Goal: Task Accomplishment & Management: Complete application form

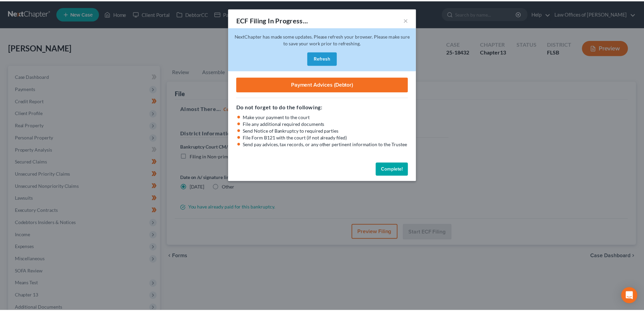
scroll to position [73, 0]
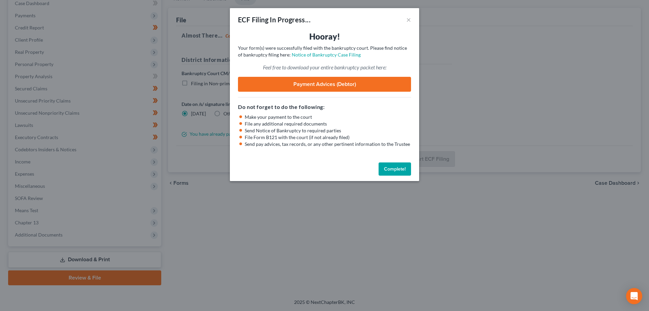
click at [401, 171] on button "Complete!" at bounding box center [395, 169] width 32 height 14
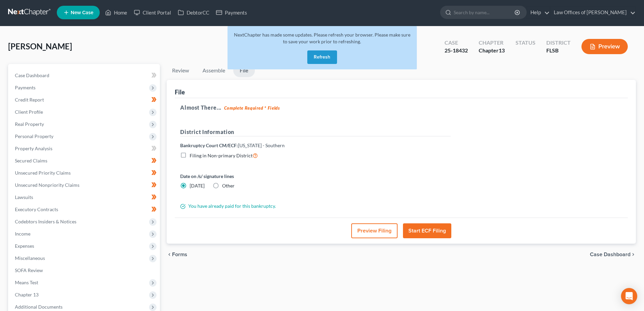
scroll to position [0, 0]
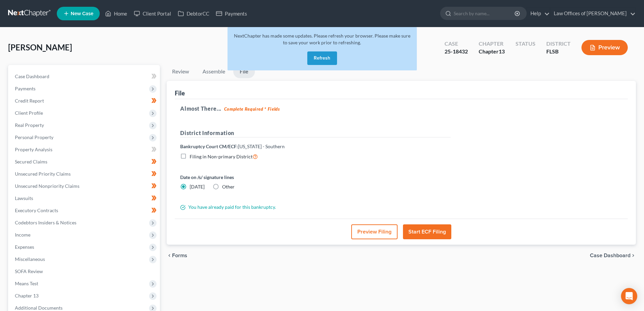
click at [21, 12] on link at bounding box center [29, 13] width 43 height 12
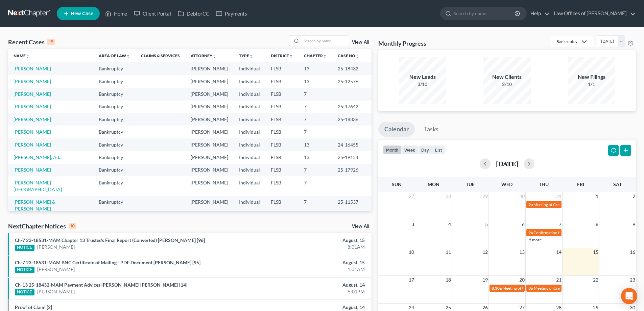
click at [28, 70] on link "[PERSON_NAME]" at bounding box center [33, 69] width 38 height 6
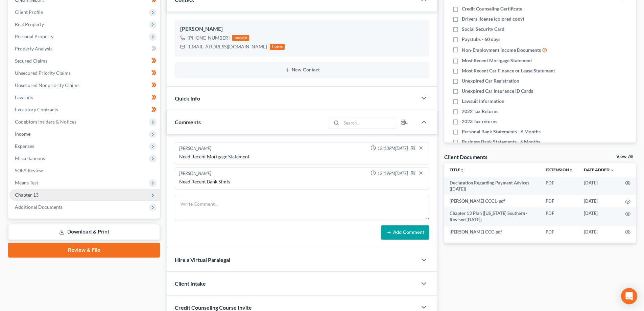
scroll to position [101, 0]
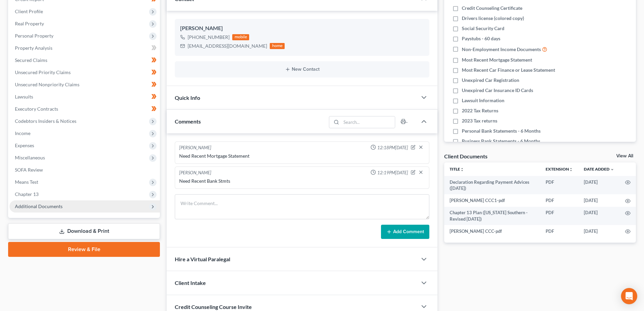
click at [34, 208] on span "Additional Documents" at bounding box center [39, 206] width 48 height 6
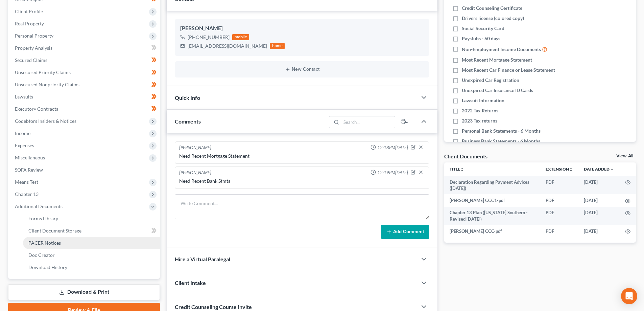
click at [44, 243] on span "PACER Notices" at bounding box center [44, 243] width 32 height 6
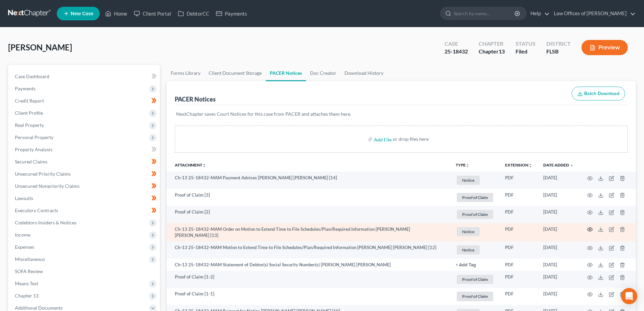
click at [590, 229] on circle "button" at bounding box center [589, 229] width 1 height 1
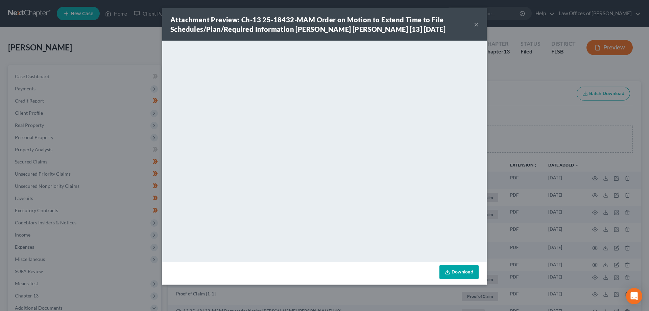
click at [475, 22] on button "×" at bounding box center [476, 24] width 5 height 8
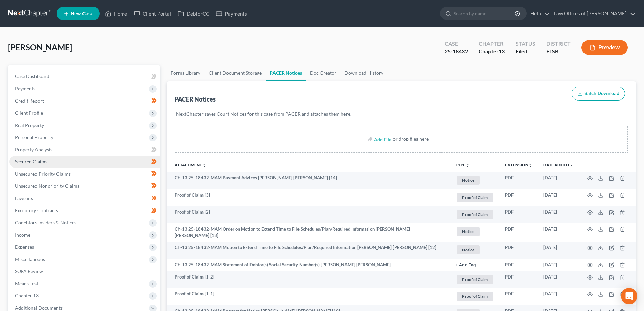
click at [32, 162] on span "Secured Claims" at bounding box center [31, 162] width 32 height 6
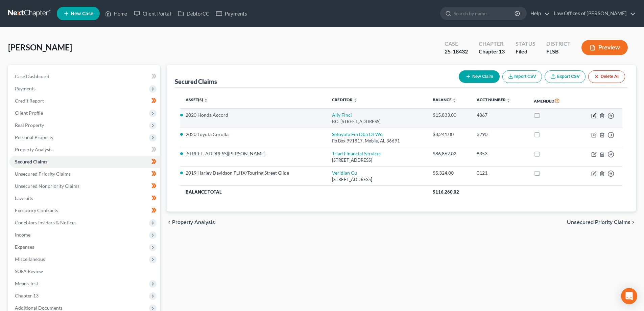
click at [592, 116] on icon "button" at bounding box center [593, 115] width 5 height 5
select select "24"
select select "2"
select select "0"
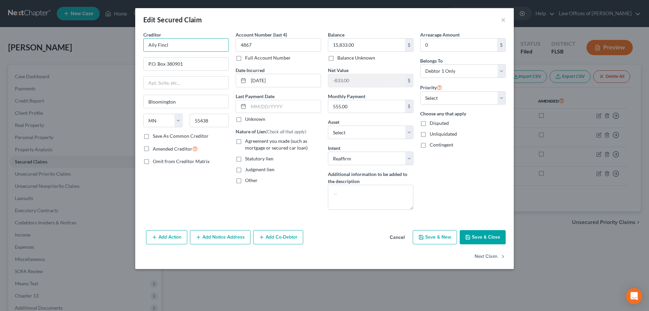
drag, startPoint x: 172, startPoint y: 43, endPoint x: 135, endPoint y: 45, distance: 37.2
click at [135, 45] on div "Edit Secured Claim × Creditor * Ally Fincl P.O. [GEOGRAPHIC_DATA] [US_STATE] AK…" at bounding box center [324, 155] width 649 height 311
click at [503, 22] on button "×" at bounding box center [503, 20] width 5 height 8
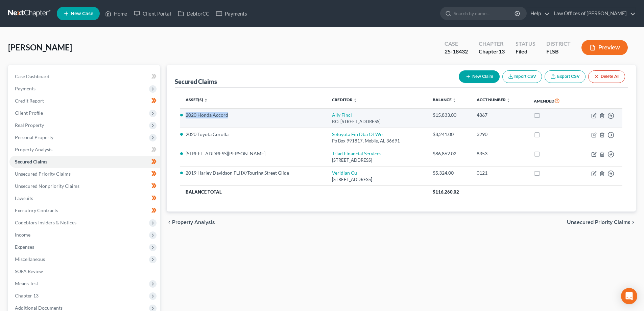
drag, startPoint x: 227, startPoint y: 117, endPoint x: 185, endPoint y: 116, distance: 41.9
click at [185, 116] on td "2020 Honda Accord" at bounding box center [253, 118] width 146 height 19
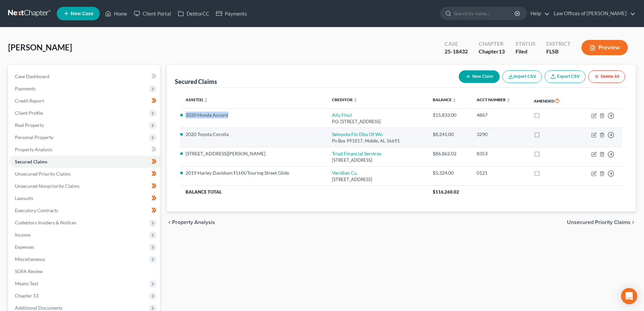
copy li "2020 Honda Accord"
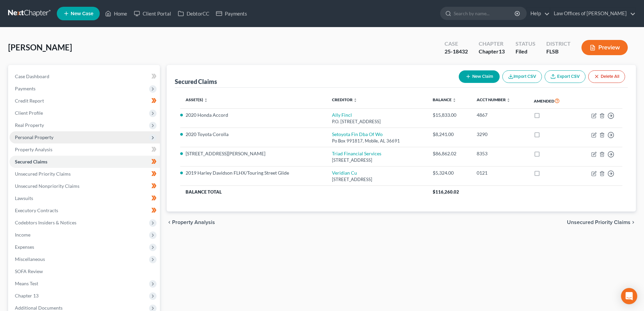
click at [37, 137] on span "Personal Property" at bounding box center [34, 137] width 39 height 6
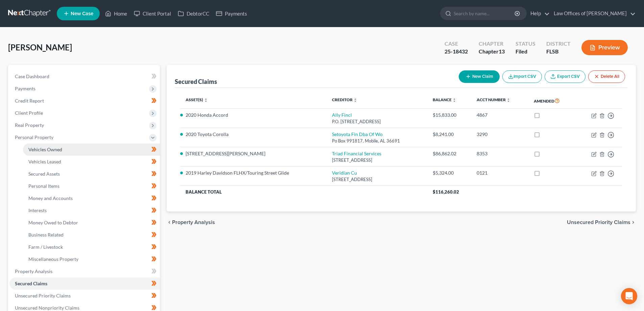
click at [41, 149] on span "Vehicles Owned" at bounding box center [45, 149] width 34 height 6
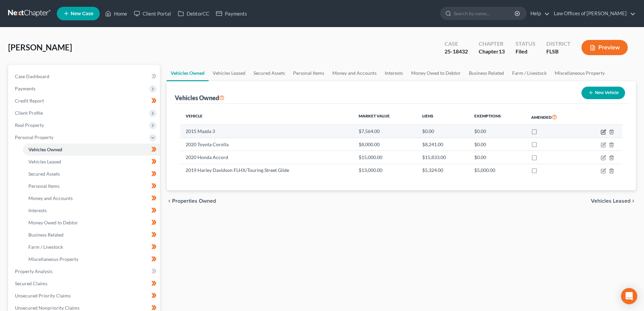
click at [603, 130] on icon "button" at bounding box center [603, 131] width 5 height 5
select select "0"
select select "11"
select select "3"
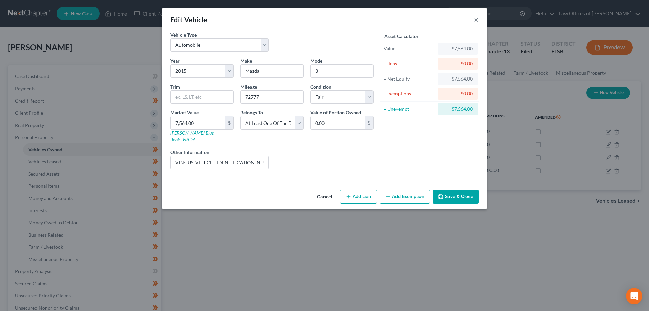
click at [477, 21] on button "×" at bounding box center [476, 20] width 5 height 8
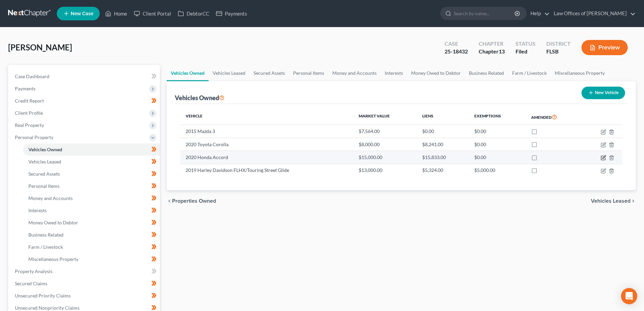
click at [601, 157] on icon "button" at bounding box center [603, 158] width 4 height 4
select select "0"
select select "6"
select select "3"
select select "0"
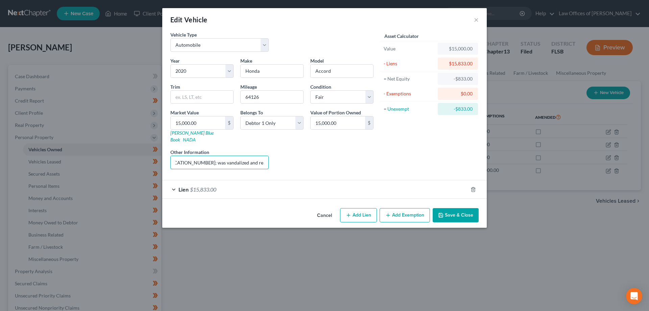
scroll to position [0, 100]
drag, startPoint x: 238, startPoint y: 156, endPoint x: 297, endPoint y: 159, distance: 58.9
click at [297, 159] on div "Year Select 2026 2025 2024 2023 2022 2021 2020 2019 2018 2017 2016 2015 2014 20…" at bounding box center [272, 115] width 210 height 117
click at [476, 23] on button "×" at bounding box center [476, 20] width 5 height 8
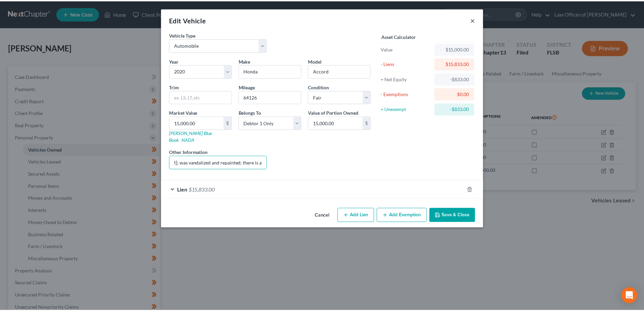
scroll to position [0, 0]
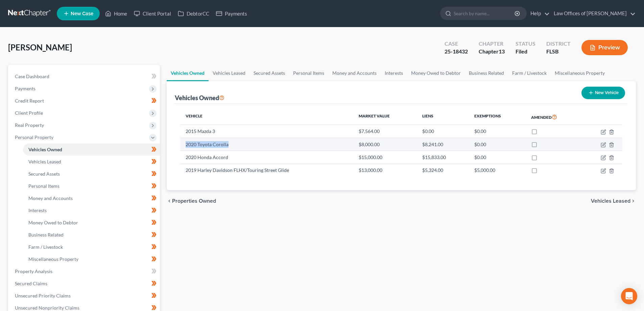
drag, startPoint x: 186, startPoint y: 145, endPoint x: 231, endPoint y: 143, distance: 45.3
click at [231, 143] on td "2020 Toyota Corolla" at bounding box center [266, 144] width 173 height 13
copy td "2020 Toyota Corolla"
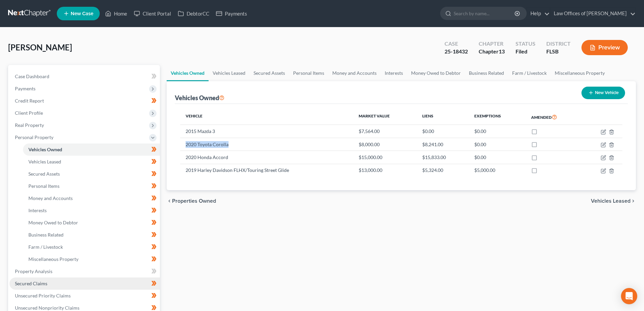
click at [28, 285] on span "Secured Claims" at bounding box center [31, 283] width 32 height 6
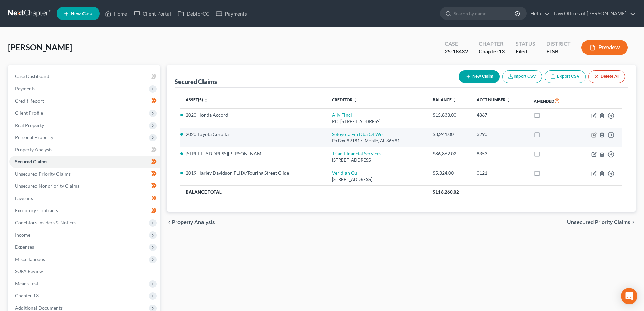
click at [593, 136] on icon "button" at bounding box center [594, 134] width 3 height 3
select select "0"
select select "5"
select select "0"
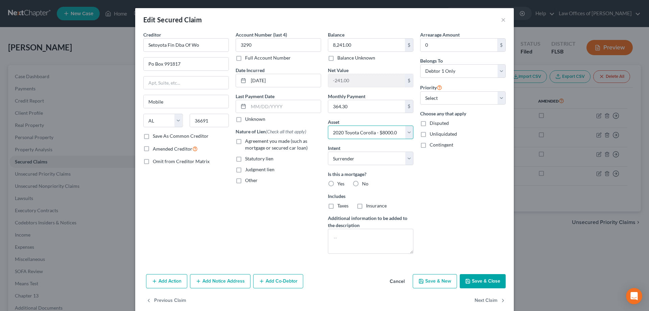
click at [343, 133] on select "Select Other Multiple Assets BOA - 0372 (Checking Account) - $0.0 Credit [DATE]…" at bounding box center [371, 132] width 86 height 14
click at [288, 194] on div "Account Number (last 4) 3290 Full Account Number Date Incurred [DATE] Last Paym…" at bounding box center [278, 145] width 92 height 228
click at [502, 19] on button "×" at bounding box center [503, 20] width 5 height 8
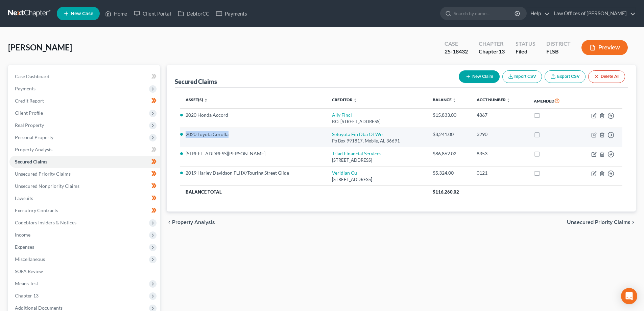
drag, startPoint x: 230, startPoint y: 134, endPoint x: 180, endPoint y: 135, distance: 49.7
click at [186, 134] on li "2020 Toyota Corolla" at bounding box center [254, 134] width 136 height 7
copy li "2020 Toyota Corolla"
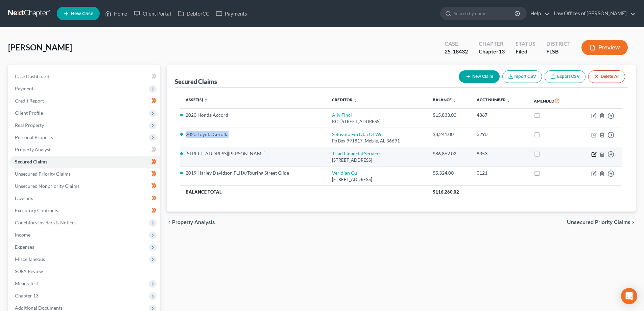
click at [593, 153] on icon "button" at bounding box center [593, 153] width 5 height 5
select select "9"
select select "19"
select select "2"
select select "0"
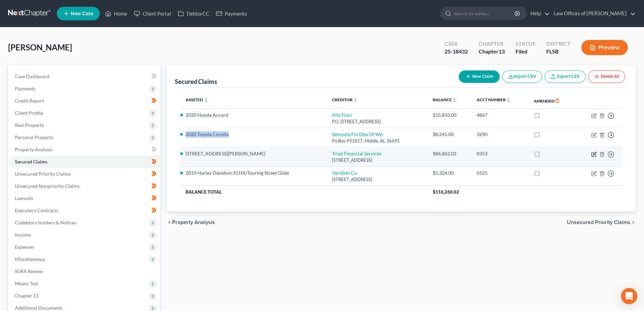
select select "0"
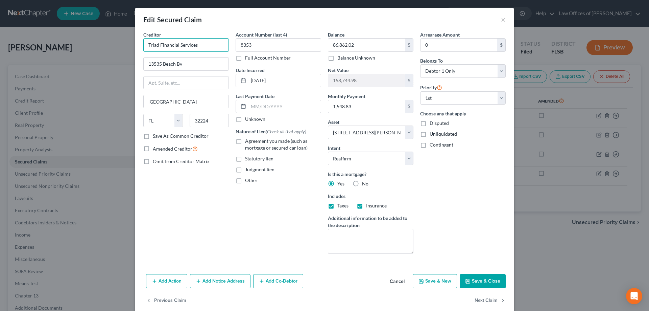
drag, startPoint x: 195, startPoint y: 47, endPoint x: 130, endPoint y: 53, distance: 65.1
click at [135, 52] on div "Creditor * Triad Financial Services [GEOGRAPHIC_DATA] Bv [GEOGRAPHIC_DATA] [US_…" at bounding box center [324, 151] width 379 height 240
drag, startPoint x: 328, startPoint y: 134, endPoint x: 342, endPoint y: 134, distance: 13.9
click at [342, 134] on select "Select Other Multiple Assets BOA - 0372 (Checking Account) - $0.0 Credit [DATE]…" at bounding box center [371, 132] width 86 height 14
drag, startPoint x: 332, startPoint y: 132, endPoint x: 328, endPoint y: 116, distance: 15.8
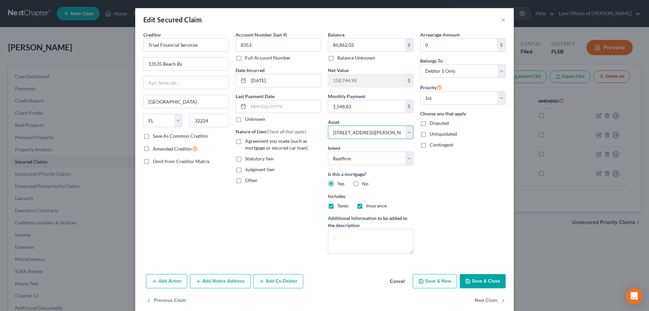
click at [332, 132] on select "Select Other Multiple Assets BOA - 0372 (Checking Account) - $0.0 Credit [DATE]…" at bounding box center [371, 132] width 86 height 14
click at [103, 41] on div "Edit Secured Claim × Creditor * Triad Financial Services [GEOGRAPHIC_DATA] Bv […" at bounding box center [324, 155] width 649 height 311
click at [501, 20] on button "×" at bounding box center [503, 20] width 5 height 8
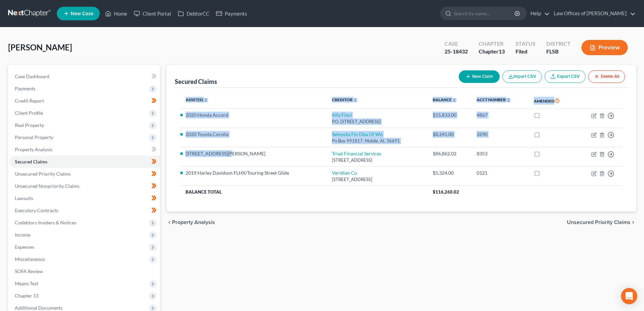
drag, startPoint x: 245, startPoint y: 154, endPoint x: 177, endPoint y: 154, distance: 68.6
click at [177, 154] on div "Asset(s) expand_more expand_less unfold_more Creditor expand_more expand_less u…" at bounding box center [401, 150] width 453 height 124
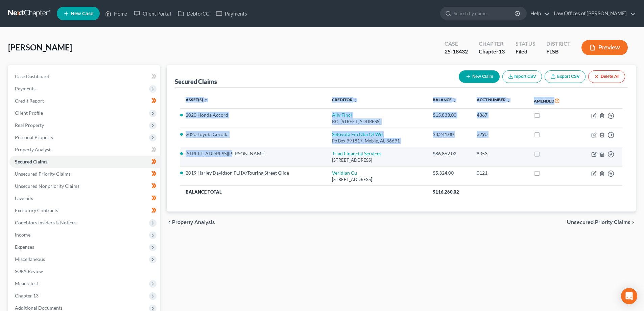
click at [242, 150] on li "[STREET_ADDRESS][PERSON_NAME]" at bounding box center [254, 153] width 136 height 7
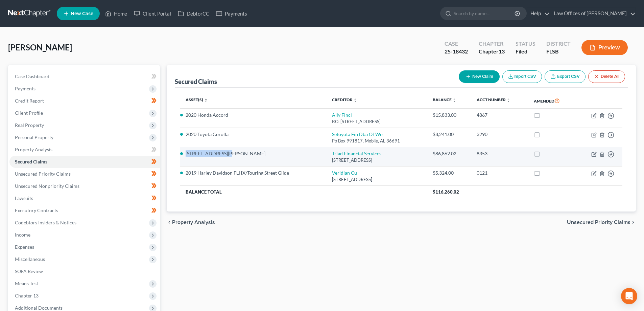
drag, startPoint x: 219, startPoint y: 154, endPoint x: 185, endPoint y: 156, distance: 34.2
click at [185, 156] on td "[STREET_ADDRESS][PERSON_NAME]" at bounding box center [253, 156] width 146 height 19
copy li "[STREET_ADDRESS][PERSON_NAME]"
drag, startPoint x: 499, startPoint y: 154, endPoint x: 480, endPoint y: 153, distance: 19.3
click at [480, 153] on td "8353" at bounding box center [499, 156] width 57 height 19
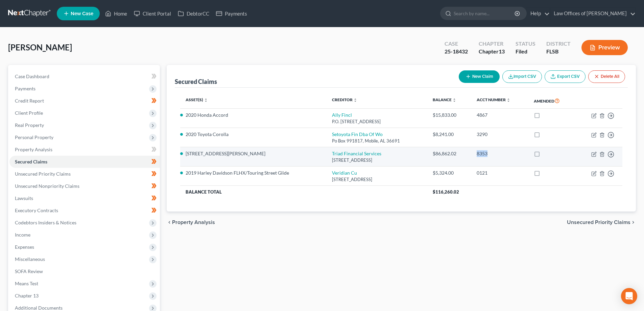
copy div "8353"
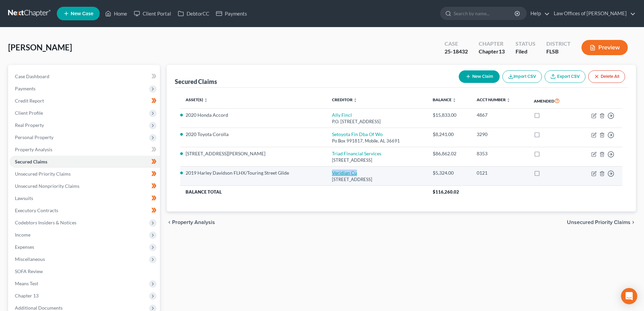
drag, startPoint x: 353, startPoint y: 173, endPoint x: 325, endPoint y: 172, distance: 27.8
click at [327, 172] on td "Veridian Cu [STREET_ADDRESS]" at bounding box center [377, 175] width 101 height 19
copy link "Veridian Cu"
drag, startPoint x: 186, startPoint y: 172, endPoint x: 299, endPoint y: 174, distance: 113.6
click at [299, 174] on li "2019 Harley Davidson FLHX/Touring Street Glide" at bounding box center [254, 172] width 136 height 7
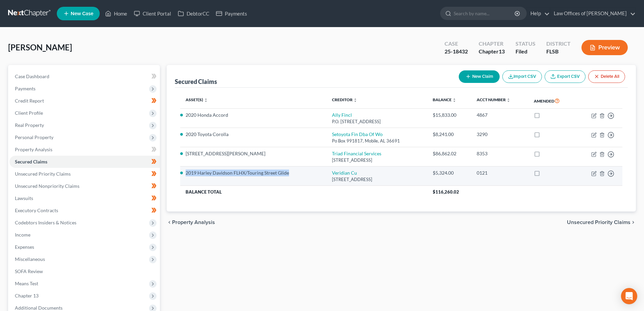
copy li "2019 Harley Davidson FLHX/Touring Street Glide"
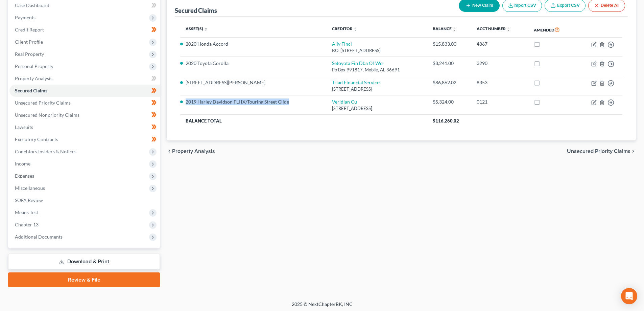
scroll to position [73, 0]
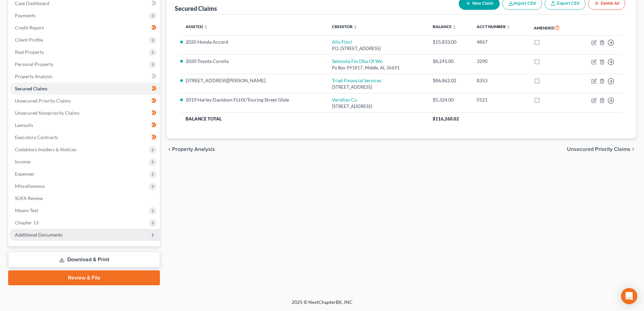
click at [42, 235] on span "Additional Documents" at bounding box center [39, 235] width 48 height 6
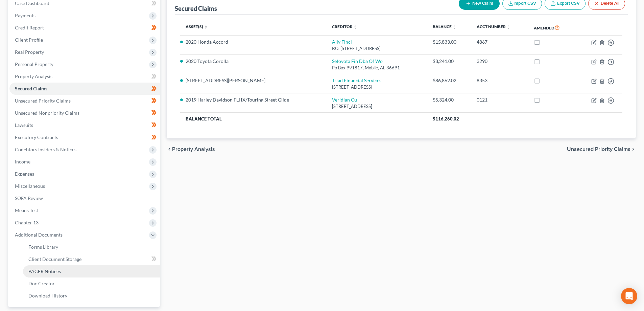
click at [46, 270] on span "PACER Notices" at bounding box center [44, 271] width 32 height 6
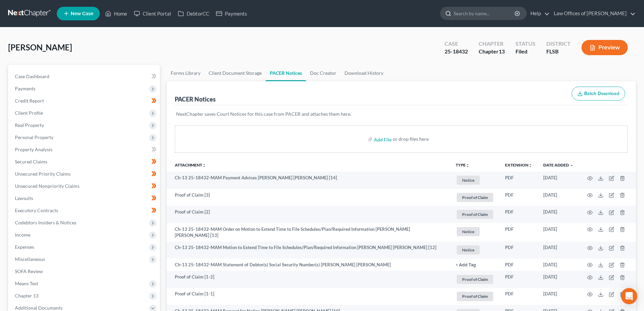
drag, startPoint x: 486, startPoint y: 14, endPoint x: 491, endPoint y: 17, distance: 5.9
click at [485, 14] on input "search" at bounding box center [485, 13] width 62 height 13
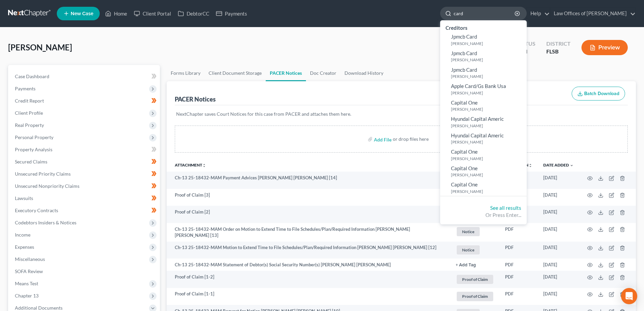
drag, startPoint x: 483, startPoint y: 14, endPoint x: 454, endPoint y: 13, distance: 29.1
click at [454, 13] on div "card" at bounding box center [483, 13] width 87 height 13
type input "sutain"
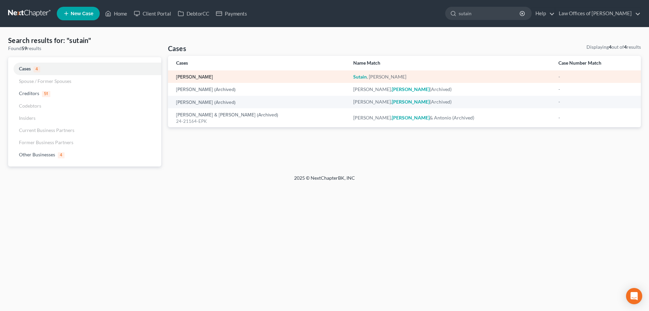
click at [199, 78] on link "[PERSON_NAME]" at bounding box center [194, 77] width 37 height 5
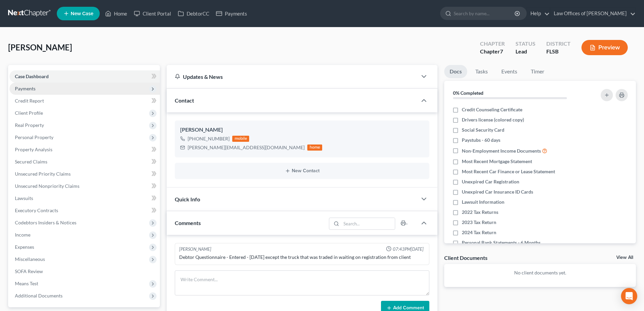
click at [50, 90] on span "Payments" at bounding box center [84, 88] width 150 height 12
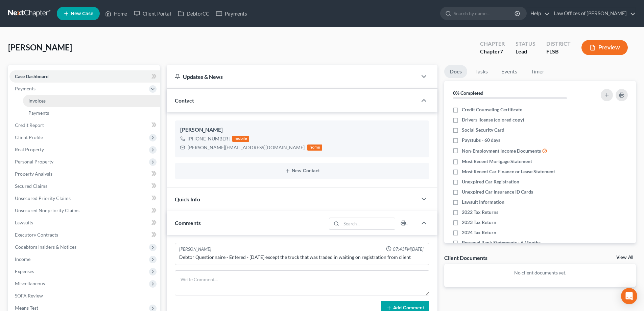
click at [57, 102] on link "Invoices" at bounding box center [91, 101] width 137 height 12
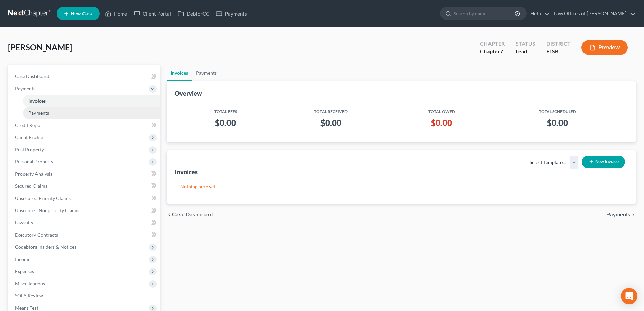
click at [50, 112] on link "Payments" at bounding box center [91, 113] width 137 height 12
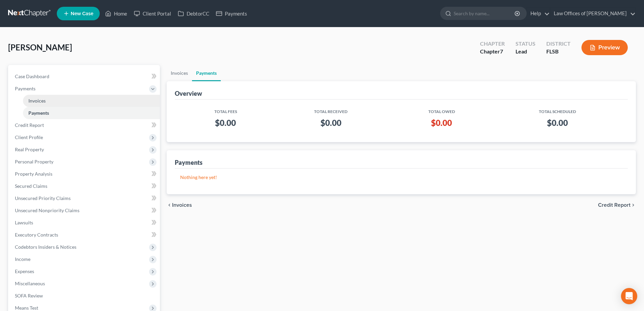
click at [67, 101] on link "Invoices" at bounding box center [91, 101] width 137 height 12
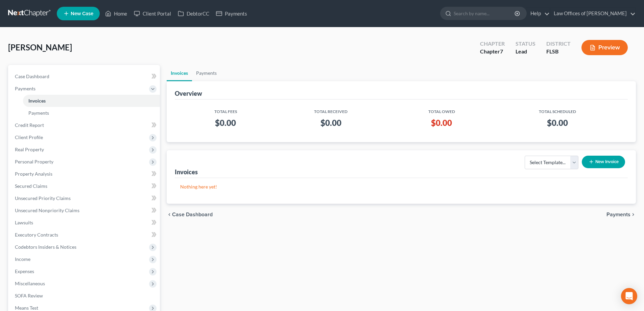
click at [601, 163] on button "New Invoice" at bounding box center [603, 162] width 43 height 13
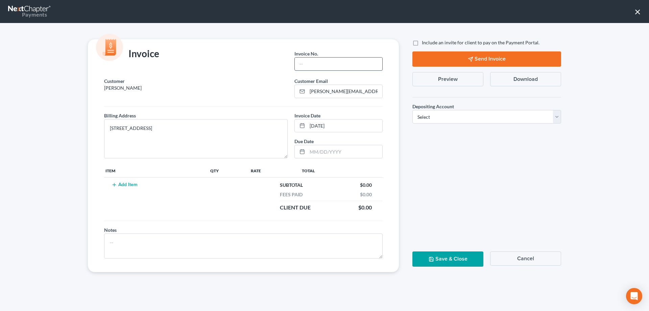
click at [333, 61] on input "text" at bounding box center [339, 63] width 88 height 13
type input "Sutain1"
click at [345, 125] on input "[DATE]" at bounding box center [344, 125] width 75 height 13
click at [322, 126] on input "[DATE]" at bounding box center [344, 125] width 75 height 13
type input "[DATE]"
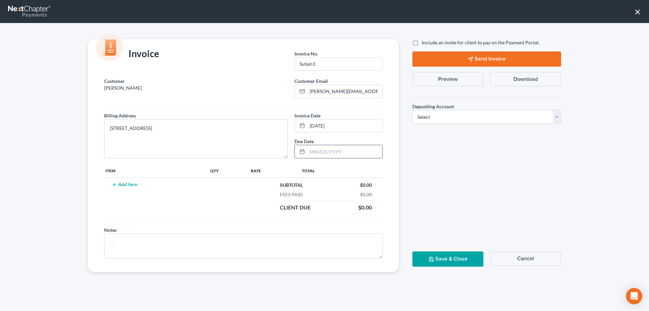
click at [316, 153] on input "text" at bounding box center [344, 151] width 75 height 13
type input "[DATE]"
click at [464, 113] on select "Select Operation Trust" at bounding box center [486, 117] width 149 height 14
select select "0"
click at [412, 110] on select "Select Operation Trust" at bounding box center [486, 117] width 149 height 14
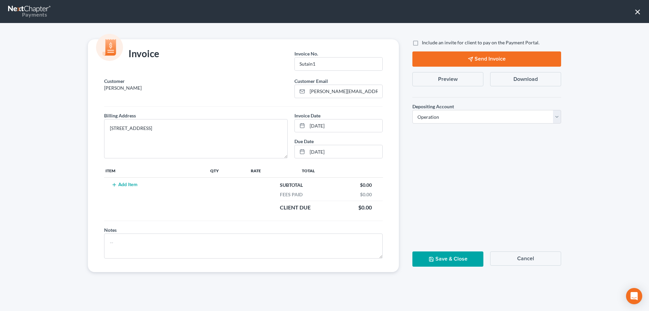
click at [125, 183] on button "Add Item" at bounding box center [125, 184] width 30 height 5
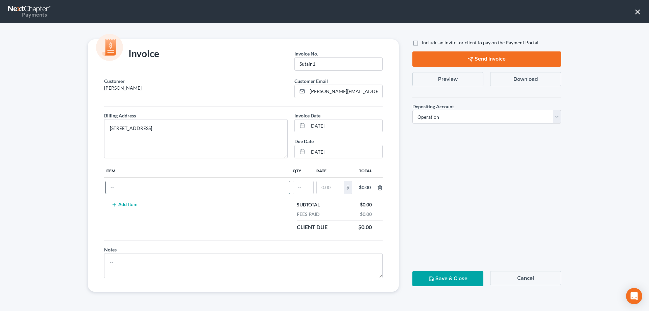
click at [139, 186] on input "text" at bounding box center [198, 187] width 184 height 13
type input "C"
type input "Chapter 7 Attorney Fee"
click at [302, 186] on input "text" at bounding box center [303, 187] width 20 height 13
type input "1"
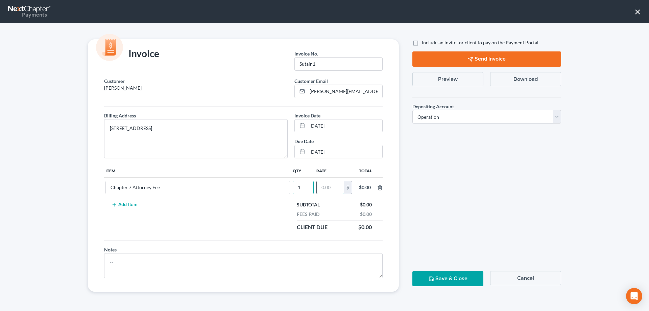
click at [333, 189] on input "text" at bounding box center [330, 187] width 27 height 13
click at [133, 189] on input "Chapter 7 Attorney Fee" at bounding box center [198, 187] width 184 height 13
type input "Chapter 7 Flat Rate Attorney Fee"
click at [331, 189] on input "text" at bounding box center [330, 187] width 27 height 13
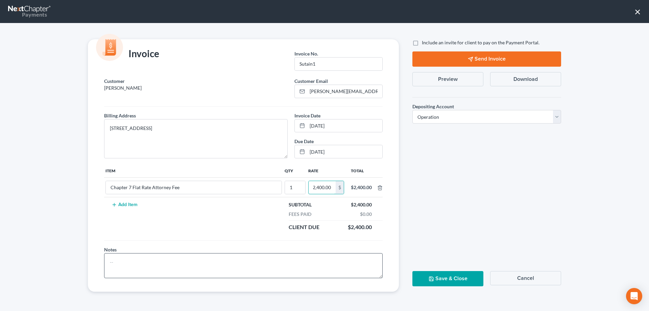
type input "2,400.00"
click at [141, 262] on textarea at bounding box center [243, 265] width 279 height 25
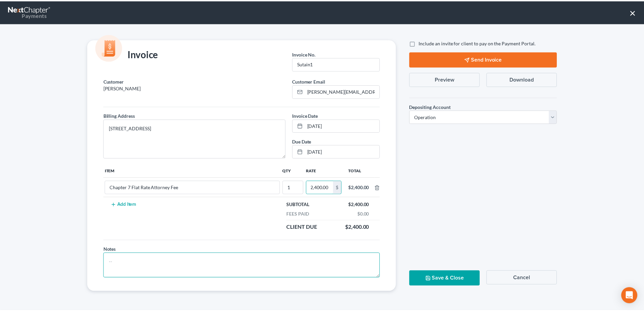
scroll to position [0, 0]
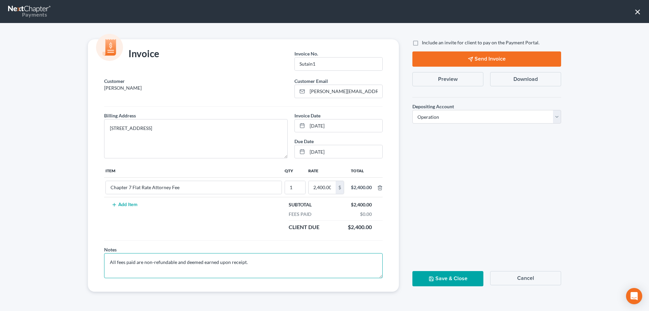
type textarea "All fees paid are non-refundable and deemed earned upon receipt."
click at [448, 278] on button "Save & Close" at bounding box center [447, 278] width 71 height 15
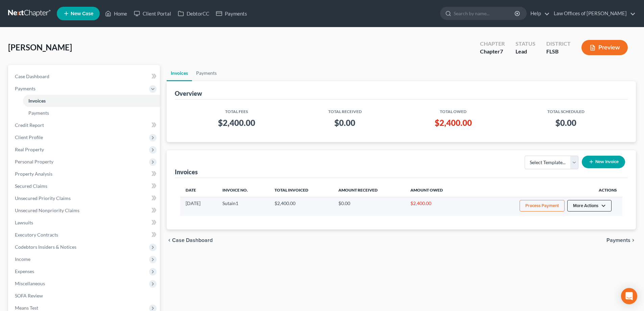
click at [600, 205] on button "More Actions" at bounding box center [589, 205] width 44 height 11
click at [587, 230] on link "Record Cash or Check Payment" at bounding box center [598, 230] width 79 height 11
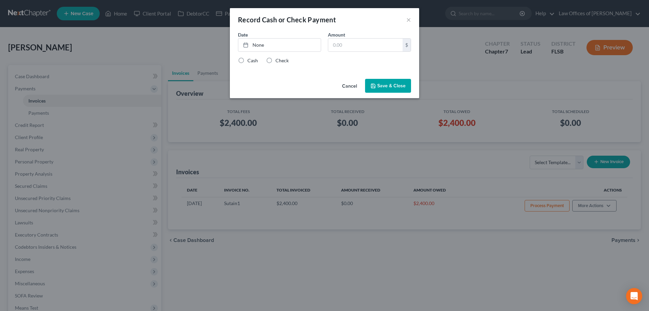
click at [247, 60] on label "Cash" at bounding box center [252, 60] width 10 height 7
click at [250, 60] on input "Cash" at bounding box center [252, 59] width 4 height 4
radio input "true"
type input "[DATE]"
click at [259, 45] on link "None" at bounding box center [279, 45] width 82 height 13
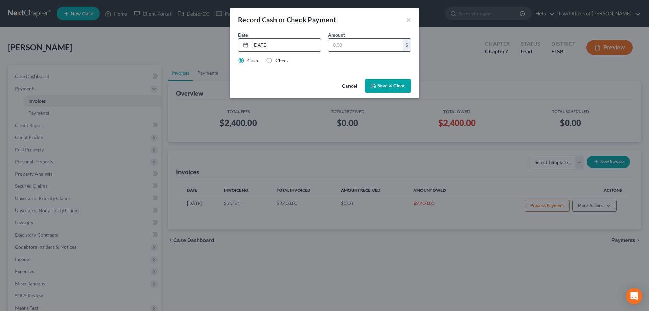
click at [355, 45] on input "text" at bounding box center [365, 45] width 74 height 13
type input "2,400.00"
click at [395, 87] on button "Save & Close" at bounding box center [388, 86] width 46 height 14
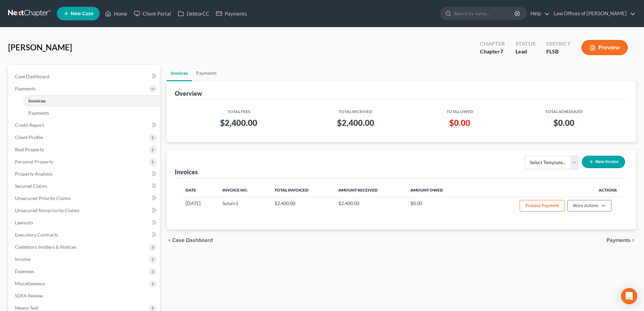
click at [603, 163] on button "New Invoice" at bounding box center [603, 162] width 43 height 13
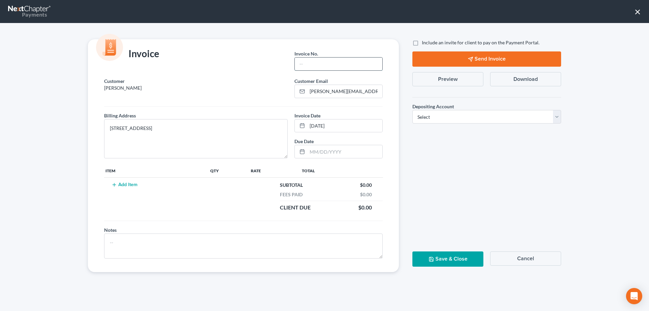
click at [316, 67] on input "text" at bounding box center [339, 63] width 88 height 13
type input "Sutain2"
click at [130, 182] on button "Add Item" at bounding box center [125, 184] width 30 height 5
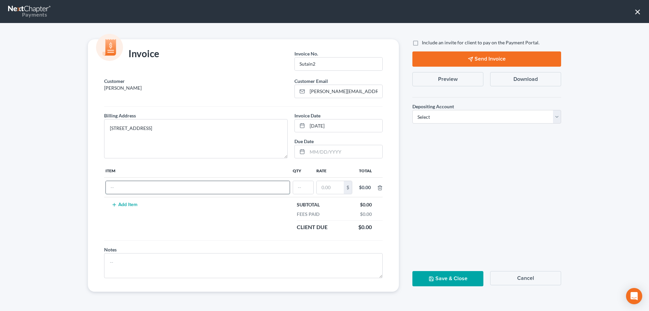
click at [142, 190] on input "text" at bounding box center [198, 187] width 184 height 13
type input "Chapter 7 Filing Fee"
click at [300, 187] on input "text" at bounding box center [303, 187] width 20 height 13
type input "1"
click at [330, 188] on input "text" at bounding box center [330, 187] width 27 height 13
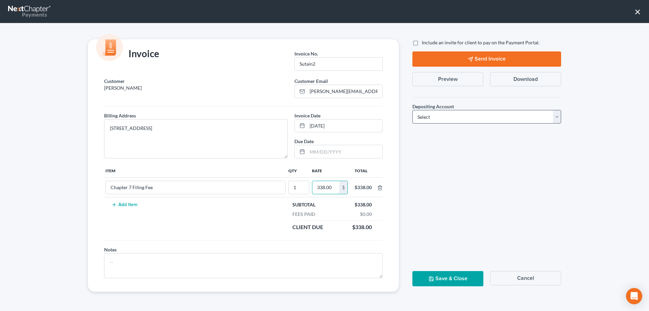
type input "338.00"
click at [461, 117] on select "Select Operation Trust" at bounding box center [486, 117] width 149 height 14
select select "1"
click at [412, 110] on select "Select Operation Trust" at bounding box center [486, 117] width 149 height 14
click at [446, 277] on button "Save & Close" at bounding box center [447, 278] width 71 height 15
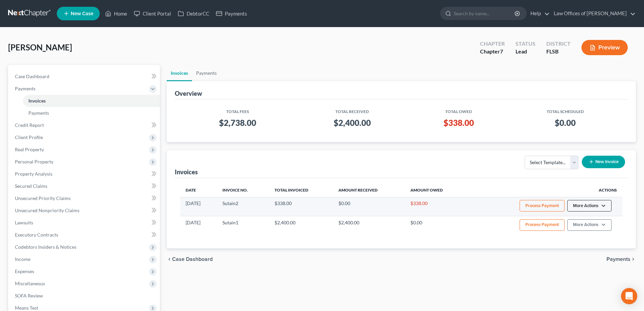
click at [589, 207] on button "More Actions" at bounding box center [589, 205] width 44 height 11
click at [582, 233] on link "Record Cash or Check Payment" at bounding box center [598, 230] width 79 height 11
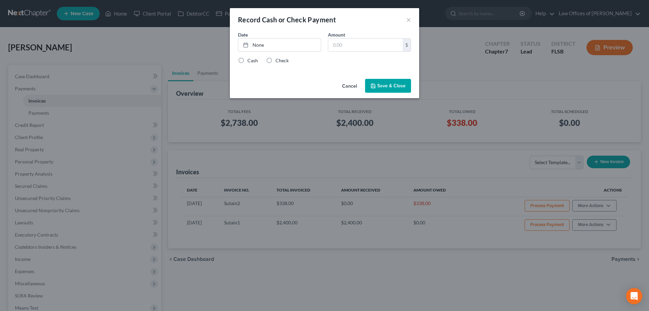
click at [248, 62] on label "Cash" at bounding box center [252, 60] width 10 height 7
click at [250, 62] on input "Cash" at bounding box center [252, 59] width 4 height 4
radio input "true"
type input "[DATE]"
click at [260, 46] on link "None" at bounding box center [279, 45] width 82 height 13
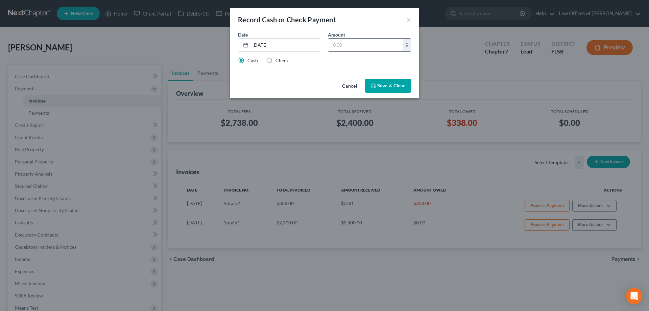
drag, startPoint x: 349, startPoint y: 39, endPoint x: 351, endPoint y: 43, distance: 4.5
click at [351, 42] on input "text" at bounding box center [365, 45] width 74 height 13
type input "338.00"
click at [388, 87] on button "Save & Close" at bounding box center [388, 86] width 46 height 14
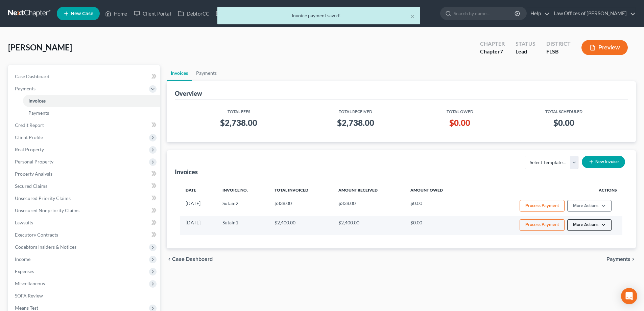
click at [584, 211] on button "More Actions" at bounding box center [589, 205] width 44 height 11
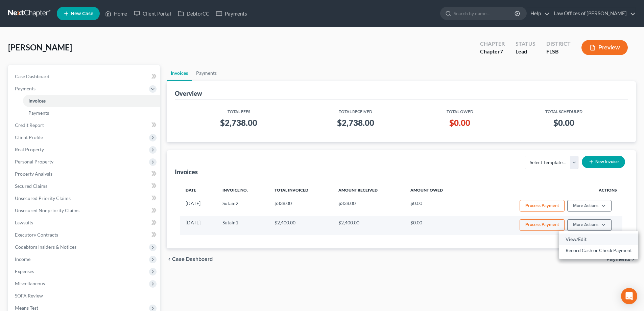
click at [578, 240] on link "View/Edit" at bounding box center [598, 238] width 79 height 11
select select "0"
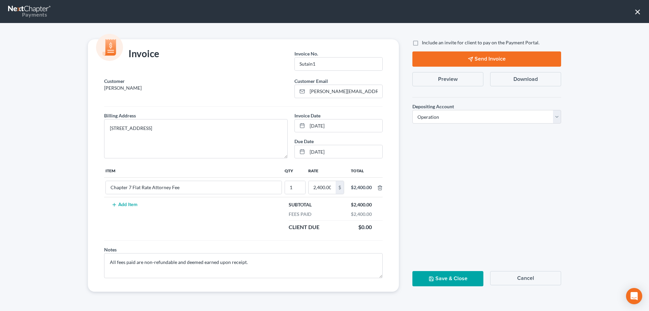
click at [480, 58] on button "Send Invoice" at bounding box center [486, 58] width 149 height 15
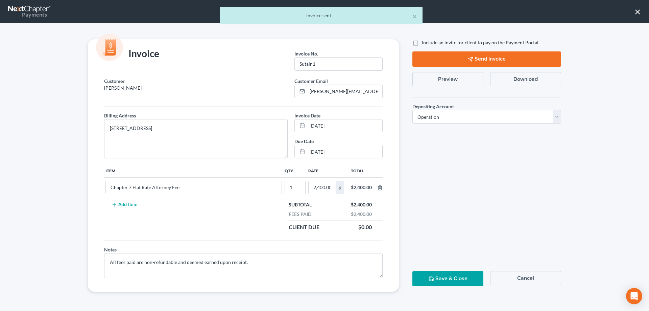
click at [457, 277] on button "Save & Close" at bounding box center [447, 278] width 71 height 15
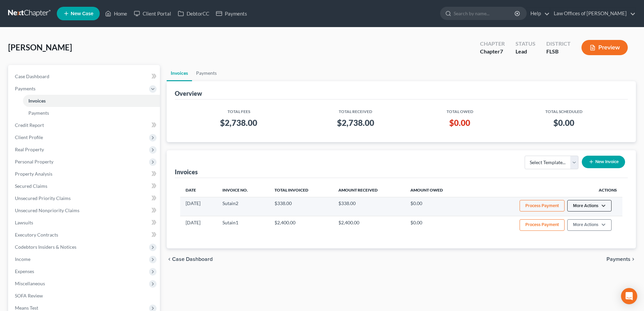
click at [588, 206] on button "More Actions" at bounding box center [589, 205] width 44 height 11
click at [577, 217] on link "View/Edit" at bounding box center [598, 219] width 79 height 11
select select "1"
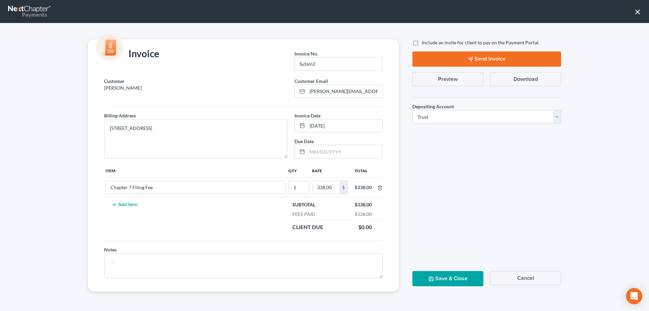
click at [637, 10] on button "×" at bounding box center [638, 11] width 6 height 11
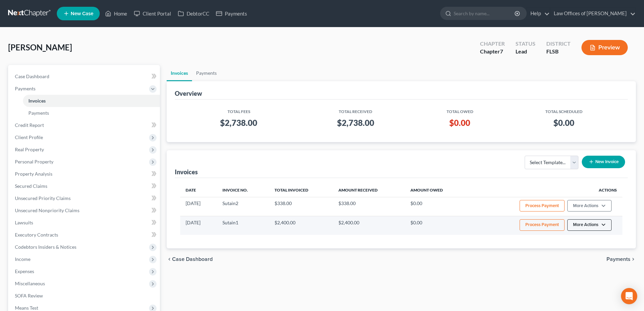
click at [588, 211] on button "More Actions" at bounding box center [589, 205] width 44 height 11
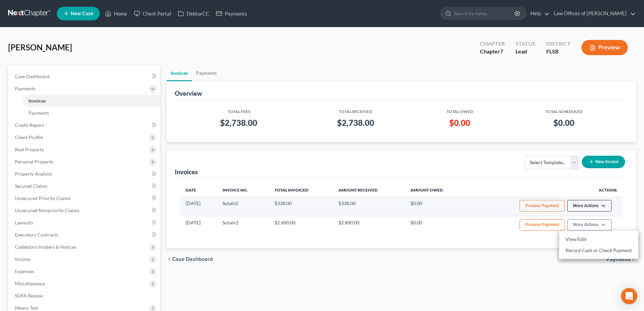
click at [579, 206] on button "More Actions" at bounding box center [589, 205] width 44 height 11
click at [582, 220] on link "View/Edit" at bounding box center [598, 219] width 79 height 11
select select "1"
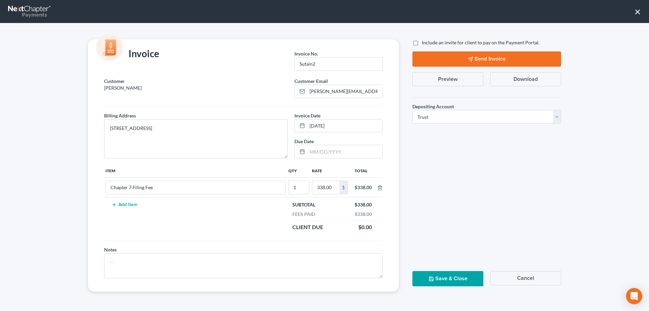
click at [475, 59] on button "Send Invoice" at bounding box center [486, 58] width 149 height 15
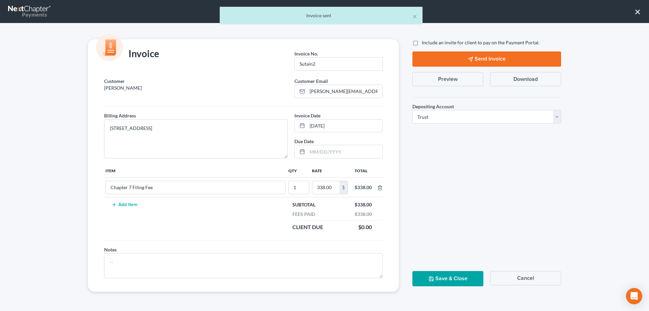
click at [469, 280] on button "Save & Close" at bounding box center [447, 278] width 71 height 15
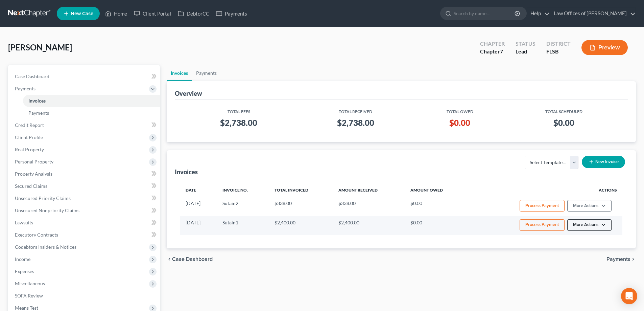
click at [596, 211] on button "More Actions" at bounding box center [589, 205] width 44 height 11
click at [580, 241] on link "View/Edit" at bounding box center [598, 238] width 79 height 11
select select "0"
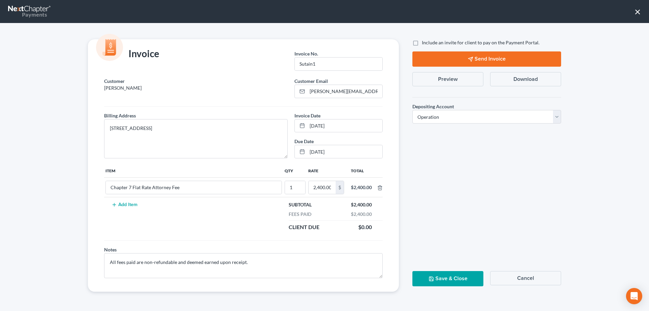
click at [454, 279] on button "Save & Close" at bounding box center [447, 278] width 71 height 15
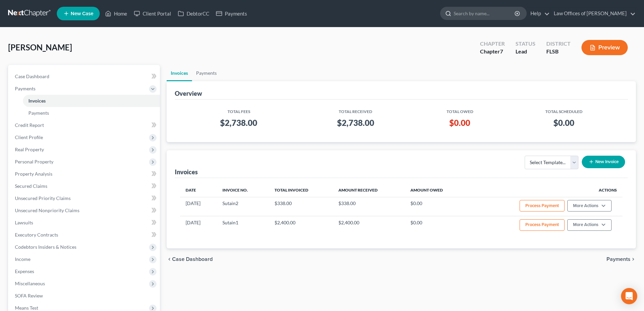
click at [493, 14] on input "search" at bounding box center [485, 13] width 62 height 13
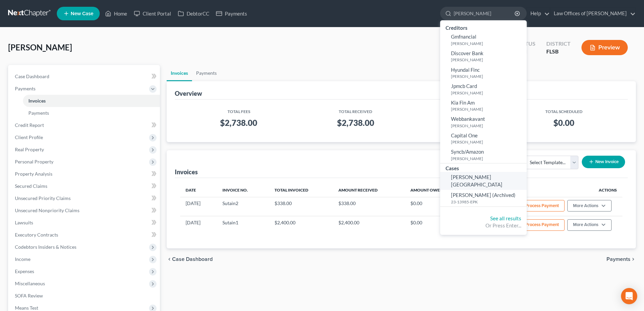
type input "[PERSON_NAME]"
click at [490, 176] on span "[PERSON_NAME][GEOGRAPHIC_DATA]" at bounding box center [476, 180] width 51 height 13
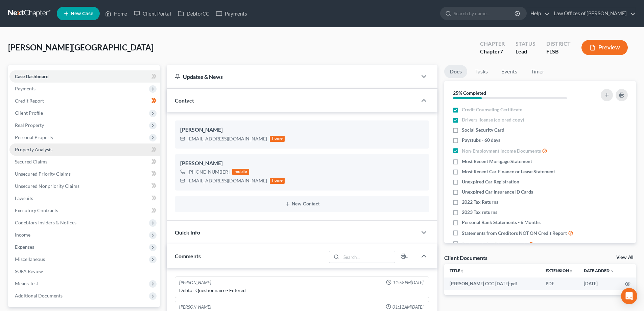
click at [61, 147] on link "Property Analysis" at bounding box center [84, 149] width 150 height 12
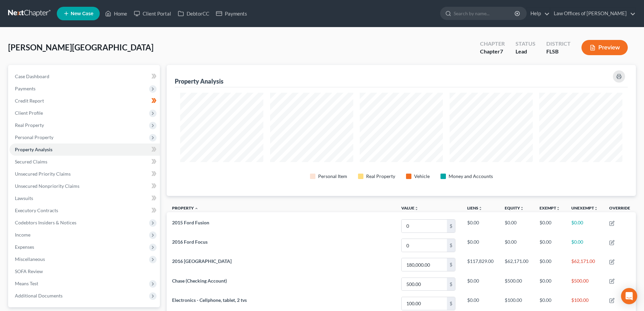
scroll to position [131, 469]
click at [47, 114] on span "Client Profile" at bounding box center [84, 113] width 150 height 12
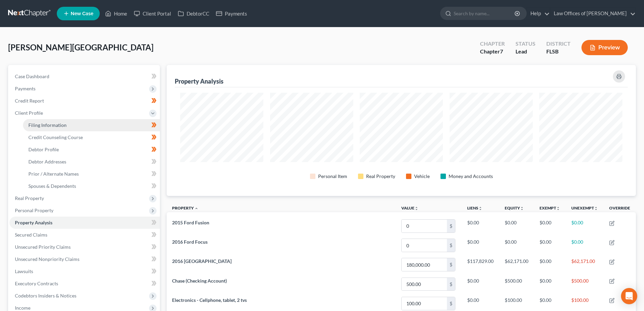
click at [60, 126] on span "Filing Information" at bounding box center [47, 125] width 38 height 6
select select "1"
select select "0"
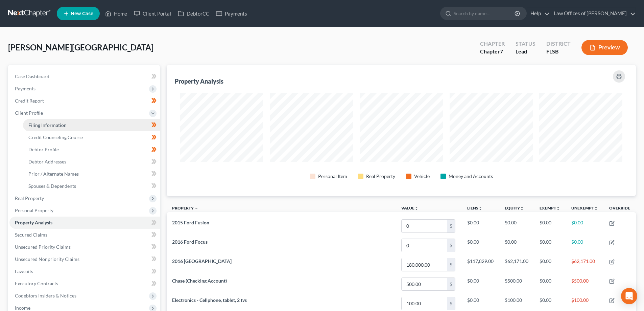
select select "9"
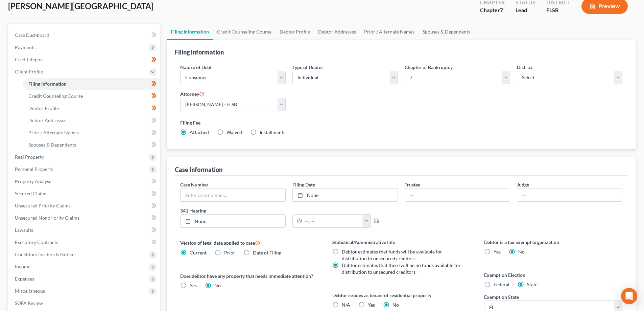
scroll to position [34, 0]
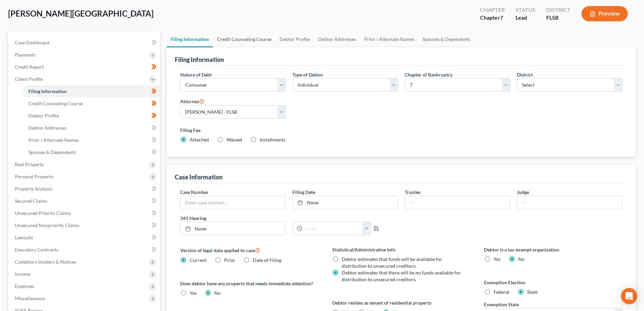
click at [241, 41] on link "Credit Counseling Course" at bounding box center [244, 39] width 63 height 16
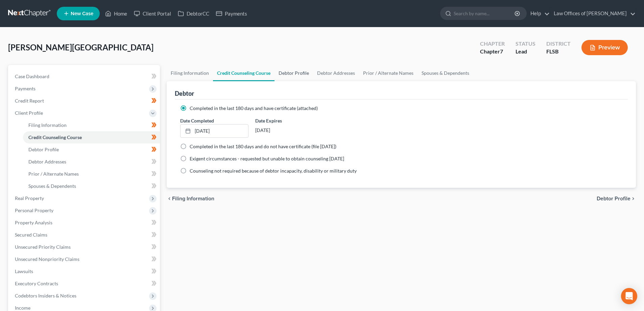
click at [293, 72] on link "Debtor Profile" at bounding box center [293, 73] width 39 height 16
select select "0"
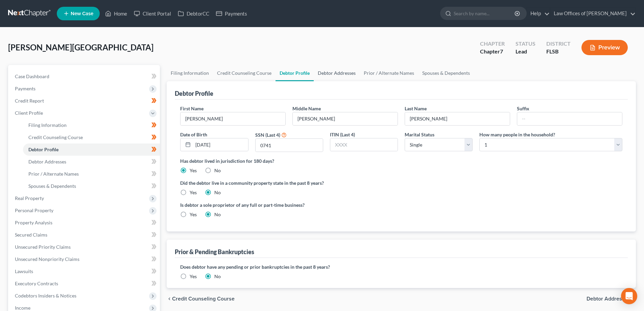
click at [331, 76] on link "Debtor Addresses" at bounding box center [337, 73] width 46 height 16
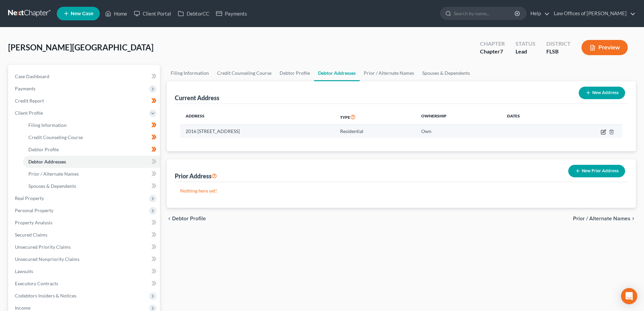
click at [602, 131] on icon "button" at bounding box center [603, 131] width 5 height 5
select select "9"
select select "0"
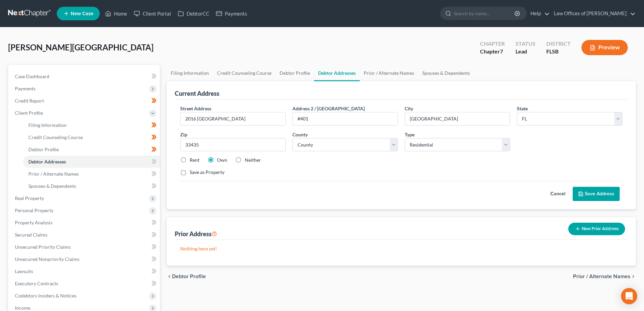
click at [301, 52] on div "[PERSON_NAME][GEOGRAPHIC_DATA] Upgraded Chapter Chapter 7 Status Lead District …" at bounding box center [322, 49] width 628 height 29
click at [591, 194] on button "Save Address" at bounding box center [596, 194] width 47 height 14
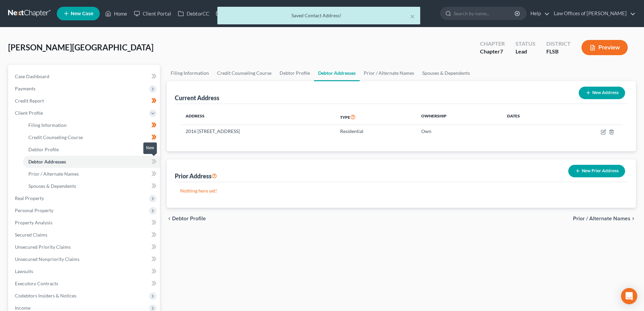
click at [152, 161] on icon at bounding box center [153, 161] width 5 height 8
click at [154, 161] on icon at bounding box center [152, 161] width 3 height 5
click at [107, 175] on link "Prior / Alternate Names" at bounding box center [91, 174] width 137 height 12
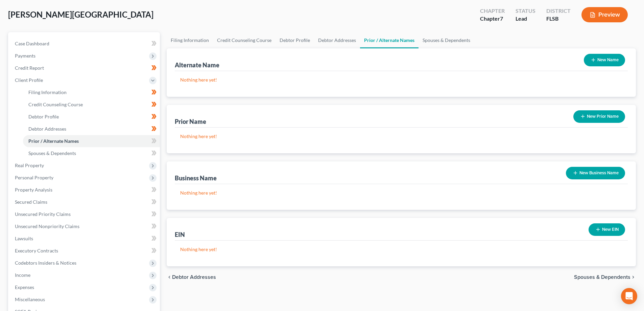
scroll to position [32, 0]
click at [154, 137] on icon at bounding box center [153, 141] width 5 height 8
click at [154, 143] on icon at bounding box center [154, 141] width 3 height 5
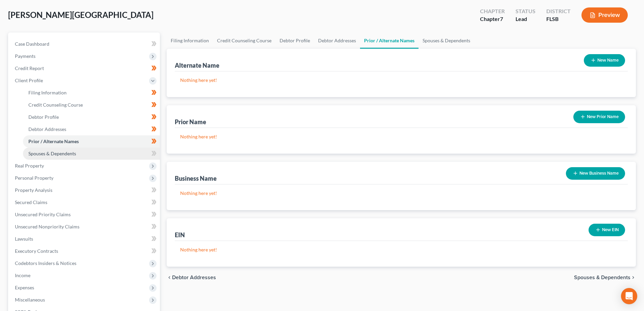
click at [115, 151] on link "Spouses & Dependents" at bounding box center [91, 153] width 137 height 12
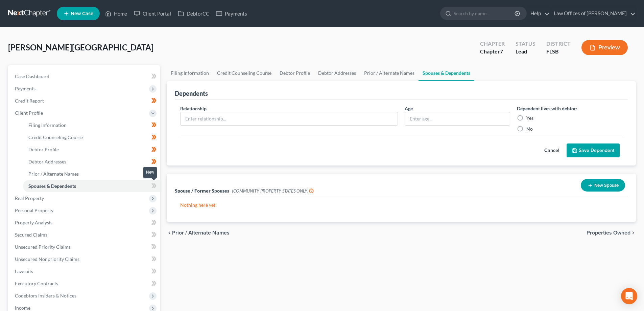
click at [153, 185] on icon at bounding box center [152, 185] width 3 height 5
click at [154, 185] on icon at bounding box center [153, 186] width 5 height 8
click at [90, 198] on span "Real Property" at bounding box center [84, 198] width 150 height 12
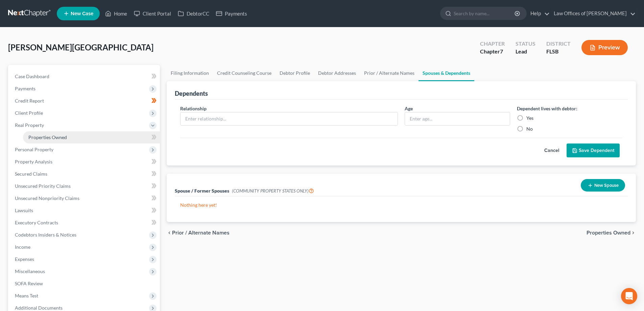
click at [87, 138] on link "Properties Owned" at bounding box center [91, 137] width 137 height 12
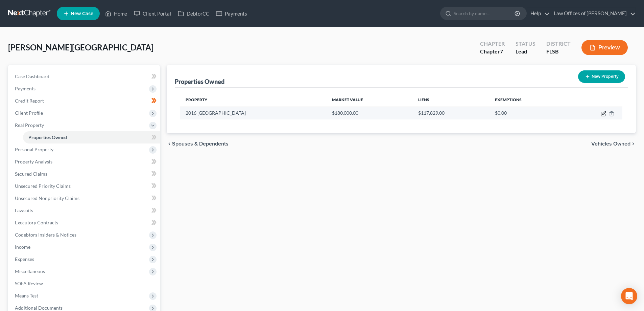
click at [603, 113] on icon "button" at bounding box center [603, 113] width 5 height 5
select select "9"
select select "49"
select select "0"
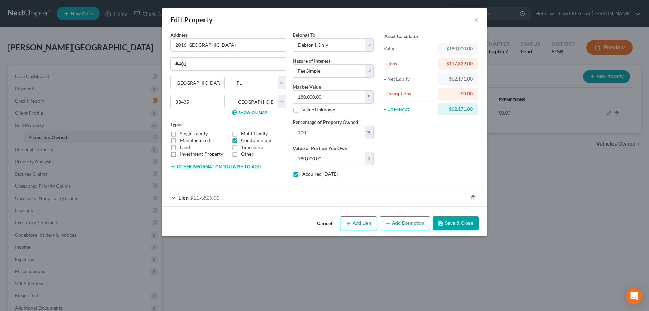
click at [409, 223] on button "Add Exemption" at bounding box center [405, 223] width 50 height 14
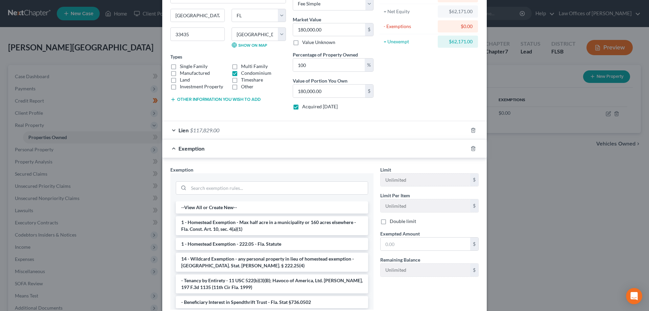
scroll to position [68, 0]
click at [229, 226] on li "1 - Homestead Exemption - Max half acre in a municipality or 160 acres elsewher…" at bounding box center [272, 225] width 192 height 19
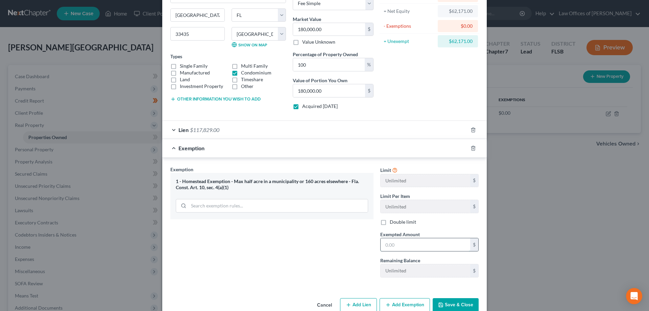
click at [400, 243] on input "text" at bounding box center [426, 244] width 90 height 13
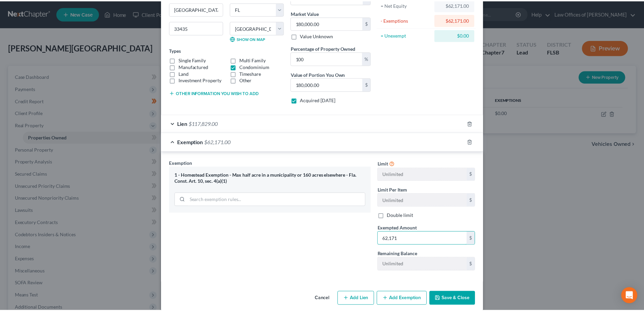
scroll to position [82, 0]
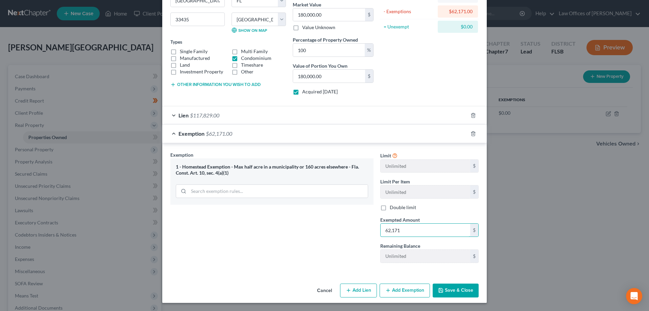
type input "62,171"
click at [345, 234] on div "Exemption Set must be selected for CA. Exemption * 1 - [GEOGRAPHIC_DATA] - Max …" at bounding box center [272, 209] width 210 height 117
click at [456, 288] on button "Save & Close" at bounding box center [456, 290] width 46 height 14
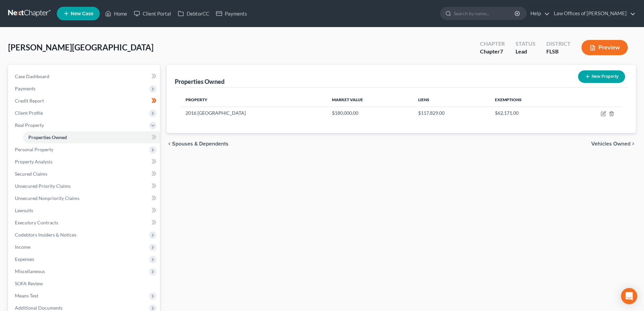
click at [154, 139] on div "New" at bounding box center [150, 133] width 14 height 16
click at [153, 137] on div "New" at bounding box center [150, 132] width 14 height 11
drag, startPoint x: 153, startPoint y: 137, endPoint x: 150, endPoint y: 140, distance: 3.6
click at [156, 139] on div "New" at bounding box center [150, 133] width 14 height 16
click at [70, 150] on span "Personal Property" at bounding box center [84, 149] width 150 height 12
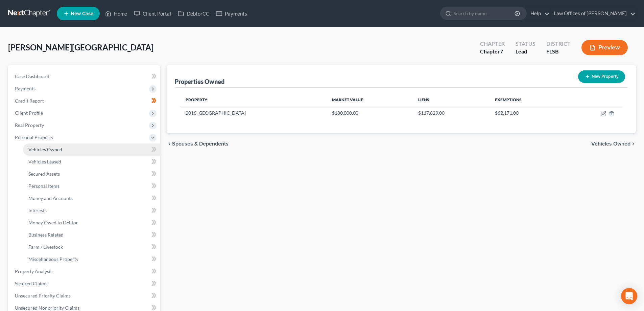
click at [76, 148] on link "Vehicles Owned" at bounding box center [91, 149] width 137 height 12
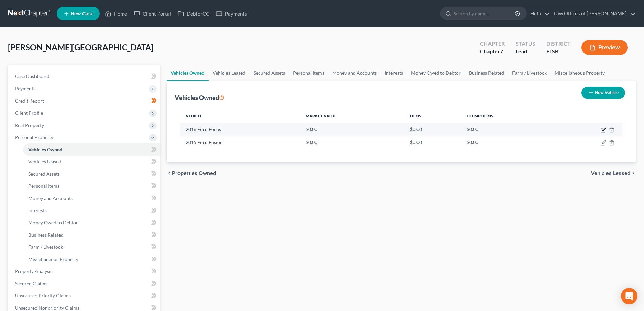
click at [602, 130] on icon "button" at bounding box center [603, 129] width 5 height 5
select select "0"
select select "10"
select select "3"
select select "0"
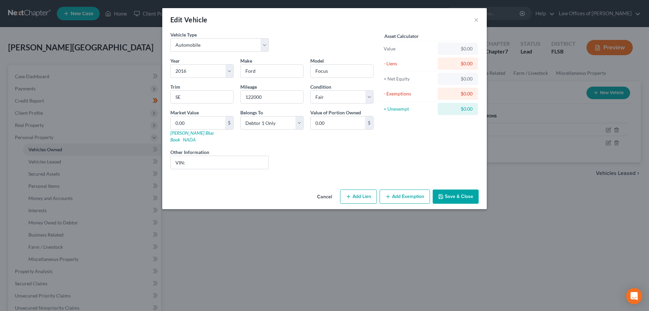
click at [463, 189] on button "Save & Close" at bounding box center [456, 196] width 46 height 14
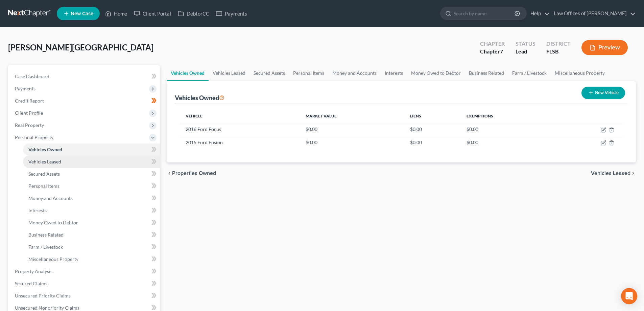
click at [121, 159] on link "Vehicles Leased" at bounding box center [91, 162] width 137 height 12
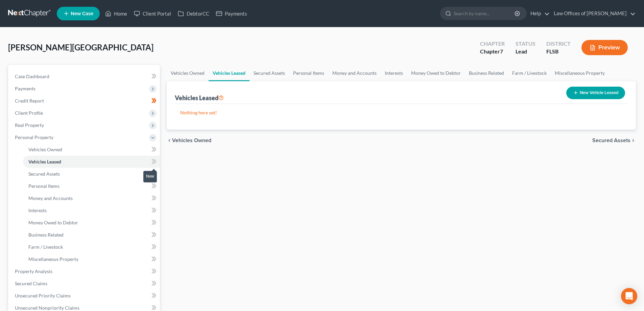
click at [154, 162] on icon at bounding box center [152, 161] width 3 height 5
click at [154, 163] on icon at bounding box center [154, 161] width 3 height 5
click at [111, 176] on link "Secured Assets" at bounding box center [91, 174] width 137 height 12
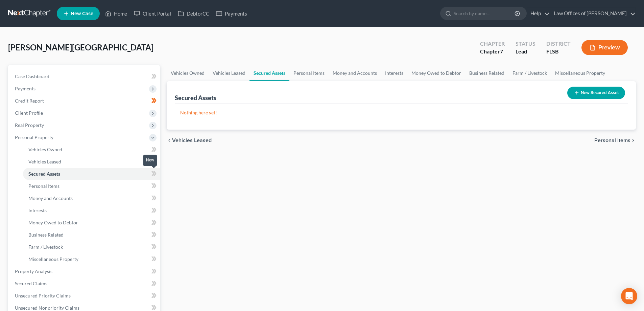
click at [153, 174] on icon at bounding box center [152, 173] width 3 height 5
click at [154, 174] on icon at bounding box center [152, 173] width 3 height 5
click at [100, 186] on link "Personal Items" at bounding box center [91, 186] width 137 height 12
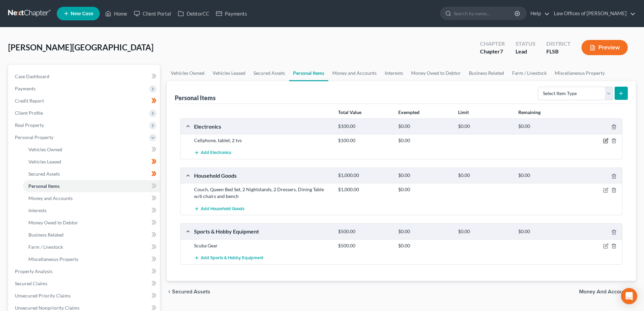
click at [604, 141] on icon "button" at bounding box center [605, 140] width 5 height 5
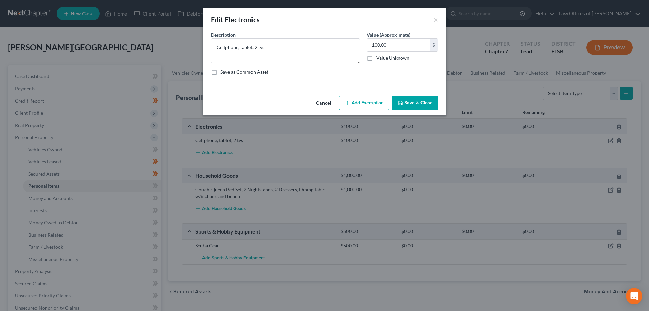
click at [353, 100] on button "Add Exemption" at bounding box center [364, 103] width 50 height 14
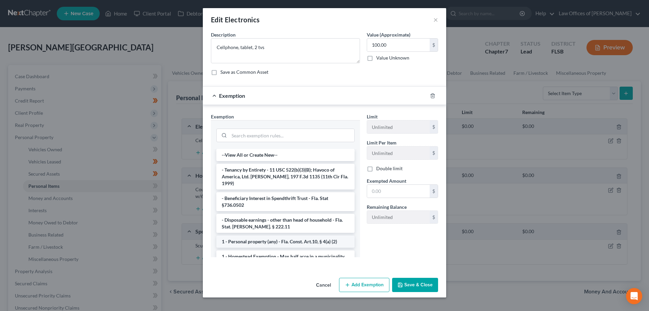
click at [258, 236] on li "1 - Personal property (any) - Fla. Const. Art.10, § 4(a) (2)" at bounding box center [285, 241] width 138 height 12
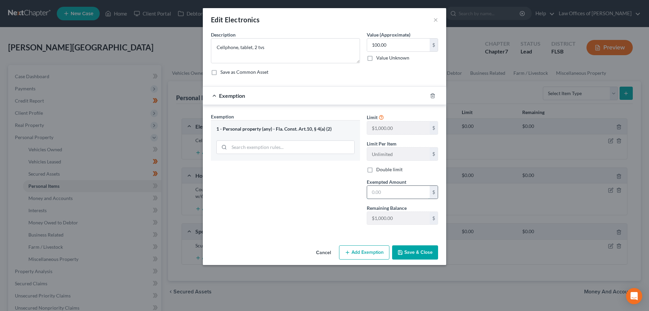
click at [393, 194] on input "text" at bounding box center [398, 192] width 63 height 13
type input "100.00"
click at [409, 254] on button "Save & Close" at bounding box center [415, 252] width 46 height 14
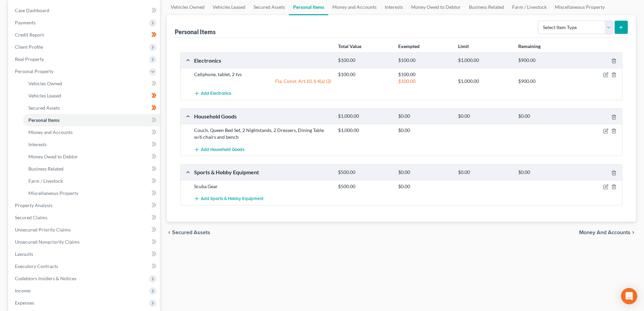
scroll to position [68, 0]
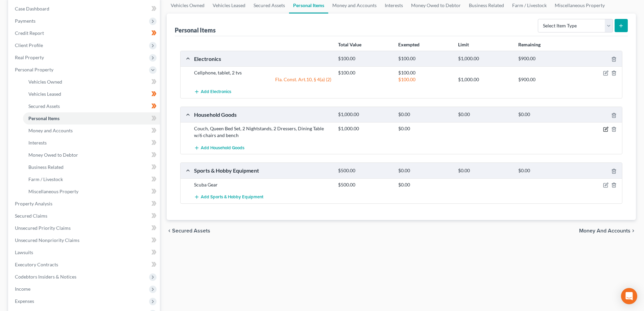
click at [606, 130] on icon "button" at bounding box center [606, 128] width 3 height 3
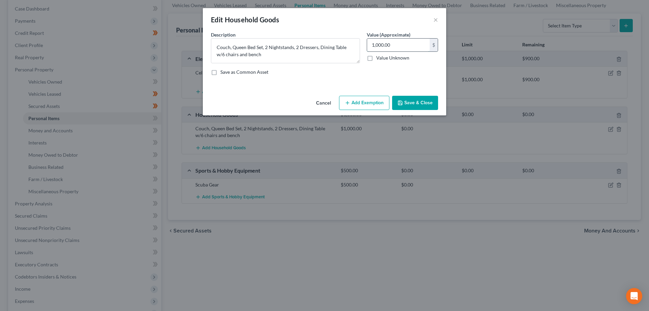
click at [397, 44] on input "1,000.00" at bounding box center [398, 45] width 63 height 13
type input "300.00"
click at [362, 105] on button "Add Exemption" at bounding box center [364, 103] width 50 height 14
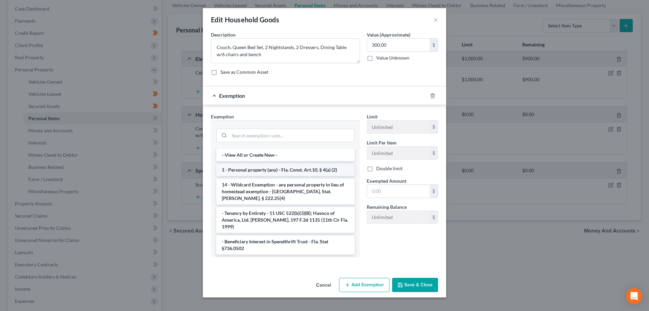
click at [269, 169] on li "1 - Personal property (any) - Fla. Const. Art.10, § 4(a) (2)" at bounding box center [285, 170] width 138 height 12
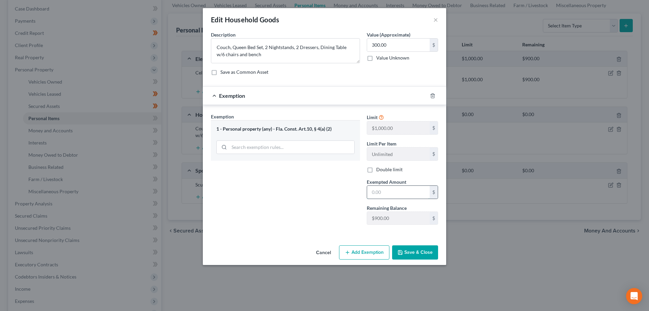
click at [391, 193] on input "text" at bounding box center [398, 192] width 63 height 13
type input "300.00"
click at [418, 254] on button "Save & Close" at bounding box center [415, 252] width 46 height 14
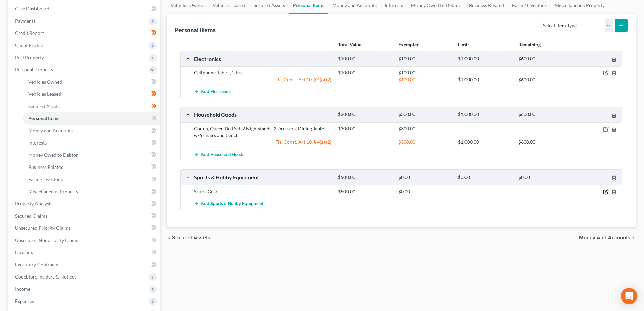
click at [605, 191] on icon "button" at bounding box center [606, 190] width 3 height 3
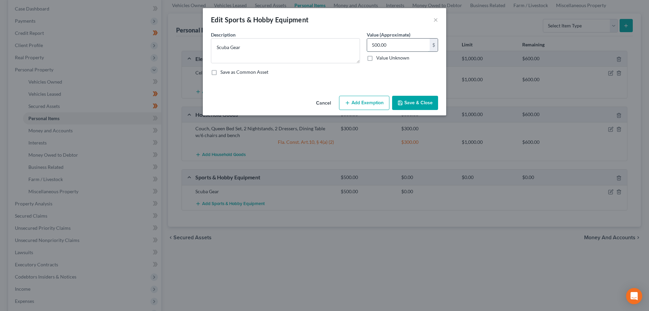
click at [399, 45] on input "500.00" at bounding box center [398, 45] width 63 height 13
type input "300.00"
click at [363, 106] on button "Add Exemption" at bounding box center [364, 103] width 50 height 14
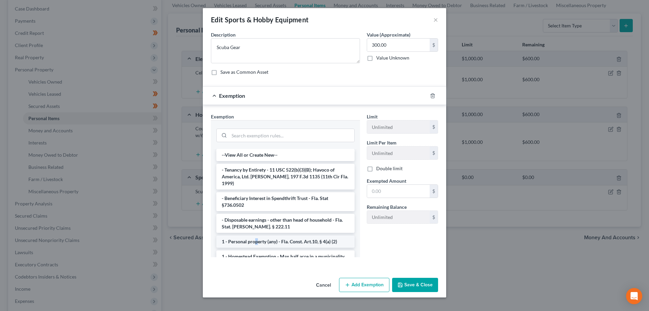
click at [256, 235] on li "1 - Personal property (any) - Fla. Const. Art.10, § 4(a) (2)" at bounding box center [285, 241] width 138 height 12
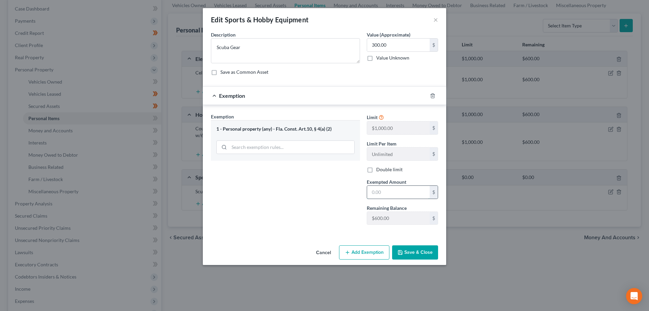
drag, startPoint x: 390, startPoint y: 189, endPoint x: 394, endPoint y: 190, distance: 4.3
click at [389, 189] on input "text" at bounding box center [398, 192] width 63 height 13
type input "300.00"
click at [411, 256] on button "Save & Close" at bounding box center [415, 252] width 46 height 14
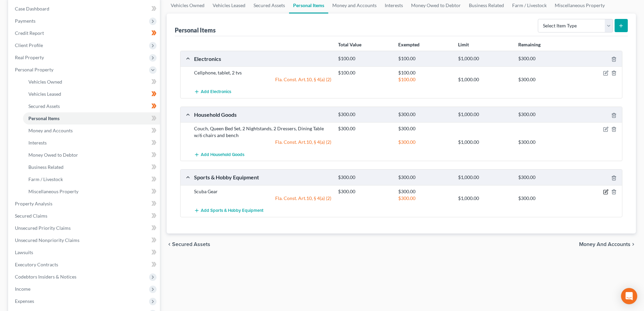
click at [608, 191] on icon "button" at bounding box center [605, 191] width 5 height 5
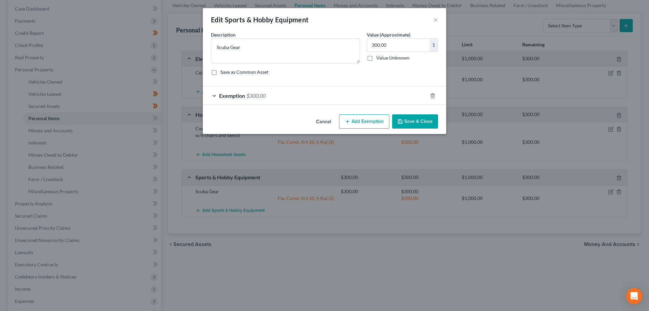
click at [284, 95] on div "Exemption $300.00" at bounding box center [315, 96] width 224 height 18
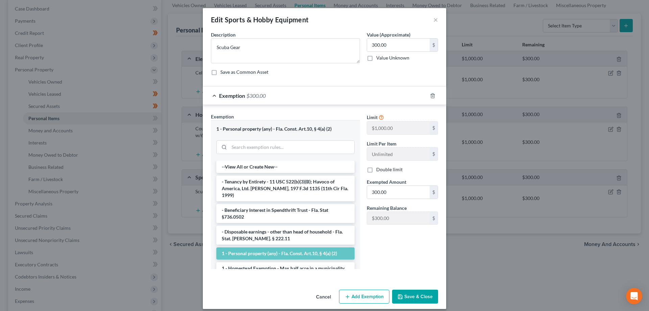
click at [414, 296] on button "Save & Close" at bounding box center [415, 296] width 46 height 14
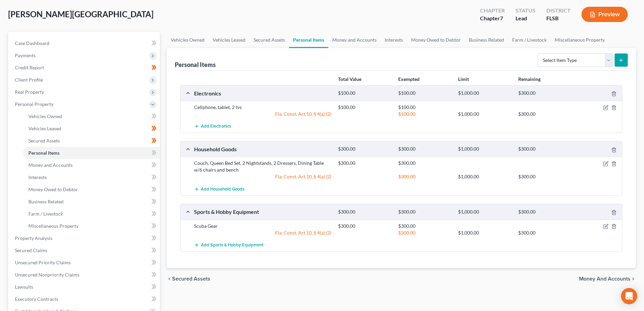
scroll to position [34, 0]
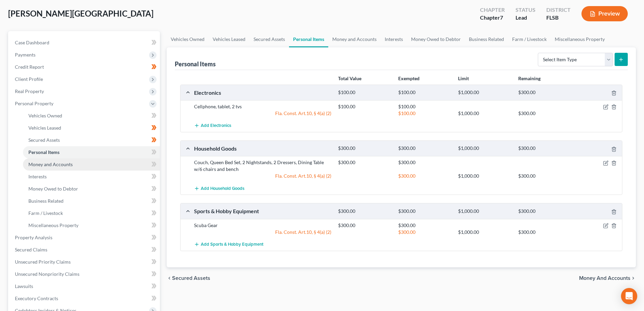
click at [72, 162] on span "Money and Accounts" at bounding box center [50, 164] width 44 height 6
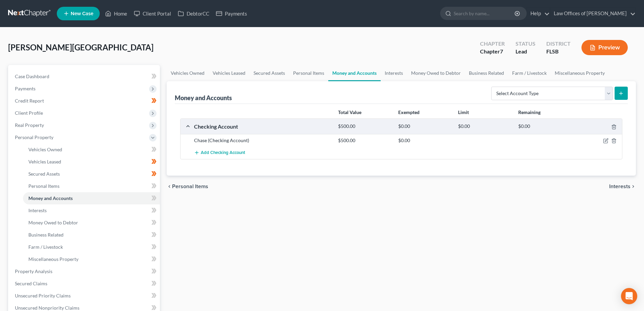
drag, startPoint x: 347, startPoint y: 226, endPoint x: 319, endPoint y: 213, distance: 31.0
click at [347, 226] on div "Vehicles Owned Vehicles Leased Secured Assets Personal Items Money and Accounts…" at bounding box center [401, 266] width 476 height 403
click at [152, 185] on icon at bounding box center [153, 186] width 5 height 8
click at [154, 186] on icon at bounding box center [152, 185] width 3 height 5
click at [75, 211] on link "Interests" at bounding box center [91, 210] width 137 height 12
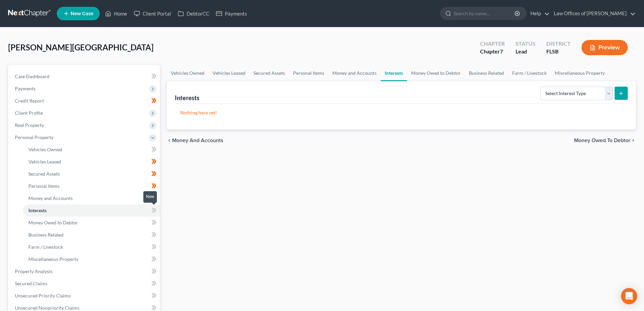
click at [153, 211] on icon at bounding box center [152, 210] width 3 height 5
click at [155, 211] on icon at bounding box center [154, 210] width 3 height 5
click at [120, 219] on link "Money Owed to Debtor" at bounding box center [91, 222] width 137 height 12
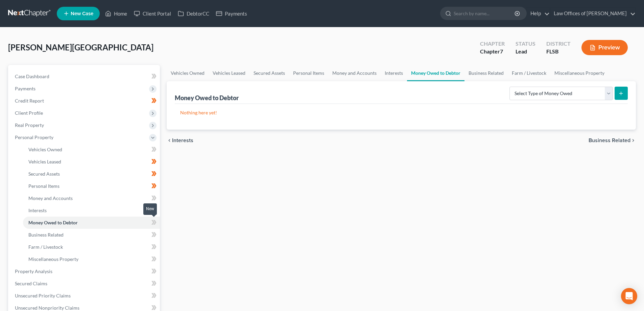
click at [152, 223] on icon at bounding box center [152, 222] width 3 height 5
click at [154, 223] on icon at bounding box center [152, 222] width 3 height 5
click at [99, 235] on link "Business Related" at bounding box center [91, 235] width 137 height 12
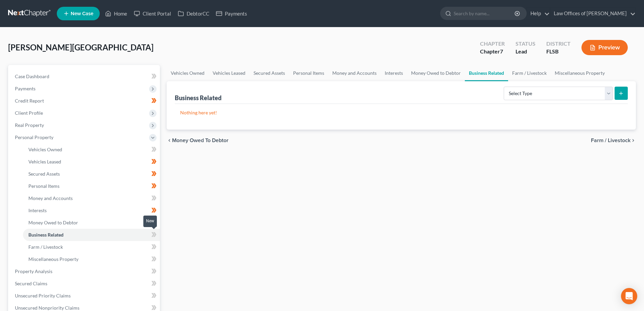
click at [154, 232] on icon at bounding box center [154, 234] width 3 height 5
click at [155, 234] on icon at bounding box center [154, 234] width 3 height 5
click at [139, 247] on link "Farm / Livestock" at bounding box center [91, 247] width 137 height 12
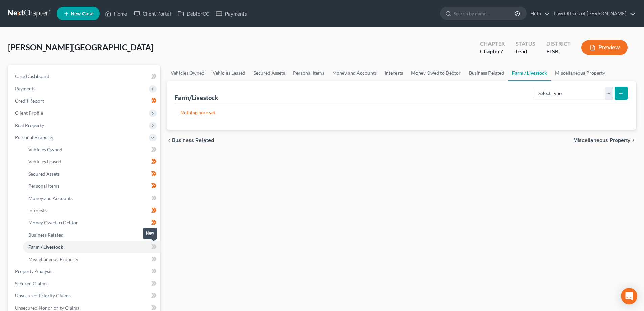
click at [153, 245] on icon at bounding box center [152, 246] width 3 height 5
click at [155, 245] on icon at bounding box center [154, 246] width 3 height 5
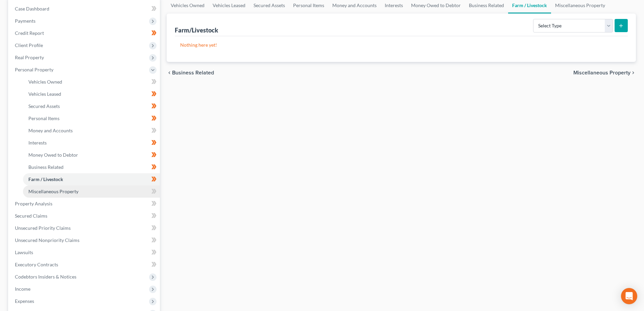
click at [112, 185] on link "Miscellaneous Property" at bounding box center [91, 191] width 137 height 12
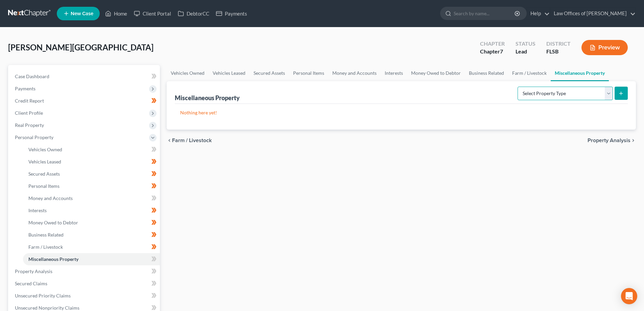
click at [612, 95] on select "Select Property Type Assigned for Creditor Benefit [DATE] Holding for Another N…" at bounding box center [565, 94] width 95 height 14
click at [307, 210] on div "Vehicles Owned Vehicles Leased Secured Assets Personal Items Money and Accounts…" at bounding box center [401, 266] width 476 height 403
click at [105, 272] on link "Property Analysis" at bounding box center [84, 271] width 150 height 12
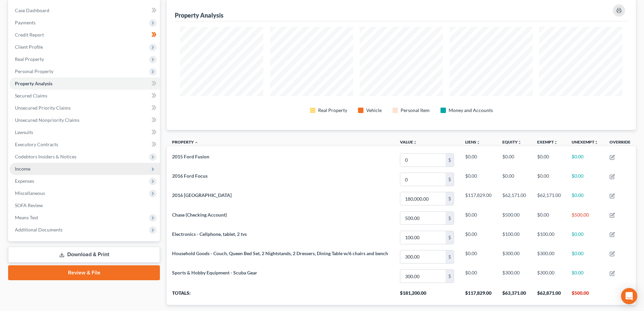
scroll to position [68, 0]
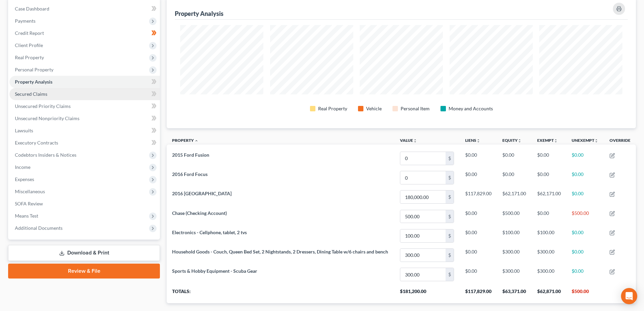
click at [93, 94] on link "Secured Claims" at bounding box center [84, 94] width 150 height 12
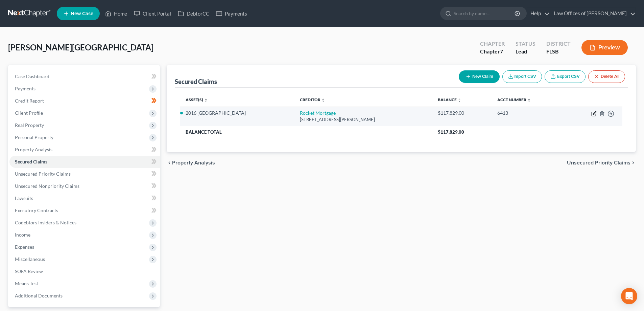
click at [594, 114] on icon "button" at bounding box center [594, 112] width 3 height 3
select select "23"
select select "2"
select select "0"
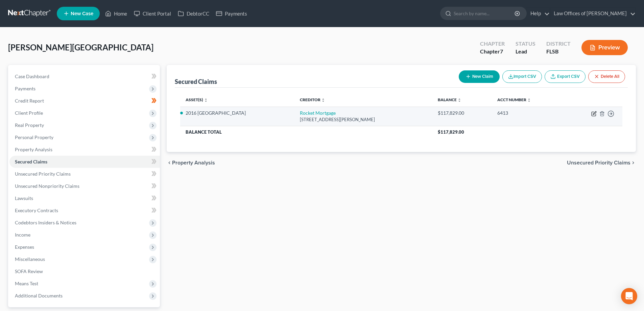
select select "0"
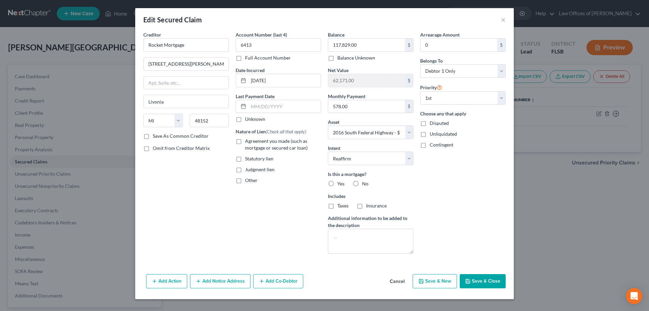
click at [337, 183] on label "Yes" at bounding box center [340, 183] width 7 height 7
click at [340, 183] on input "Yes" at bounding box center [342, 182] width 4 height 4
radio input "true"
click at [337, 207] on label "Taxes" at bounding box center [342, 205] width 11 height 7
click at [340, 207] on input "Taxes" at bounding box center [342, 204] width 4 height 4
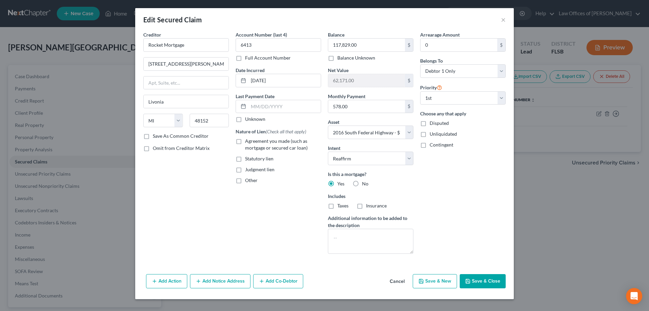
checkbox input "true"
click at [366, 209] on label "Insurance" at bounding box center [376, 205] width 21 height 7
click at [369, 207] on input "Insurance" at bounding box center [371, 204] width 4 height 4
checkbox input "true"
click at [493, 282] on button "Save & Close" at bounding box center [483, 281] width 46 height 14
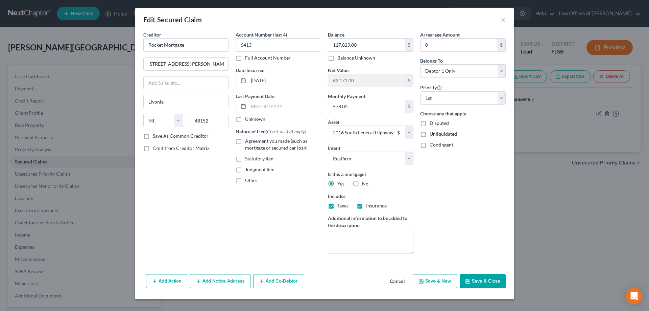
select select
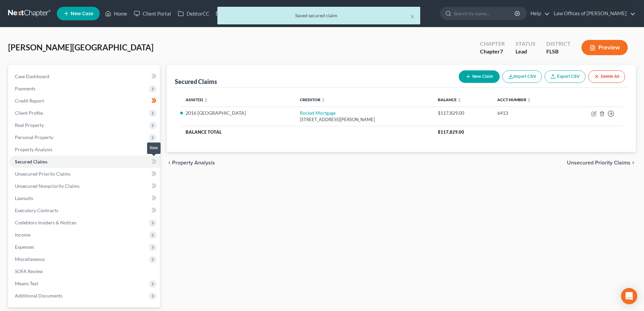
click at [152, 162] on icon at bounding box center [153, 161] width 5 height 8
click at [154, 162] on icon at bounding box center [152, 161] width 3 height 5
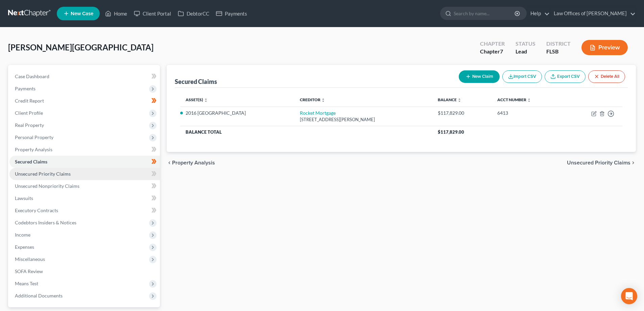
click at [91, 171] on link "Unsecured Priority Claims" at bounding box center [84, 174] width 150 height 12
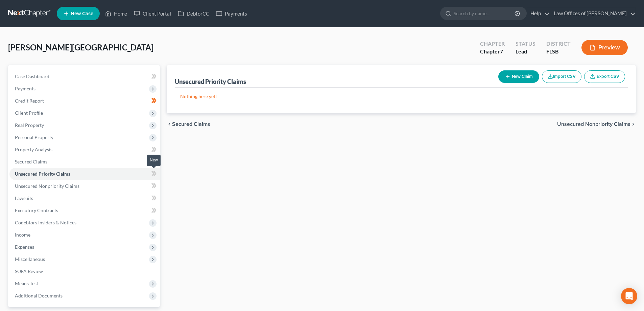
click at [154, 176] on icon at bounding box center [153, 173] width 5 height 8
click at [154, 173] on icon at bounding box center [152, 173] width 3 height 5
click at [129, 187] on link "Unsecured Nonpriority Claims" at bounding box center [84, 186] width 150 height 12
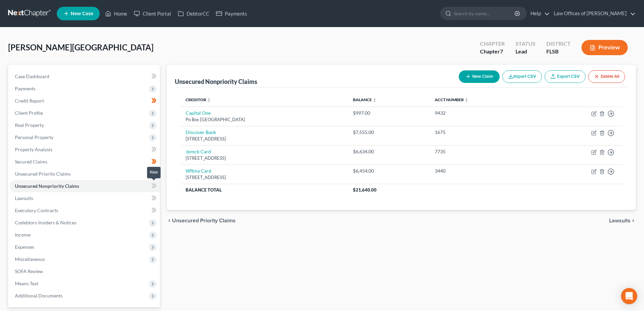
click at [155, 185] on icon at bounding box center [154, 185] width 3 height 5
click at [133, 195] on link "Lawsuits" at bounding box center [84, 198] width 150 height 12
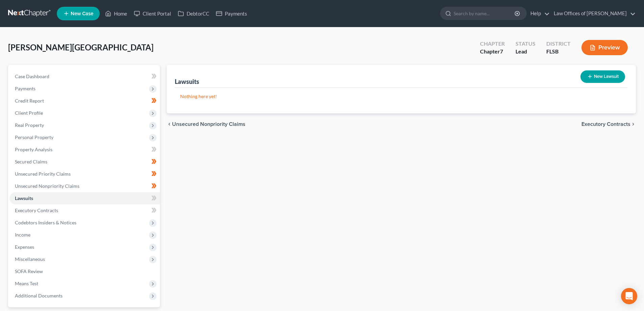
click at [603, 75] on button "New Lawsuit" at bounding box center [602, 76] width 45 height 13
select select "0"
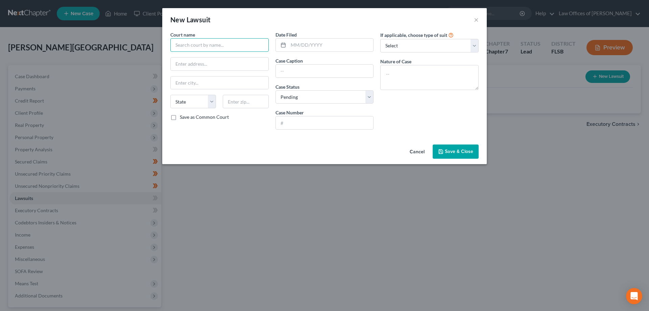
click at [199, 42] on input "text" at bounding box center [219, 45] width 98 height 14
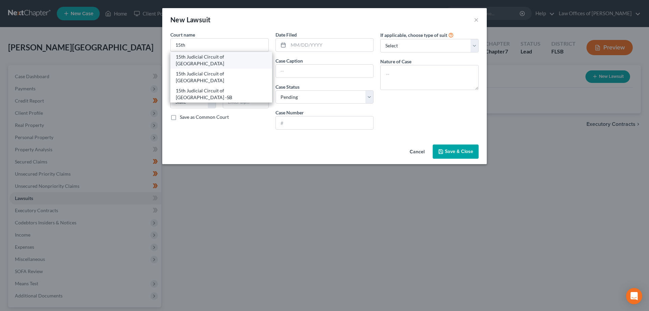
click at [206, 62] on div "15th Judicial Circuit of [GEOGRAPHIC_DATA]" at bounding box center [221, 60] width 91 height 14
type input "15th Judicial Circuit of [GEOGRAPHIC_DATA]"
type input "[STREET_ADDRESS][PERSON_NAME]"
type input "[GEOGRAPHIC_DATA]"
select select "9"
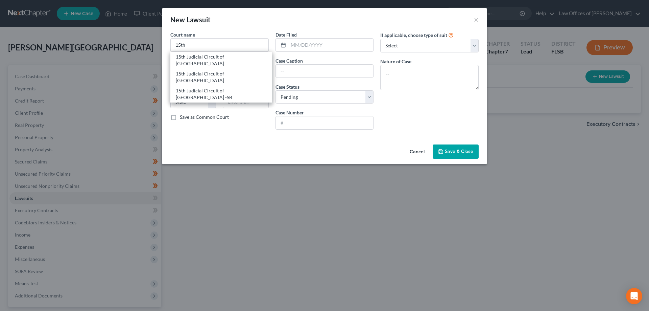
type input "33401"
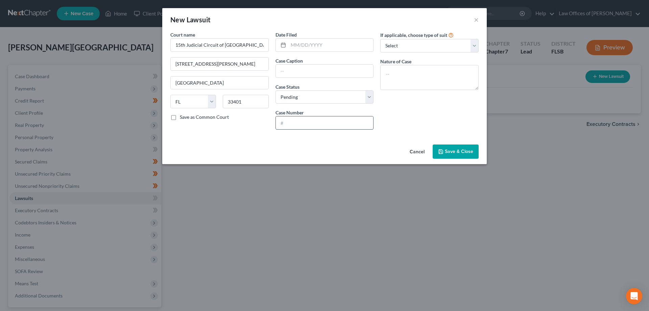
click at [299, 121] on input "text" at bounding box center [325, 122] width 98 height 13
paste input "50-2025-SC-003510-XXXA-MB"
type input "50-2025-SC-003510-XXXA-MB"
click at [292, 47] on input "text" at bounding box center [330, 45] width 85 height 13
type input "[DATE]"
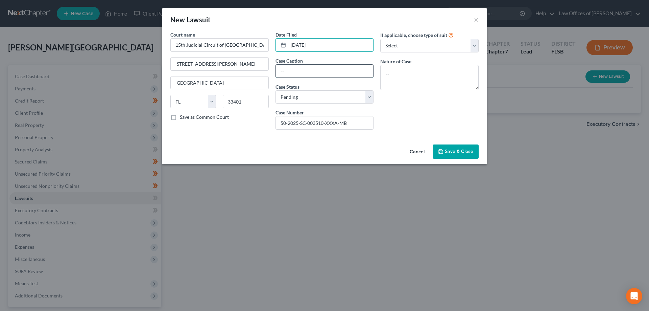
click at [304, 77] on input "text" at bounding box center [325, 71] width 98 height 13
paste input "JPMORGAN CHASE BANK, N.A. V [PERSON_NAME]"
type input "JPMORGAN CHASE BANK, N.A. V [PERSON_NAME]"
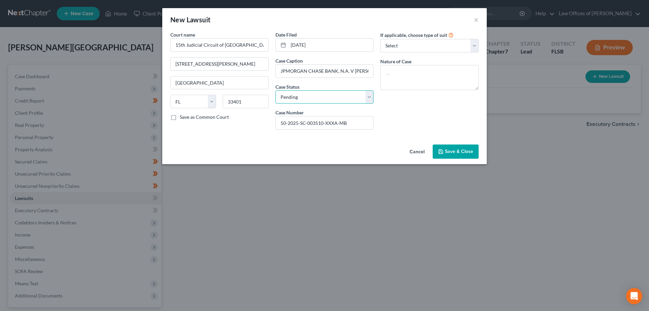
click at [366, 94] on select "Select Pending On Appeal Concluded" at bounding box center [325, 97] width 98 height 14
select select "2"
click at [276, 90] on select "Select Pending On Appeal Concluded" at bounding box center [325, 97] width 98 height 14
click at [391, 71] on textarea at bounding box center [429, 77] width 98 height 25
type textarea "Dismissed"
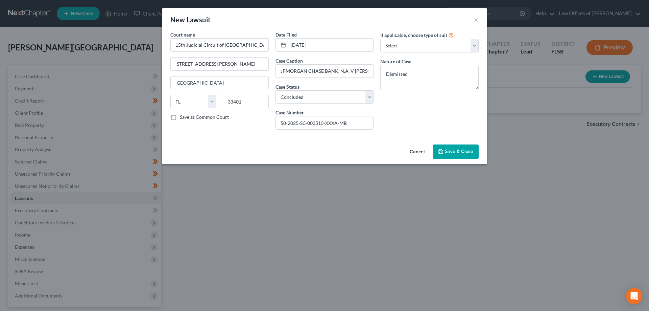
click at [457, 151] on span "Save & Close" at bounding box center [459, 151] width 28 height 6
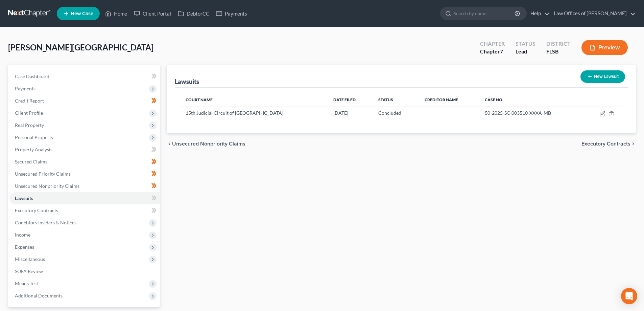
click at [611, 77] on button "New Lawsuit" at bounding box center [602, 76] width 45 height 13
select select "0"
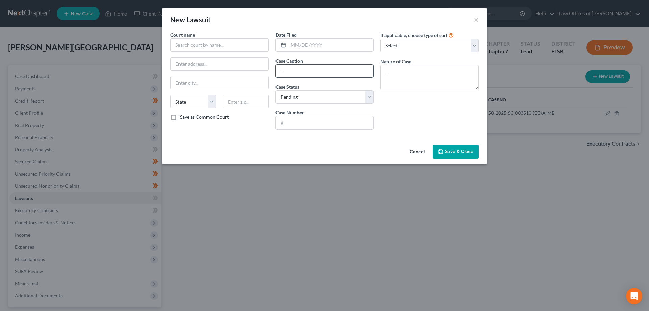
click at [296, 69] on input "text" at bounding box center [325, 71] width 98 height 13
click at [292, 118] on input "text" at bounding box center [325, 122] width 98 height 13
click at [299, 72] on input "text" at bounding box center [325, 71] width 98 height 13
paste input "[PERSON_NAME] FARGO BANK, N.A. V [PERSON_NAME]"
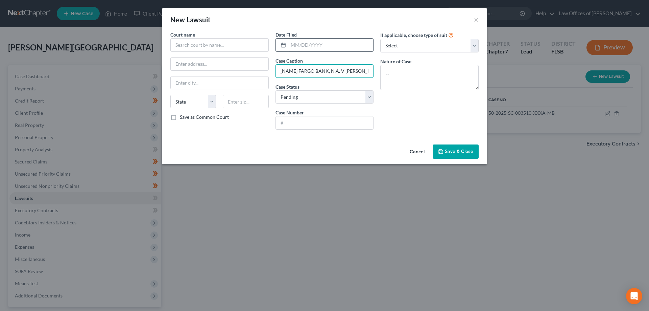
type input "[PERSON_NAME] FARGO BANK, N.A. V [PERSON_NAME]"
click at [298, 46] on input "text" at bounding box center [330, 45] width 85 height 13
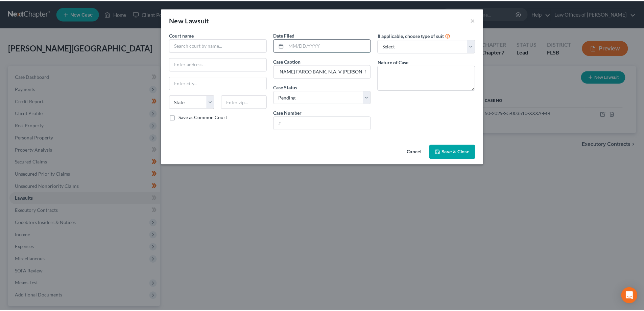
scroll to position [0, 0]
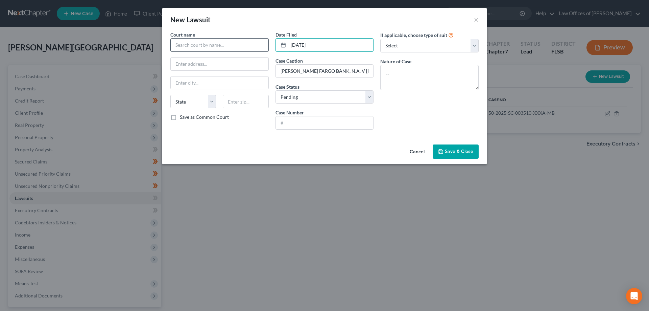
type input "[DATE]"
click at [206, 46] on input "text" at bounding box center [219, 45] width 98 height 14
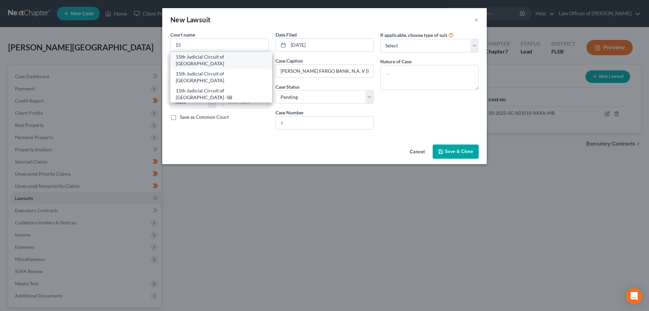
click at [212, 61] on div "15th Judicial Circuit of [GEOGRAPHIC_DATA]" at bounding box center [221, 60] width 91 height 14
type input "15th Judicial Circuit of [GEOGRAPHIC_DATA]"
type input "[STREET_ADDRESS][PERSON_NAME]"
type input "[GEOGRAPHIC_DATA]"
select select "9"
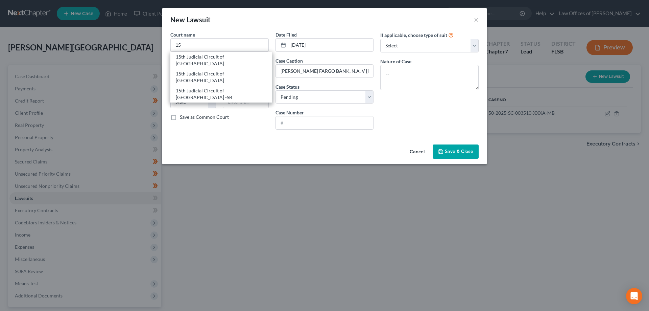
type input "33401"
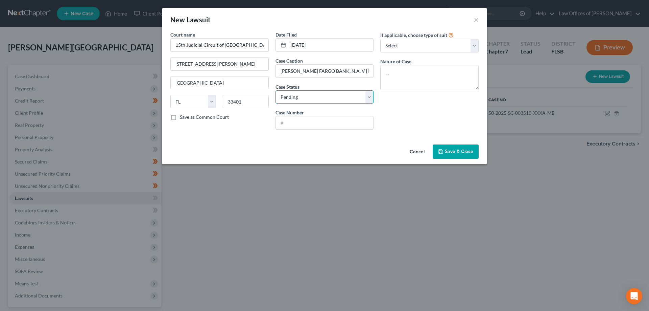
click at [311, 97] on select "Select Pending On Appeal Concluded" at bounding box center [325, 97] width 98 height 14
select select "2"
click at [276, 90] on select "Select Pending On Appeal Concluded" at bounding box center [325, 97] width 98 height 14
click at [301, 122] on input "text" at bounding box center [325, 122] width 98 height 13
paste input "50-2025-SC-006172-XXXA-MB"
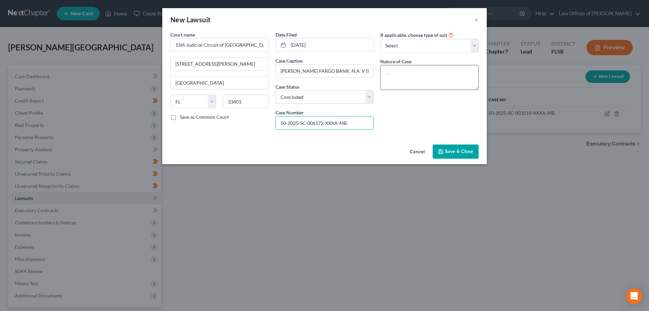
type input "50-2025-SC-006172-XXXA-MB"
click at [422, 71] on textarea at bounding box center [429, 77] width 98 height 25
type textarea "Dismissed"
click at [447, 147] on button "Save & Close" at bounding box center [456, 151] width 46 height 14
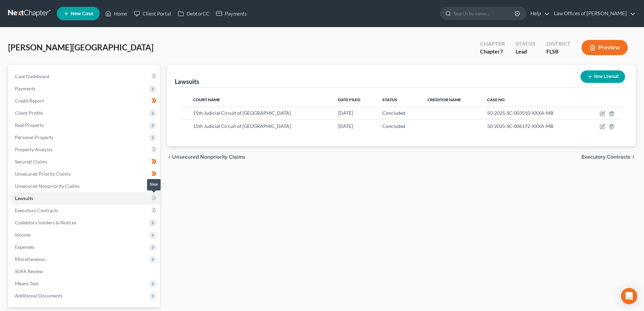
click at [152, 196] on icon at bounding box center [152, 197] width 3 height 5
click at [153, 197] on icon at bounding box center [152, 197] width 3 height 5
click at [91, 209] on link "Executory Contracts" at bounding box center [84, 210] width 150 height 12
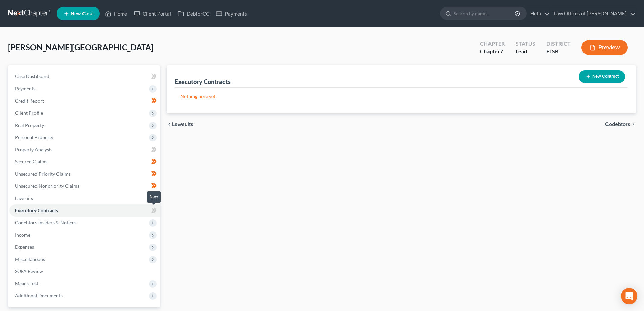
click at [154, 211] on icon at bounding box center [153, 210] width 5 height 8
click at [157, 210] on icon at bounding box center [153, 210] width 5 height 8
click at [115, 222] on span "Codebtors Insiders & Notices" at bounding box center [84, 222] width 150 height 12
click at [152, 234] on icon at bounding box center [153, 234] width 5 height 8
click at [154, 234] on icon at bounding box center [152, 234] width 3 height 5
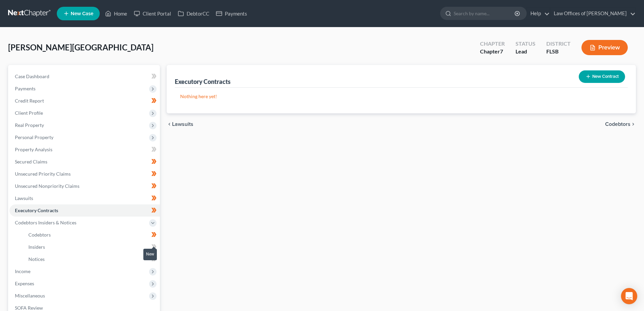
click at [151, 244] on span at bounding box center [154, 247] width 12 height 10
click at [151, 246] on icon at bounding box center [153, 246] width 5 height 8
click at [153, 258] on icon at bounding box center [152, 258] width 3 height 5
click at [155, 258] on icon at bounding box center [154, 258] width 3 height 5
click at [96, 267] on span "Income" at bounding box center [84, 271] width 150 height 12
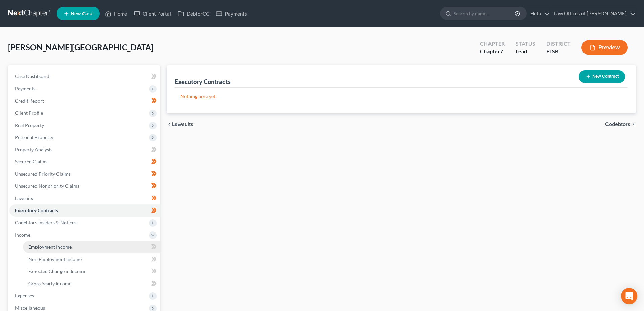
click at [75, 250] on link "Employment Income" at bounding box center [91, 247] width 137 height 12
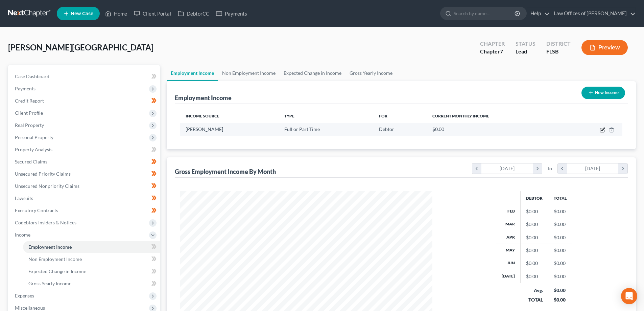
click at [602, 129] on icon "button" at bounding box center [602, 128] width 3 height 3
select select "0"
select select "9"
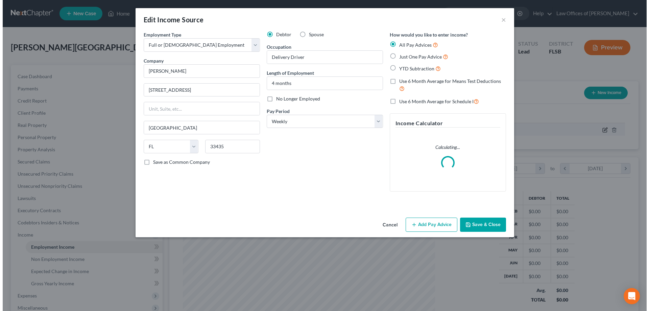
scroll to position [127, 268]
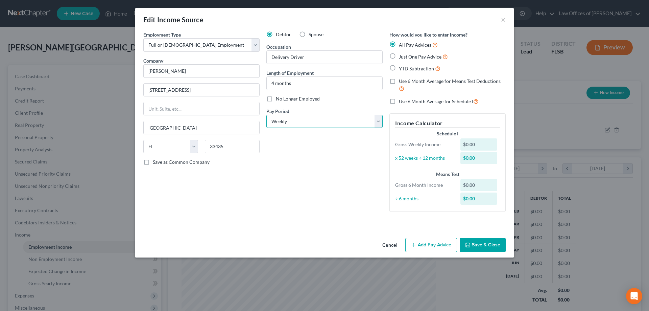
click at [378, 121] on select "Select Monthly Twice Monthly Every Other Week Weekly" at bounding box center [324, 122] width 116 height 14
select select "0"
click at [266, 115] on select "Select Monthly Twice Monthly Every Other Week Weekly" at bounding box center [324, 122] width 116 height 14
click at [399, 55] on label "Just One Pay Advice" at bounding box center [423, 57] width 49 height 8
click at [402, 55] on input "Just One Pay Advice" at bounding box center [404, 55] width 4 height 4
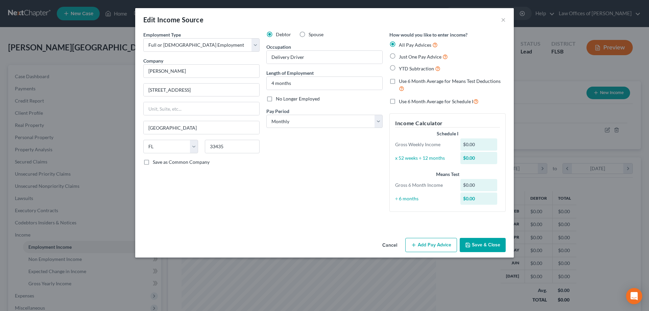
radio input "true"
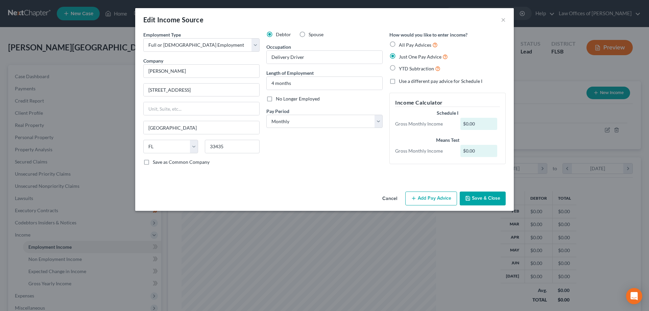
click at [434, 199] on button "Add Pay Advice" at bounding box center [431, 198] width 52 height 14
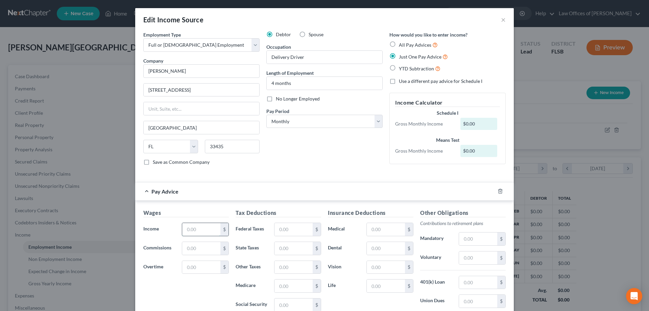
drag, startPoint x: 198, startPoint y: 224, endPoint x: 209, endPoint y: 223, distance: 10.9
click at [198, 224] on input "text" at bounding box center [201, 229] width 38 height 13
type input "2,456"
click at [291, 228] on input "text" at bounding box center [293, 229] width 38 height 13
type input "62"
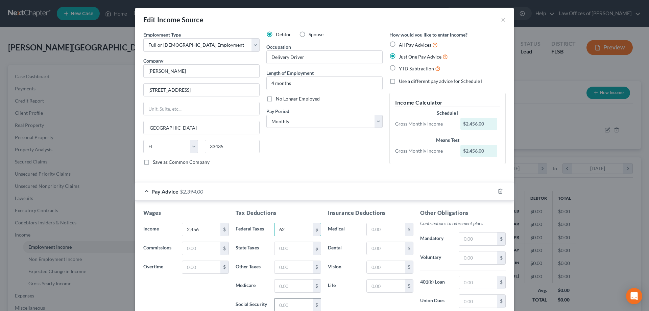
click at [291, 305] on input "text" at bounding box center [293, 304] width 38 height 13
type input "72"
drag, startPoint x: 297, startPoint y: 286, endPoint x: 304, endPoint y: 284, distance: 6.8
click at [297, 286] on input "text" at bounding box center [293, 285] width 38 height 13
type input "17"
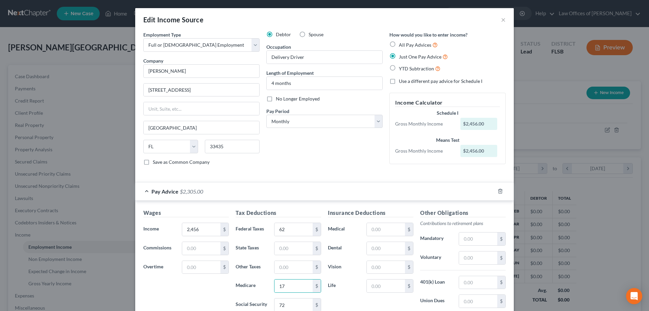
click at [353, 252] on label "Dental" at bounding box center [344, 248] width 39 height 14
drag, startPoint x: 180, startPoint y: 287, endPoint x: 187, endPoint y: 283, distance: 8.5
click at [180, 287] on div "Wages Income * 2,456 $ Commissions $ Overtime $" at bounding box center [186, 263] width 92 height 108
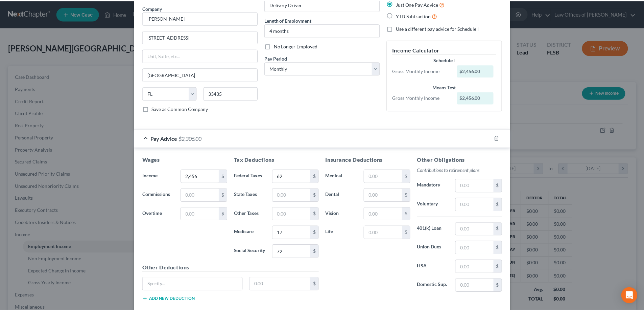
scroll to position [92, 0]
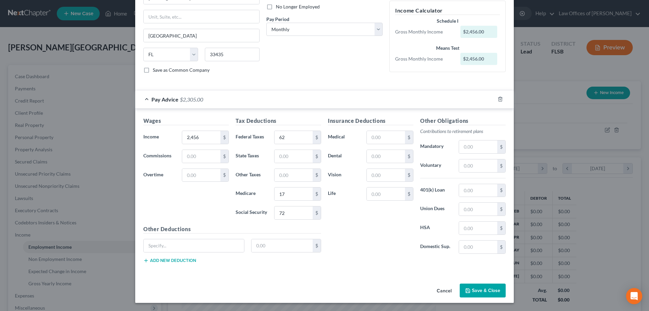
click at [474, 291] on button "Save & Close" at bounding box center [483, 290] width 46 height 14
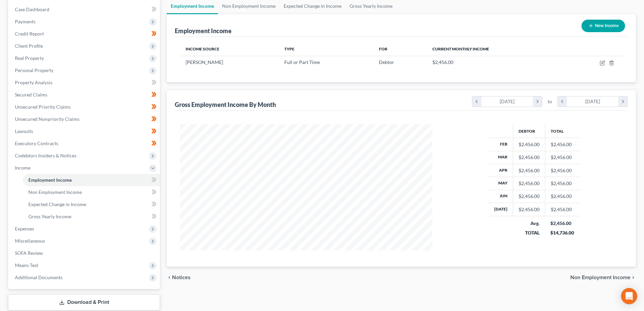
scroll to position [68, 0]
click at [154, 179] on icon at bounding box center [152, 178] width 3 height 5
click at [155, 179] on g at bounding box center [153, 178] width 5 height 5
click at [92, 194] on link "Non Employment Income" at bounding box center [91, 191] width 137 height 12
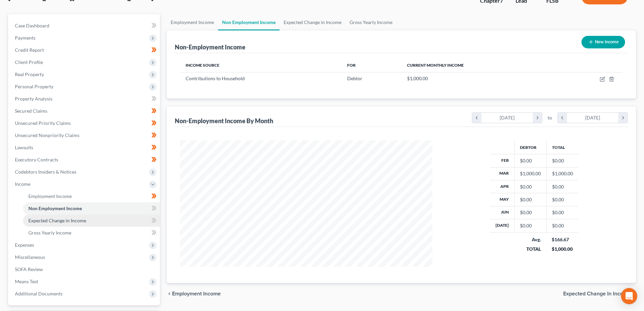
scroll to position [68, 0]
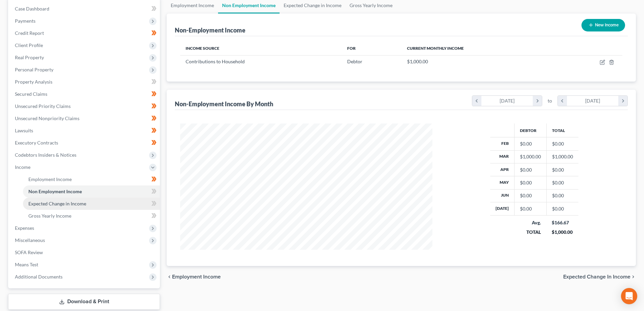
click at [78, 206] on span "Expected Change in Income" at bounding box center [57, 203] width 58 height 6
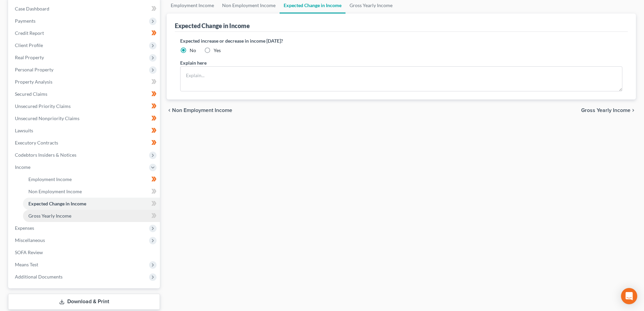
click at [64, 218] on link "Gross Yearly Income" at bounding box center [91, 216] width 137 height 12
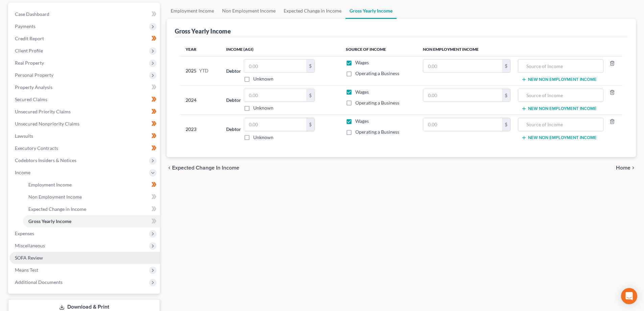
scroll to position [68, 0]
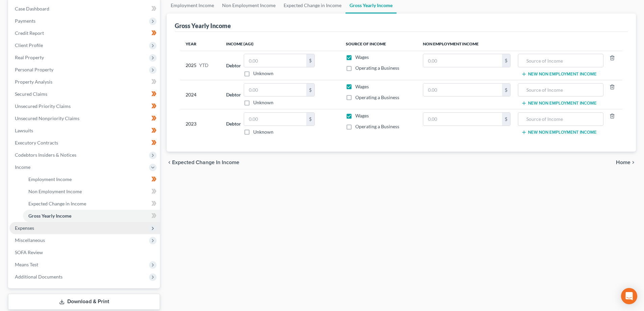
click at [89, 229] on span "Expenses" at bounding box center [84, 228] width 150 height 12
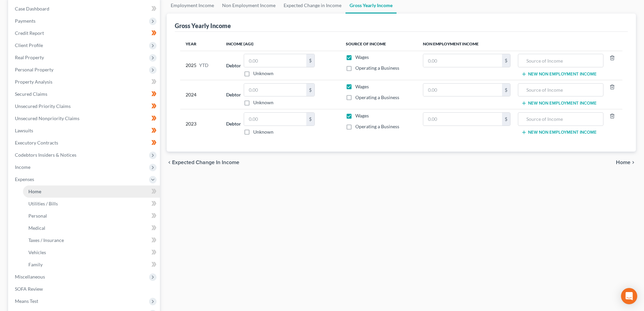
click at [86, 192] on link "Home" at bounding box center [91, 191] width 137 height 12
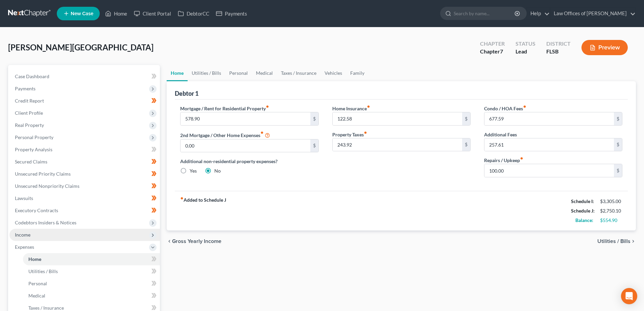
click at [54, 235] on span "Income" at bounding box center [84, 235] width 150 height 12
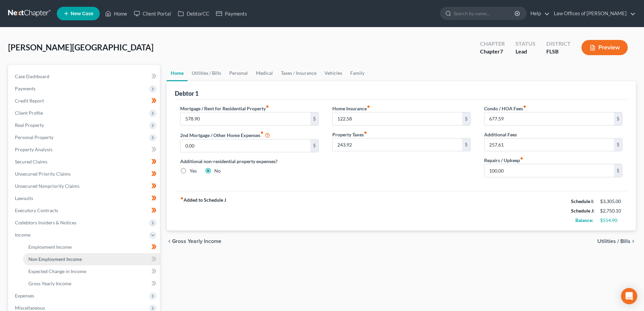
click at [61, 258] on span "Non Employment Income" at bounding box center [54, 259] width 53 height 6
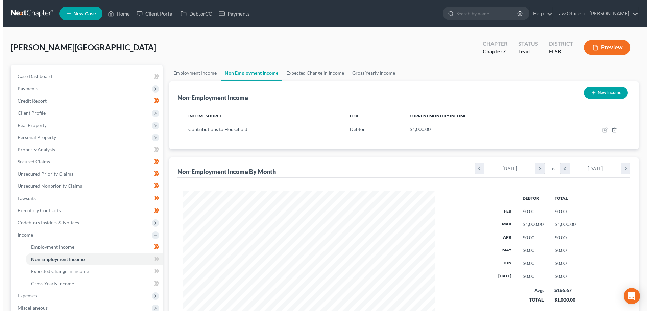
scroll to position [126, 266]
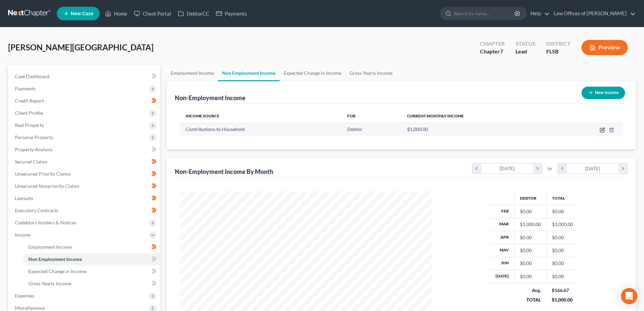
click at [603, 129] on icon "button" at bounding box center [602, 129] width 5 height 5
select select "8"
select select "0"
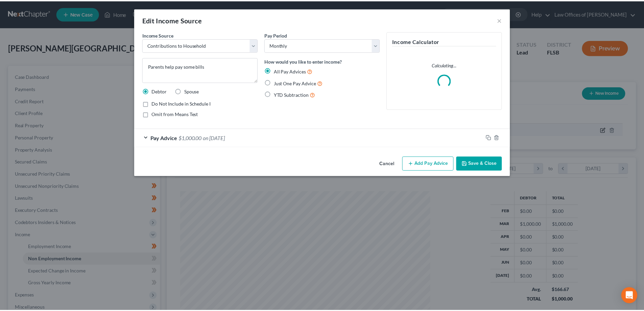
scroll to position [127, 268]
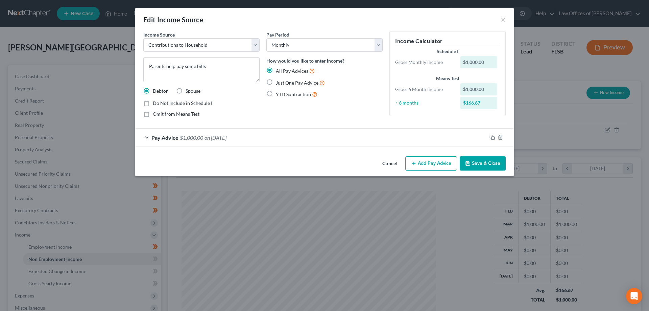
click at [181, 140] on span "$1,000.00" at bounding box center [191, 137] width 23 height 6
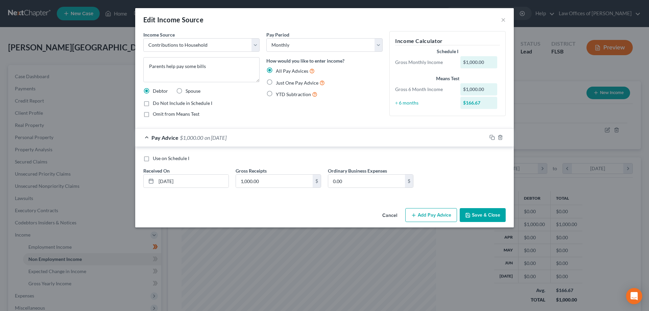
click at [276, 81] on label "Just One Pay Advice" at bounding box center [300, 83] width 49 height 8
click at [279, 81] on input "Just One Pay Advice" at bounding box center [281, 81] width 4 height 4
radio input "true"
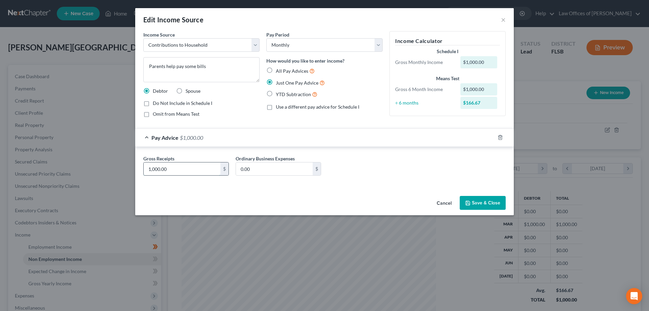
click at [176, 169] on input "1,000.00" at bounding box center [182, 168] width 77 height 13
type input "600.00"
click at [487, 204] on button "Save & Close" at bounding box center [483, 203] width 46 height 14
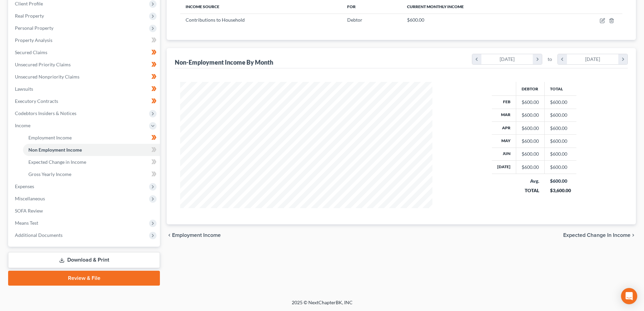
scroll to position [110, 0]
click at [31, 185] on span "Expenses" at bounding box center [24, 186] width 19 height 6
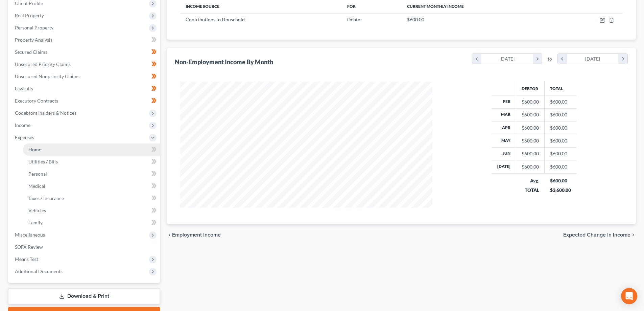
click at [39, 148] on span "Home" at bounding box center [34, 149] width 13 height 6
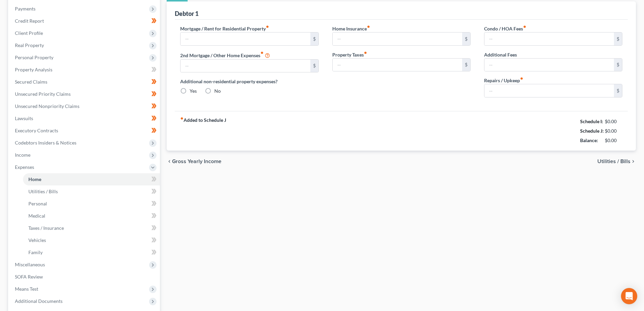
type input "578.90"
type input "0.00"
radio input "true"
type input "122.58"
type input "243.92"
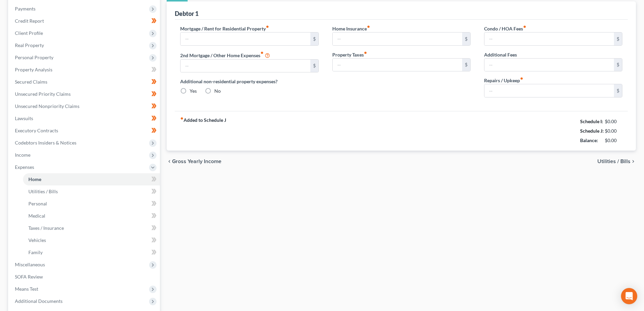
type input "677.59"
type input "257.61"
type input "100.00"
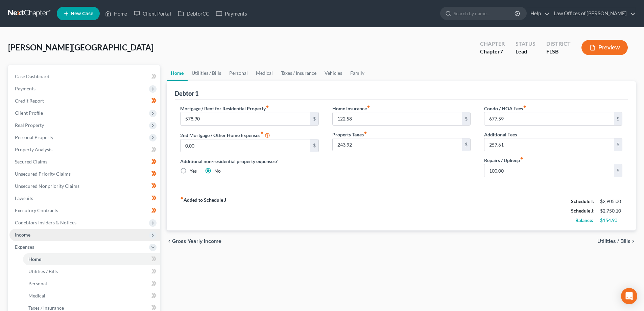
click at [41, 238] on span "Income" at bounding box center [84, 235] width 150 height 12
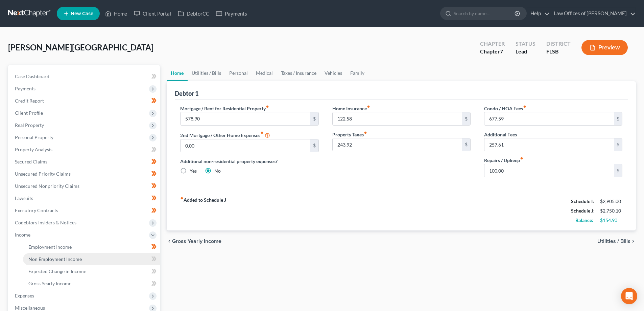
click at [69, 260] on span "Non Employment Income" at bounding box center [54, 259] width 53 height 6
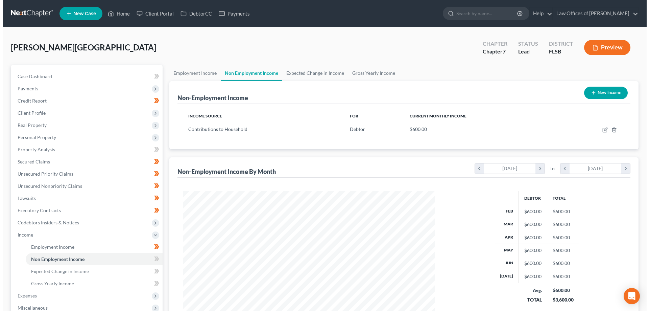
scroll to position [126, 266]
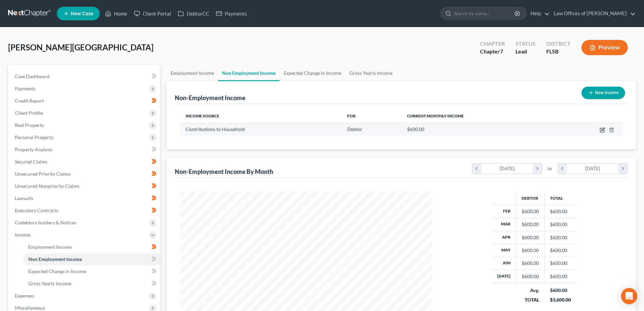
click at [600, 130] on icon "button" at bounding box center [602, 130] width 4 height 4
select select "8"
select select "0"
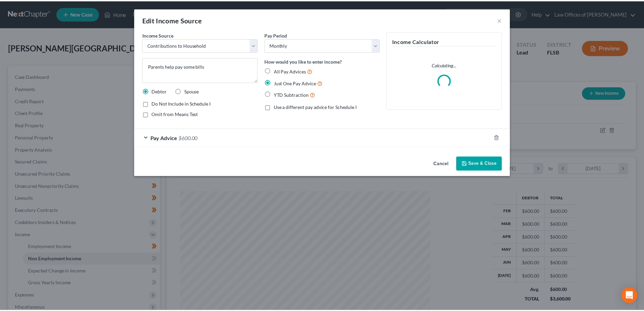
scroll to position [127, 268]
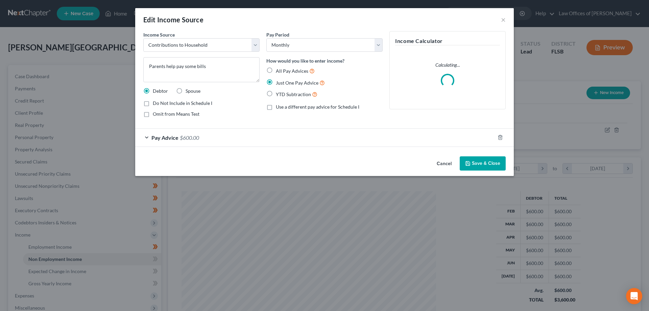
click at [160, 138] on span "Pay Advice" at bounding box center [164, 137] width 27 height 6
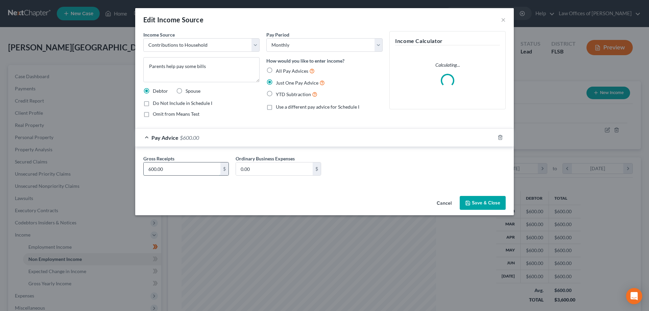
drag, startPoint x: 169, startPoint y: 169, endPoint x: 175, endPoint y: 168, distance: 5.7
click at [169, 170] on input "600.00" at bounding box center [182, 168] width 77 height 13
type input "500.00"
click at [485, 203] on button "Save & Close" at bounding box center [483, 203] width 46 height 14
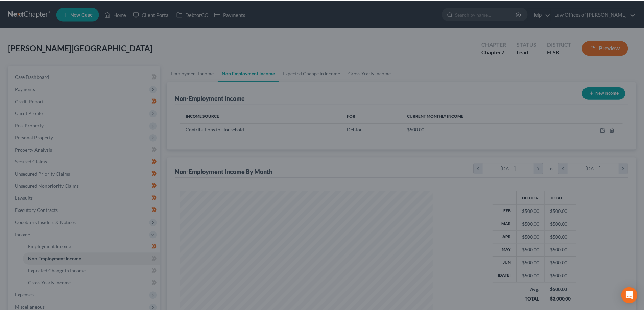
scroll to position [337923, 337784]
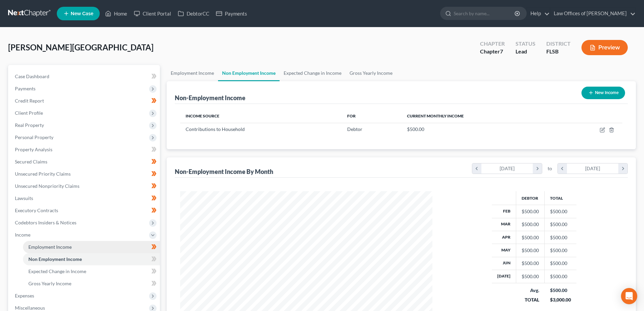
click at [123, 246] on link "Employment Income" at bounding box center [91, 247] width 137 height 12
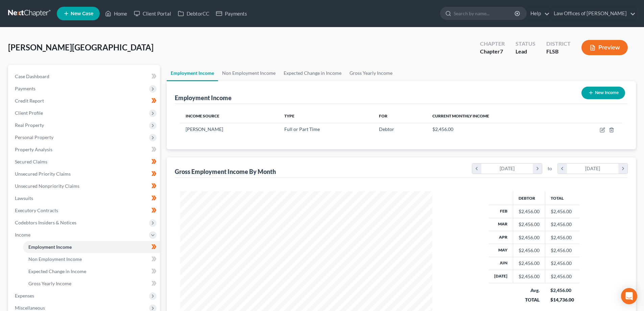
scroll to position [126, 266]
click at [246, 72] on link "Non Employment Income" at bounding box center [249, 73] width 62 height 16
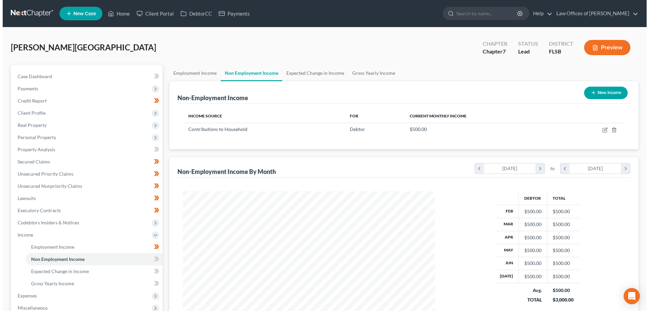
scroll to position [126, 266]
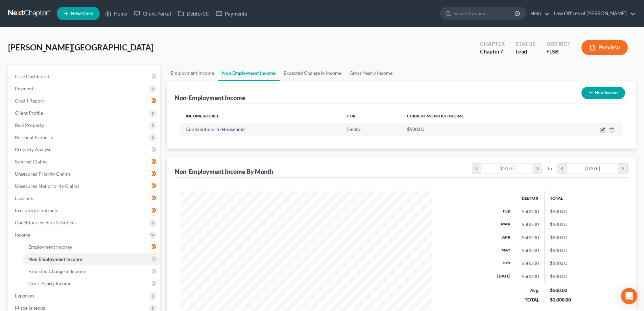
click at [603, 130] on icon "button" at bounding box center [602, 129] width 5 height 5
select select "8"
select select "0"
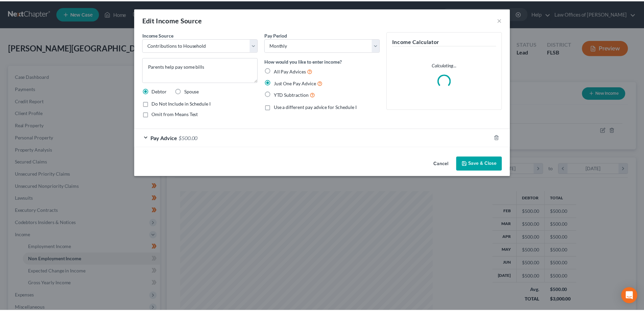
scroll to position [127, 268]
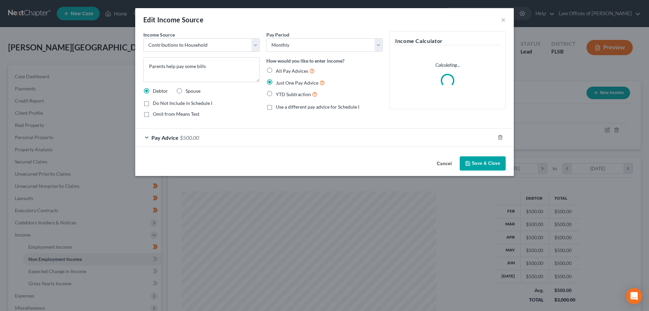
click at [153, 115] on label "Omit from Means Test" at bounding box center [176, 114] width 47 height 7
click at [156, 115] on input "Omit from Means Test" at bounding box center [158, 113] width 4 height 4
checkbox input "true"
click at [488, 165] on button "Save & Close" at bounding box center [483, 163] width 46 height 14
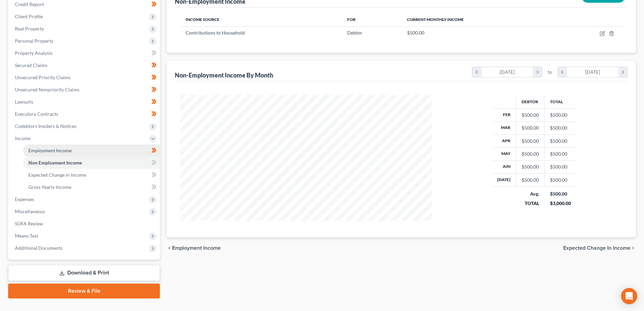
scroll to position [101, 0]
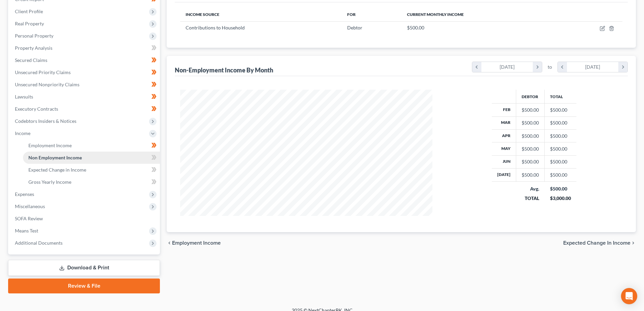
click at [83, 160] on link "Non Employment Income" at bounding box center [91, 157] width 137 height 12
click at [152, 155] on icon at bounding box center [152, 157] width 3 height 5
click at [153, 156] on icon at bounding box center [153, 157] width 5 height 8
click at [122, 171] on link "Expected Change in Income" at bounding box center [91, 170] width 137 height 12
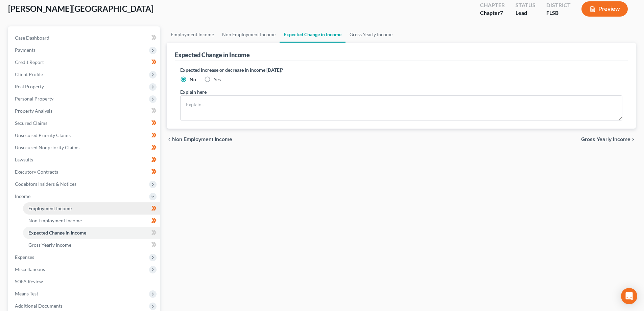
scroll to position [68, 0]
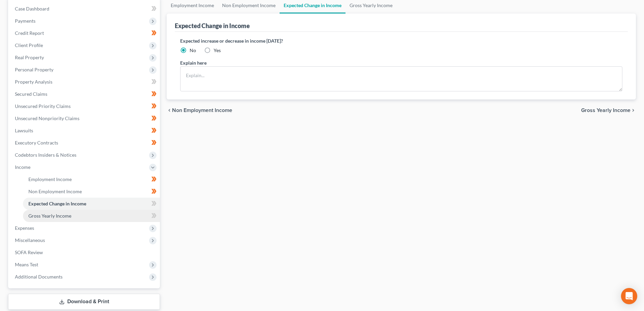
click at [106, 216] on link "Gross Yearly Income" at bounding box center [91, 216] width 137 height 12
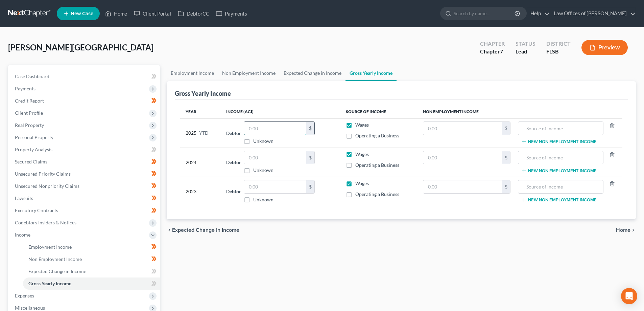
click at [278, 129] on input "text" at bounding box center [275, 128] width 62 height 13
type input "0"
type input "15,967.29"
click at [209, 141] on div "2025 YTD" at bounding box center [201, 132] width 30 height 23
drag, startPoint x: 278, startPoint y: 151, endPoint x: 275, endPoint y: 155, distance: 5.2
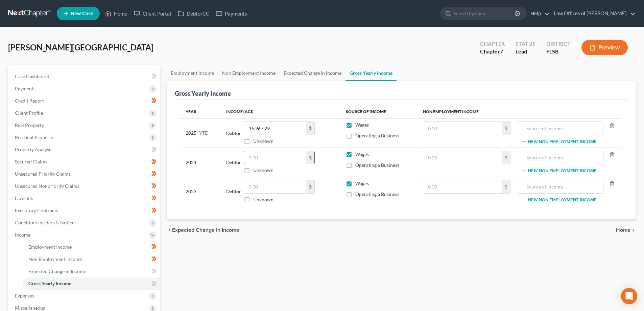
click at [276, 154] on div "$" at bounding box center [279, 158] width 71 height 14
click at [270, 161] on input "text" at bounding box center [275, 157] width 62 height 13
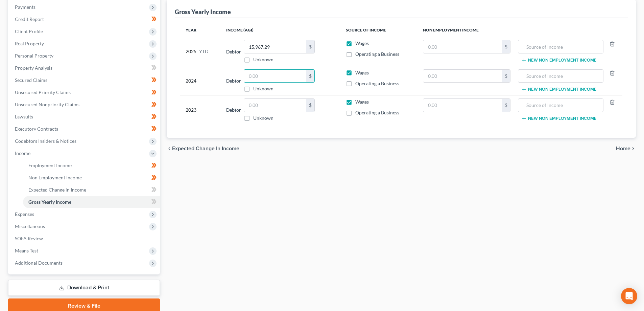
scroll to position [76, 0]
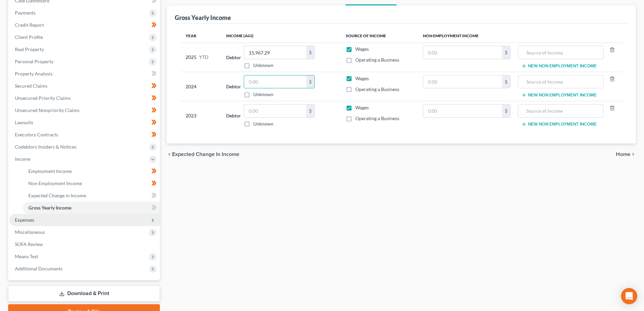
click at [65, 221] on span "Expenses" at bounding box center [84, 220] width 150 height 12
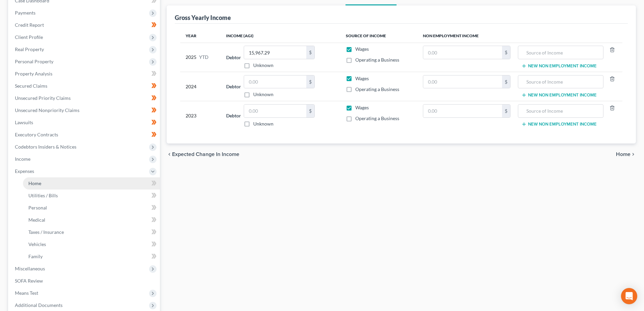
click at [59, 180] on link "Home" at bounding box center [91, 183] width 137 height 12
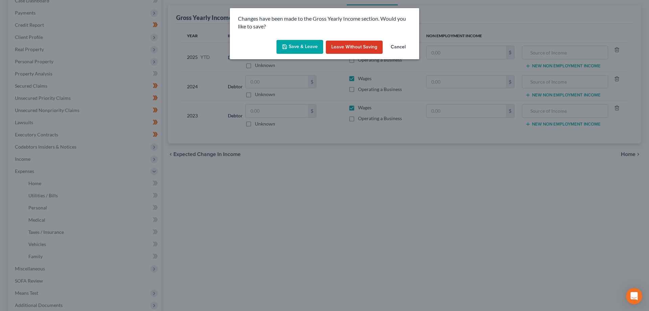
click at [297, 46] on button "Save & Leave" at bounding box center [300, 47] width 47 height 14
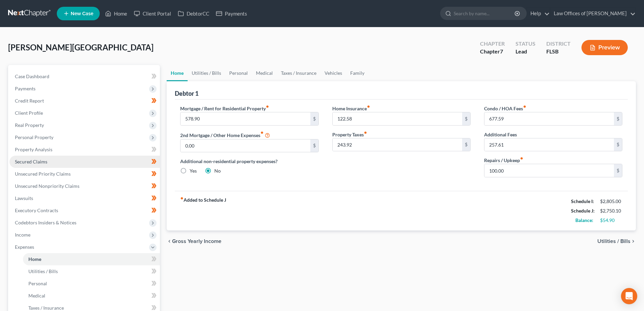
click at [41, 161] on span "Secured Claims" at bounding box center [31, 162] width 32 height 6
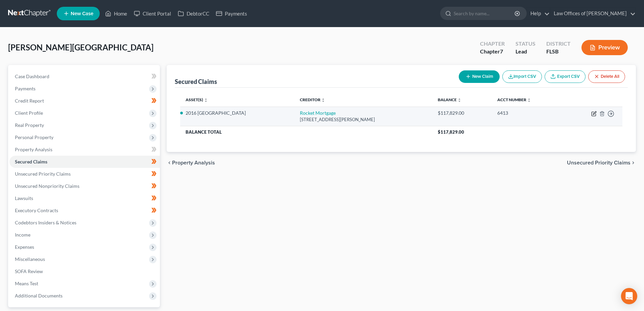
click at [592, 112] on icon "button" at bounding box center [594, 114] width 4 height 4
select select "23"
select select "2"
select select "0"
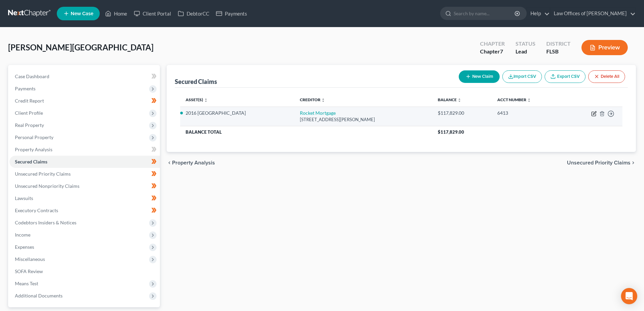
select select "0"
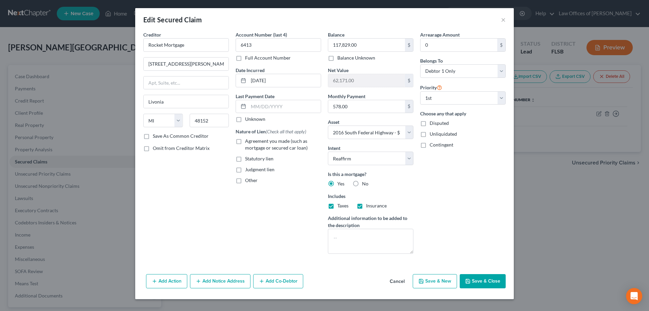
click at [337, 207] on label "Taxes" at bounding box center [342, 205] width 11 height 7
click at [340, 207] on input "Taxes" at bounding box center [342, 204] width 4 height 4
checkbox input "false"
click at [366, 207] on label "Insurance" at bounding box center [376, 205] width 21 height 7
click at [369, 207] on input "Insurance" at bounding box center [371, 204] width 4 height 4
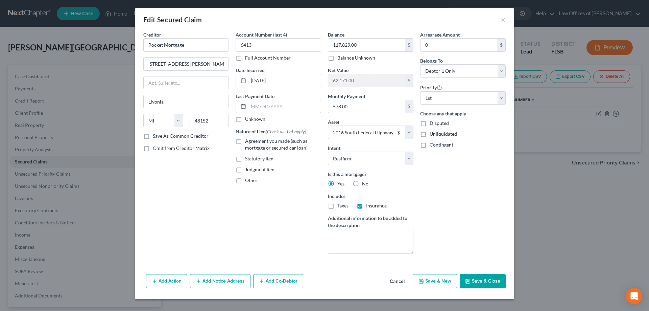
checkbox input "false"
click at [441, 284] on button "Save & New" at bounding box center [435, 281] width 44 height 14
select select "0"
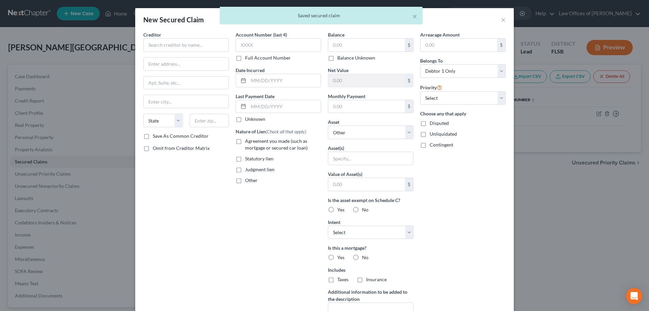
click at [502, 19] on div "× Saved secured claim" at bounding box center [321, 17] width 649 height 21
click at [502, 22] on div "× Saved secured claim" at bounding box center [321, 17] width 649 height 21
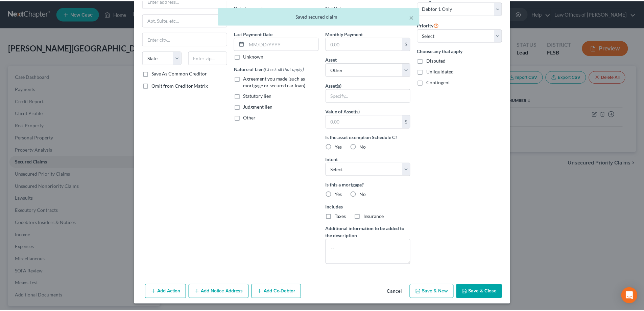
scroll to position [65, 0]
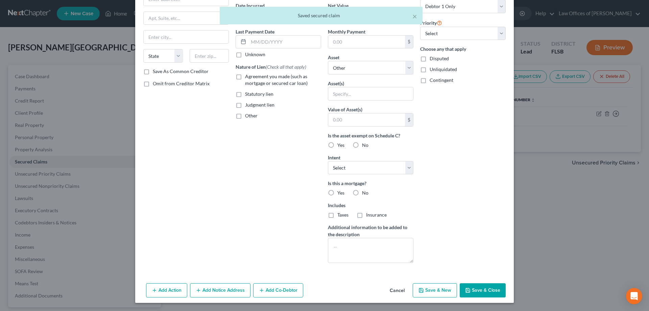
click at [392, 290] on button "Cancel" at bounding box center [397, 291] width 26 height 14
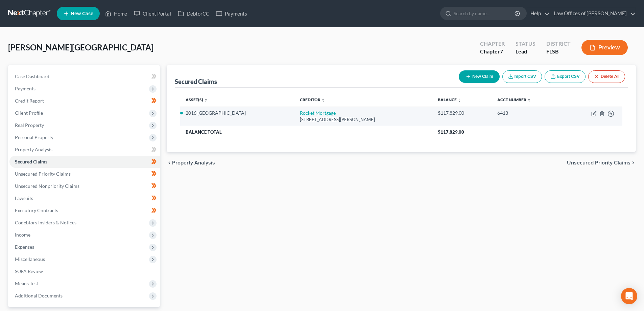
click at [590, 114] on td "Move to E Move to F Move to G Move to Notice Only" at bounding box center [593, 115] width 59 height 19
click at [592, 114] on icon "button" at bounding box center [594, 114] width 4 height 4
select select "23"
select select "2"
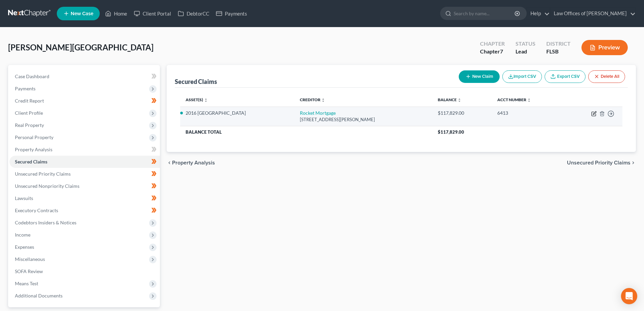
select select "0"
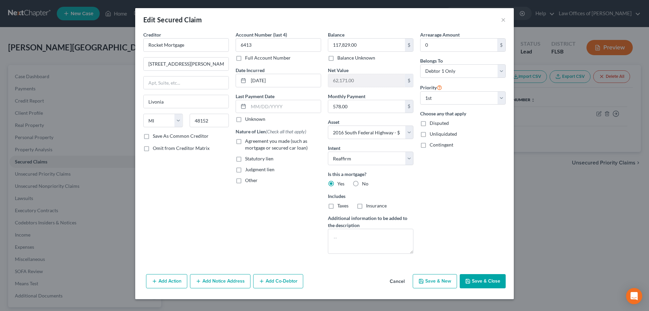
click at [481, 278] on button "Save & Close" at bounding box center [483, 281] width 46 height 14
select select "2"
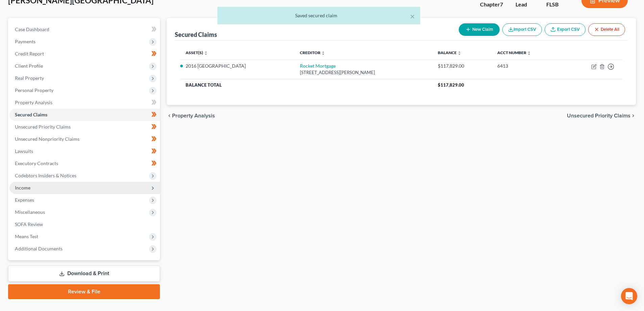
scroll to position [61, 0]
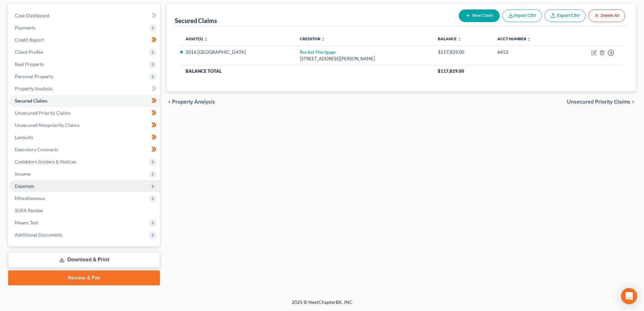
click at [36, 187] on span "Expenses" at bounding box center [84, 186] width 150 height 12
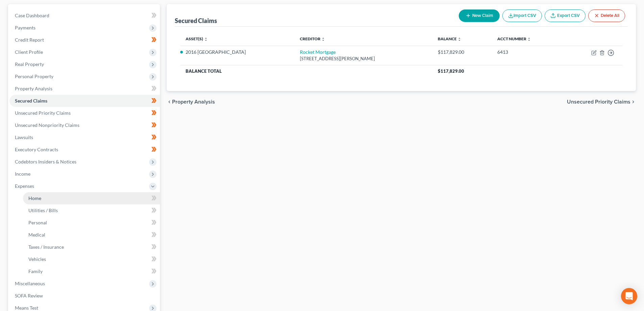
click at [47, 202] on link "Home" at bounding box center [91, 198] width 137 height 12
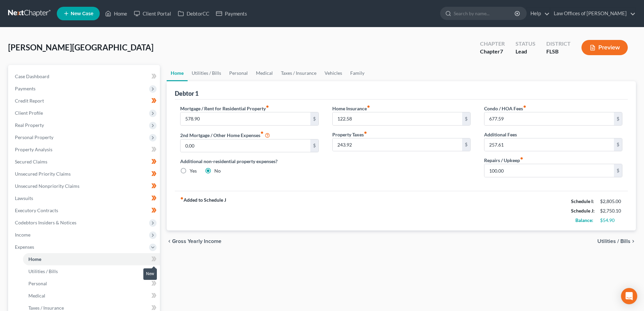
click at [156, 257] on icon at bounding box center [154, 258] width 3 height 5
click at [155, 260] on icon at bounding box center [154, 258] width 3 height 5
click at [154, 271] on icon at bounding box center [152, 270] width 3 height 5
click at [154, 270] on icon at bounding box center [152, 270] width 3 height 5
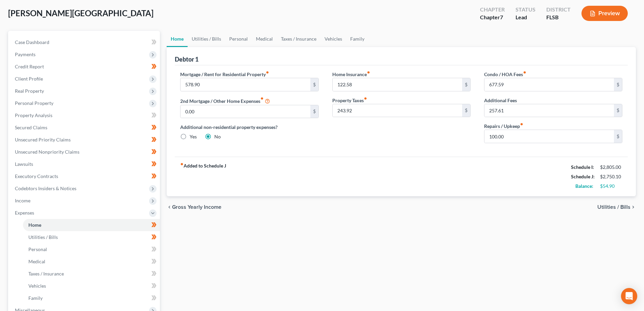
scroll to position [34, 0]
click at [126, 253] on link "Personal" at bounding box center [91, 249] width 137 height 12
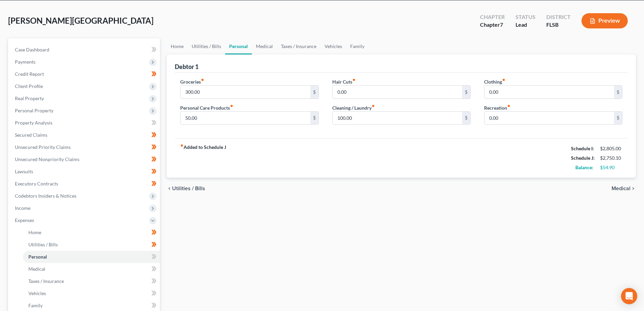
scroll to position [34, 0]
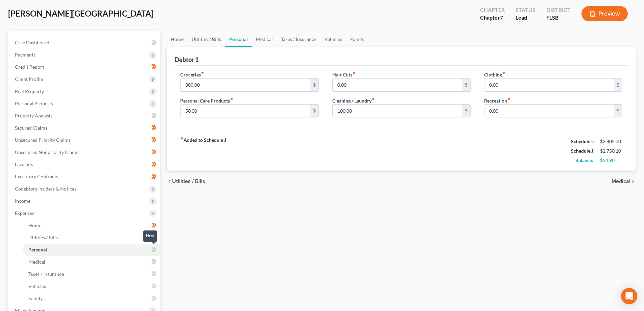
click at [153, 249] on icon at bounding box center [152, 249] width 3 height 5
click at [154, 249] on icon at bounding box center [152, 249] width 3 height 5
click at [142, 260] on link "Medical" at bounding box center [91, 262] width 137 height 12
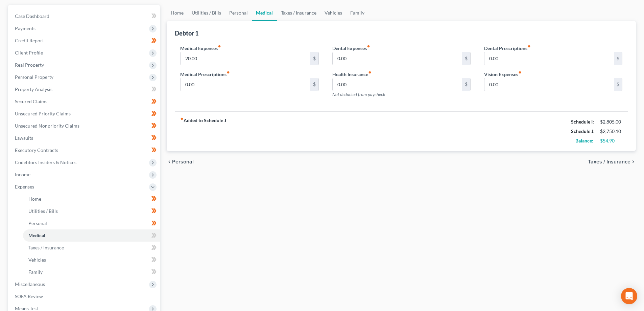
scroll to position [68, 0]
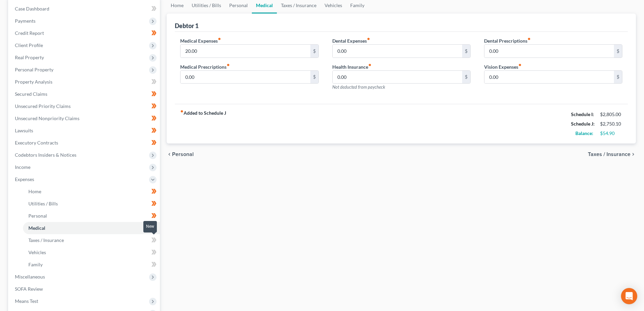
click at [153, 239] on icon at bounding box center [153, 240] width 5 height 8
click at [154, 228] on icon at bounding box center [152, 227] width 3 height 5
click at [138, 243] on link "Taxes / Insurance" at bounding box center [91, 240] width 137 height 12
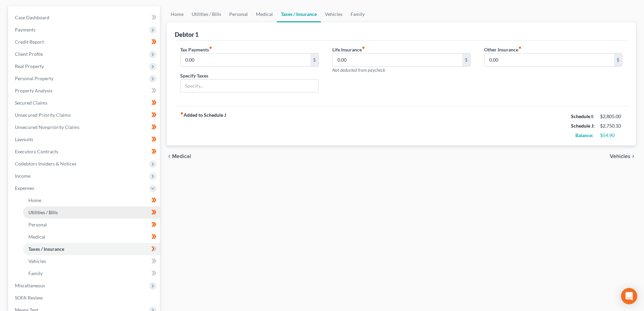
scroll to position [68, 0]
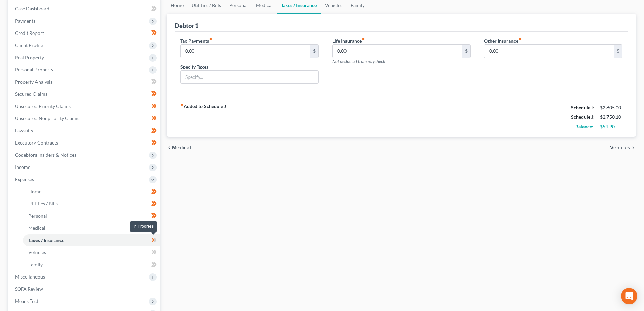
click at [154, 240] on icon at bounding box center [152, 239] width 3 height 5
click at [126, 253] on link "Vehicles" at bounding box center [91, 252] width 137 height 12
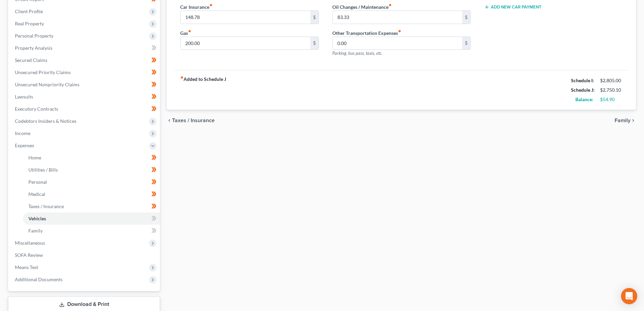
scroll to position [68, 0]
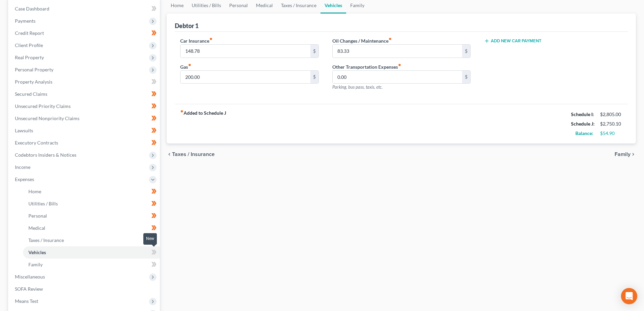
drag, startPoint x: 152, startPoint y: 251, endPoint x: 156, endPoint y: 255, distance: 5.5
click at [152, 251] on icon at bounding box center [153, 252] width 5 height 8
click at [155, 252] on icon at bounding box center [154, 251] width 3 height 5
click at [116, 264] on link "Family" at bounding box center [91, 264] width 137 height 12
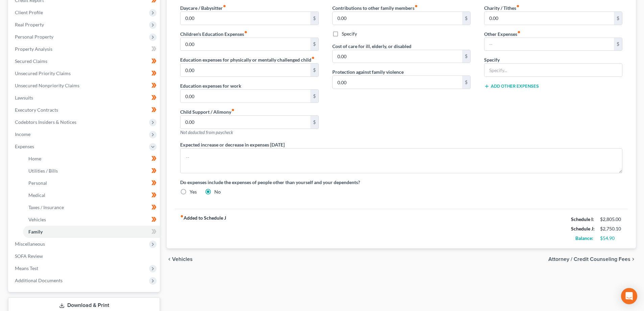
scroll to position [101, 0]
click at [154, 229] on icon at bounding box center [153, 230] width 5 height 8
click at [155, 230] on icon at bounding box center [153, 230] width 5 height 8
click at [109, 239] on span "Miscellaneous" at bounding box center [84, 243] width 150 height 12
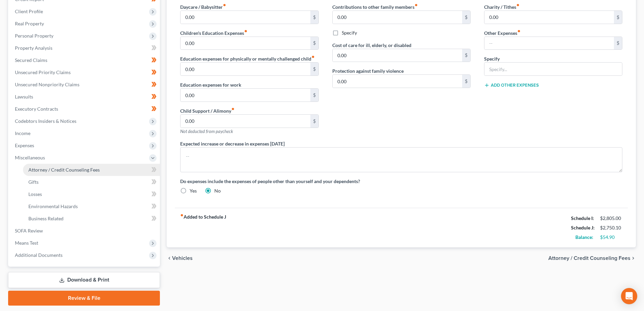
click at [110, 170] on link "Attorney / Credit Counseling Fees" at bounding box center [91, 170] width 137 height 12
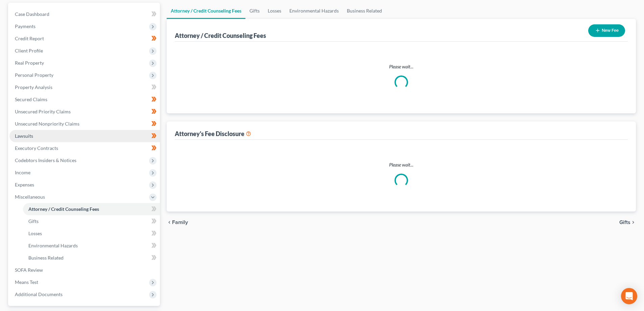
select select "0"
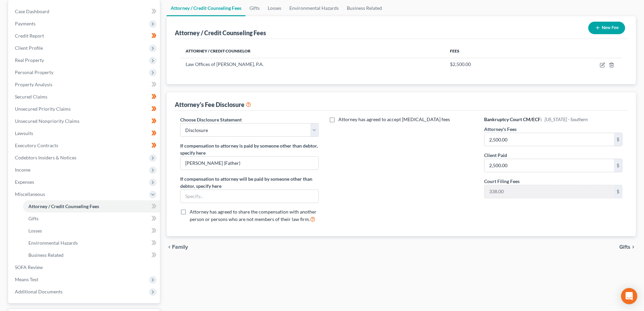
scroll to position [68, 0]
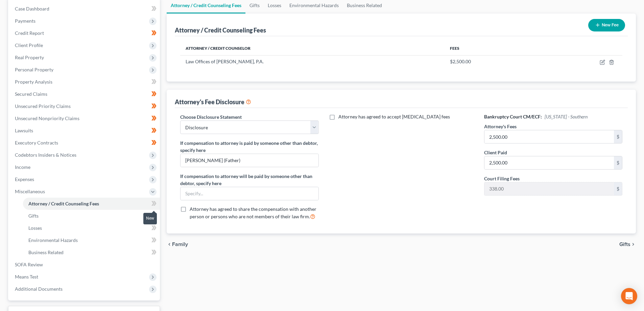
click at [153, 202] on icon at bounding box center [152, 203] width 3 height 5
click at [154, 204] on icon at bounding box center [153, 203] width 5 height 8
click at [119, 215] on link "Gifts" at bounding box center [91, 216] width 137 height 12
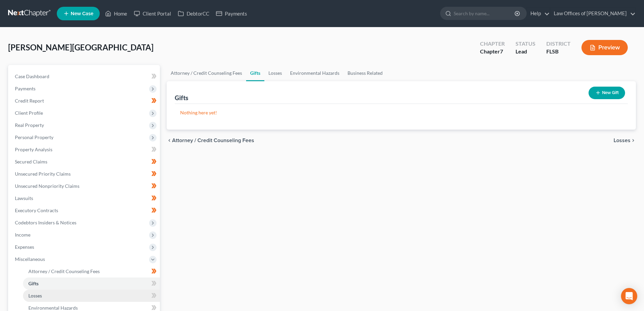
scroll to position [68, 0]
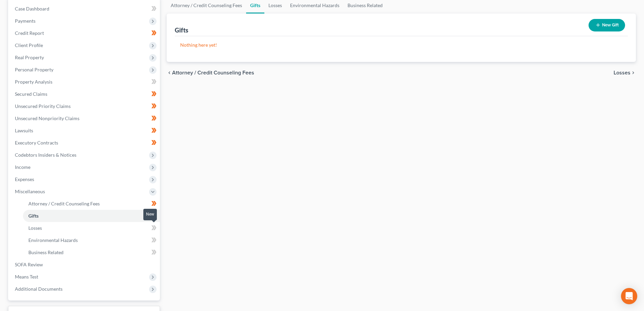
click at [153, 228] on icon at bounding box center [153, 227] width 5 height 8
click at [154, 217] on icon at bounding box center [154, 215] width 3 height 5
click at [154, 215] on icon at bounding box center [153, 215] width 5 height 8
click at [138, 229] on link "Losses" at bounding box center [91, 228] width 137 height 12
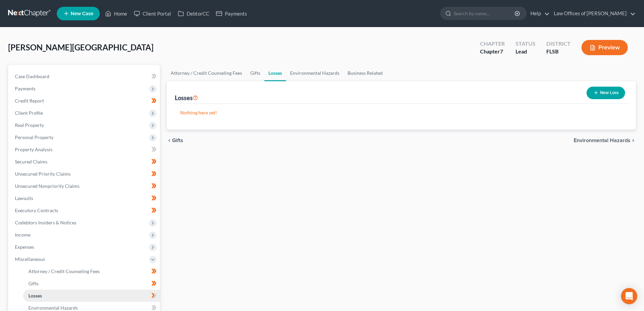
click at [96, 297] on link "Losses" at bounding box center [91, 295] width 137 height 12
click at [607, 91] on button "New Loss" at bounding box center [606, 93] width 39 height 13
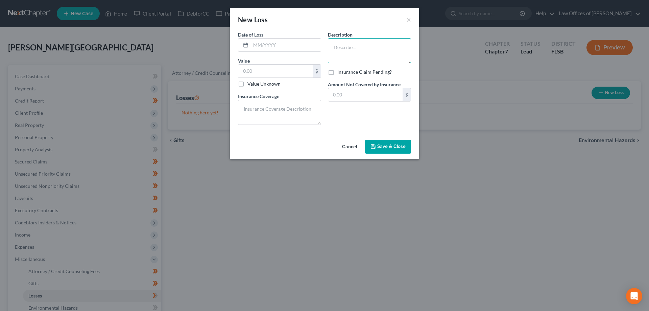
click at [349, 44] on textarea at bounding box center [369, 50] width 83 height 25
type textarea "C"
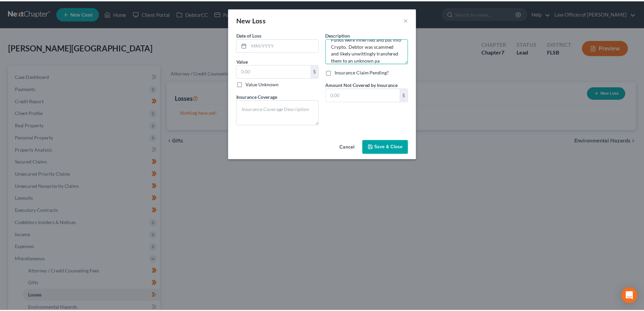
scroll to position [16, 0]
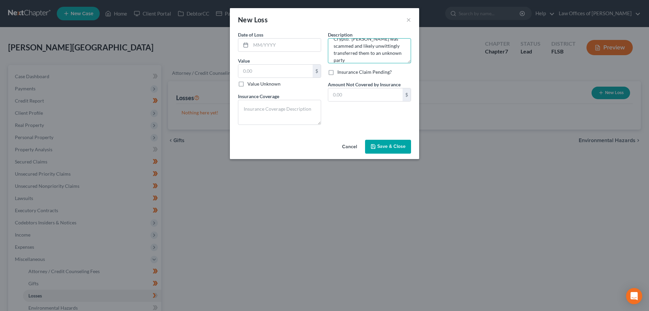
drag, startPoint x: 370, startPoint y: 60, endPoint x: 375, endPoint y: 60, distance: 5.1
click at [370, 60] on textarea "Funds were inherited and put into Crypto. [PERSON_NAME] was scammed and likely …" at bounding box center [369, 50] width 83 height 25
type textarea "Funds were inherited and put into Crypto. [PERSON_NAME] was scammed and likely …"
click at [268, 71] on input "text" at bounding box center [275, 71] width 74 height 13
type input "200,000.00"
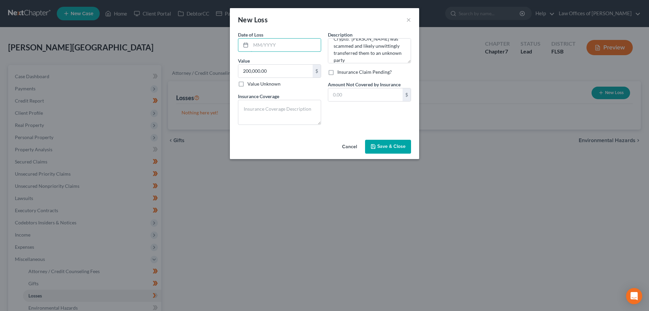
drag, startPoint x: 254, startPoint y: 46, endPoint x: 286, endPoint y: 26, distance: 38.2
click at [254, 46] on input "text" at bounding box center [286, 45] width 70 height 13
type input "12/2024"
click at [335, 118] on div "Description * Funds were inherited and put into Crypto. [PERSON_NAME] was scamm…" at bounding box center [370, 80] width 90 height 99
click at [396, 145] on span "Save & Close" at bounding box center [391, 147] width 28 height 6
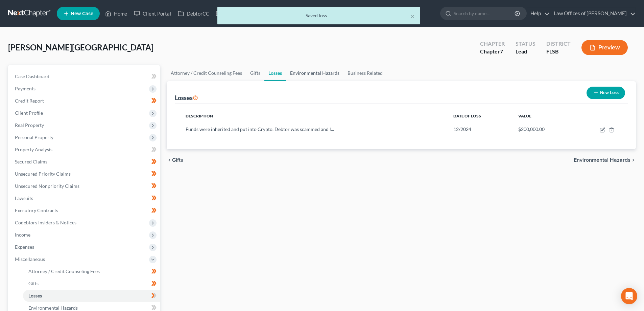
click at [310, 71] on link "Environmental Hazards" at bounding box center [314, 73] width 57 height 16
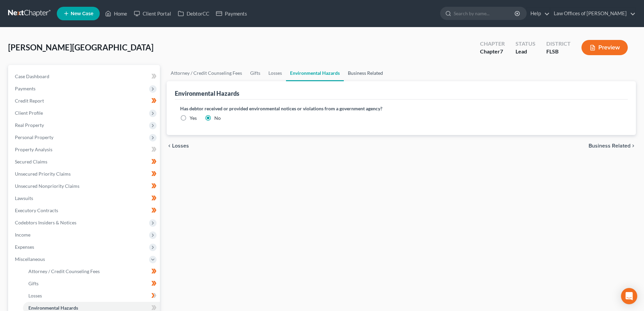
click at [357, 74] on link "Business Related" at bounding box center [365, 73] width 43 height 16
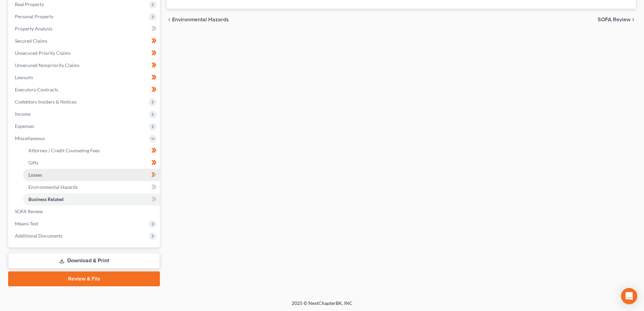
scroll to position [122, 0]
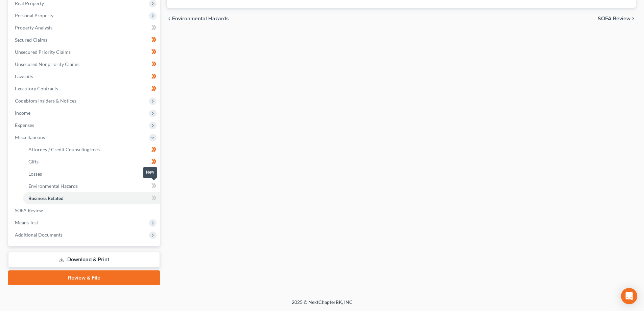
click at [154, 183] on icon at bounding box center [154, 185] width 3 height 5
click at [151, 185] on icon at bounding box center [153, 186] width 5 height 8
click at [152, 195] on icon at bounding box center [152, 197] width 3 height 5
click at [154, 196] on icon at bounding box center [154, 197] width 3 height 5
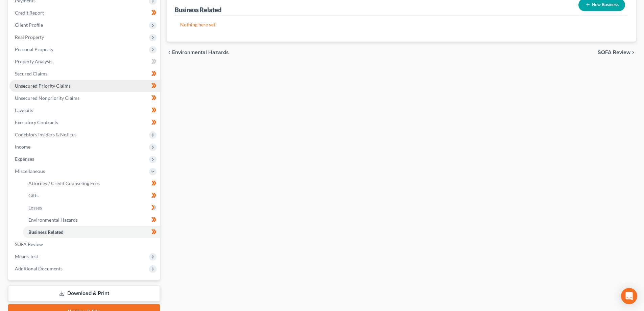
click at [53, 87] on span "Unsecured Priority Claims" at bounding box center [43, 86] width 56 height 6
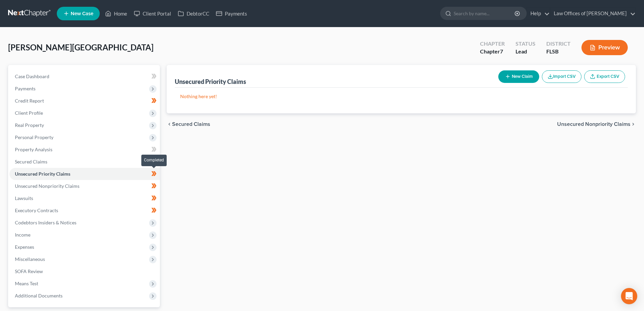
click at [152, 170] on icon at bounding box center [153, 173] width 5 height 8
click at [153, 174] on icon at bounding box center [152, 173] width 3 height 5
click at [35, 161] on span "Secured Claims" at bounding box center [31, 162] width 32 height 6
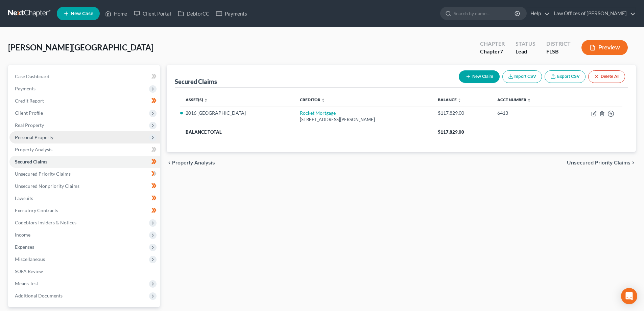
click at [40, 137] on span "Personal Property" at bounding box center [34, 137] width 39 height 6
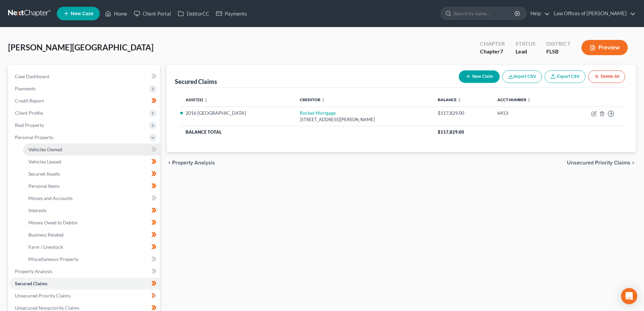
click at [51, 151] on span "Vehicles Owned" at bounding box center [45, 149] width 34 height 6
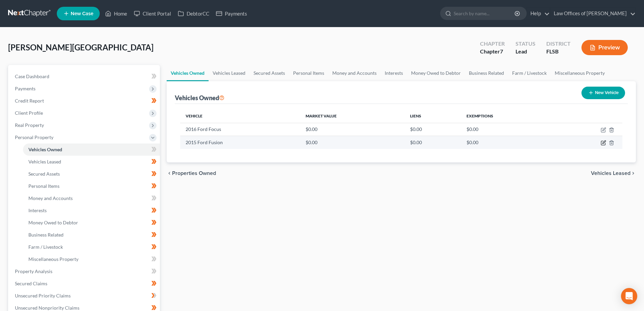
click at [602, 144] on icon "button" at bounding box center [603, 142] width 5 height 5
select select "0"
select select "11"
select select "1"
select select "3"
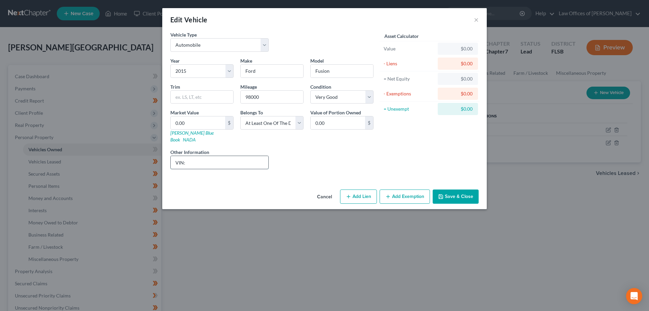
click at [221, 156] on input "VIN:" at bounding box center [220, 162] width 98 height 13
click at [185, 156] on input "VIN:[US_VEHICLE_IDENTIFICATION_NUMBER]" at bounding box center [220, 162] width 98 height 13
click at [209, 156] on input "VIN: [US_VEHICLE_IDENTIFICATION_NUMBER]" at bounding box center [220, 162] width 98 height 13
type input "VIN: [US_VEHICLE_IDENTIFICATION_NUMBER]"
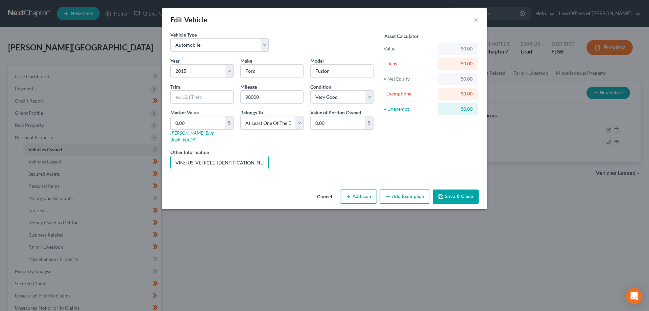
click at [456, 189] on button "Save & Close" at bounding box center [456, 196] width 46 height 14
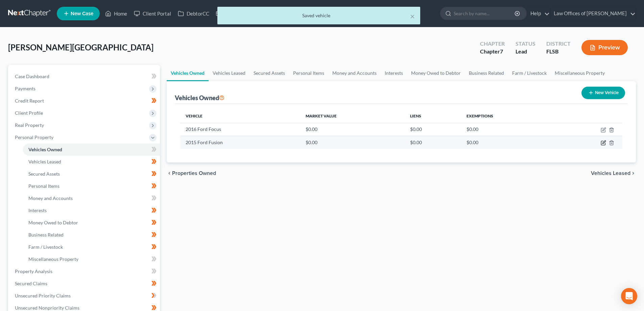
click at [601, 145] on icon "button" at bounding box center [603, 143] width 4 height 4
select select "0"
select select "11"
select select "1"
select select "3"
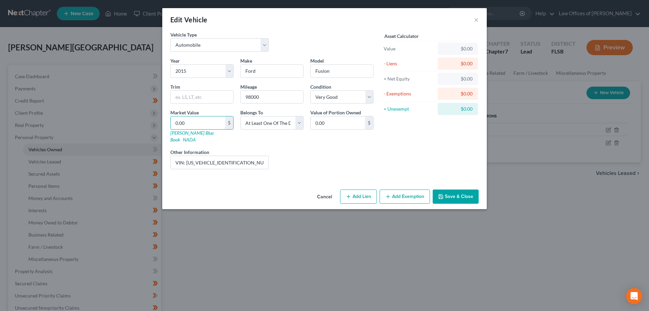
type input "5"
type input "5.00"
type input "55"
type input "55.00"
type input "551"
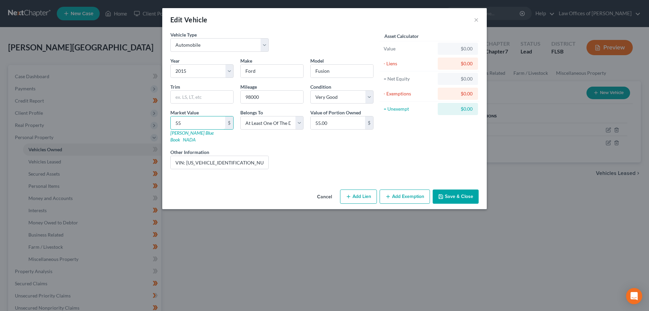
type input "551.00"
type input "5515"
type input "5,515.00"
click at [343, 140] on div "Year Select 2026 2025 2024 2023 2022 2021 2020 2019 2018 2017 2016 2015 2014 20…" at bounding box center [272, 115] width 210 height 117
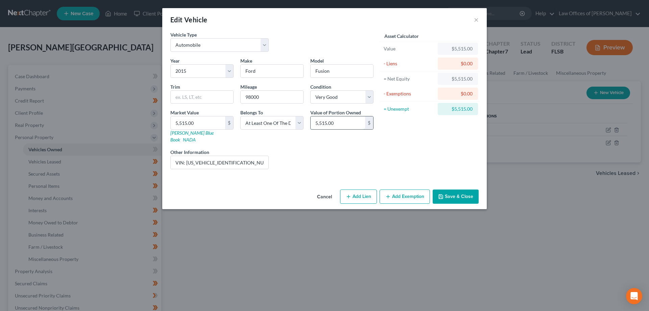
click at [345, 124] on input "5,515.00" at bounding box center [338, 122] width 54 height 13
click at [313, 148] on div "Liens Select" at bounding box center [324, 158] width 105 height 21
click at [356, 191] on button "Add Lien" at bounding box center [358, 196] width 37 height 14
select select "3"
select select "0"
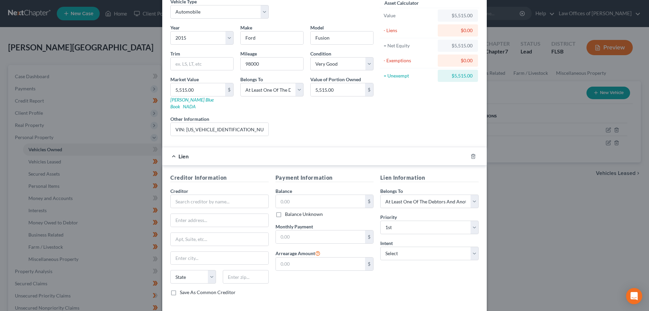
scroll to position [34, 0]
click at [304, 197] on input "text" at bounding box center [321, 200] width 90 height 13
type input "13,000.00"
click at [302, 230] on input "text" at bounding box center [321, 236] width 90 height 13
type input "265.74"
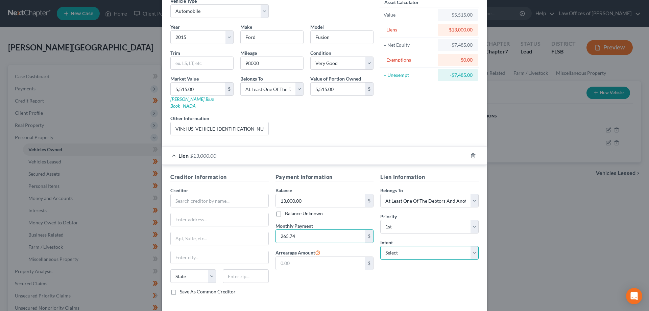
click at [402, 247] on select "Select Surrender Redeem Reaffirm Avoid Other" at bounding box center [429, 253] width 98 height 14
select select "2"
click at [380, 246] on select "Select Surrender Redeem Reaffirm Avoid Other" at bounding box center [429, 253] width 98 height 14
click at [205, 197] on input "text" at bounding box center [219, 201] width 98 height 14
type input "c"
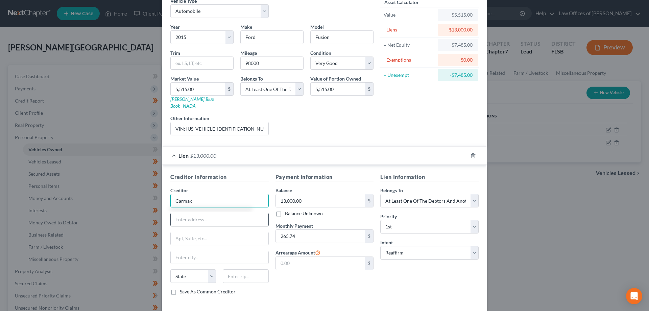
type input "Carmax"
click at [194, 213] on input "text" at bounding box center [220, 219] width 98 height 13
type input "2000 [GEOGRAPHIC_DATA]"
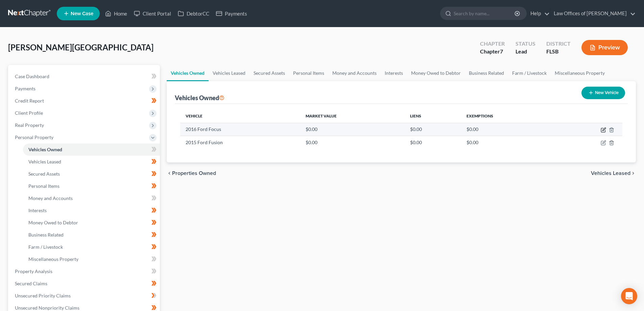
click at [603, 129] on icon "button" at bounding box center [603, 128] width 3 height 3
select select "0"
select select "10"
select select "3"
select select "0"
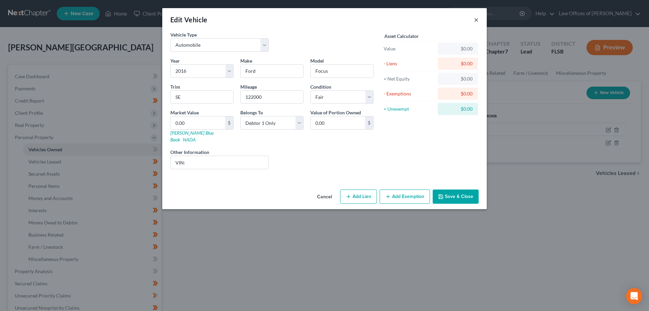
click at [475, 19] on button "×" at bounding box center [476, 20] width 5 height 8
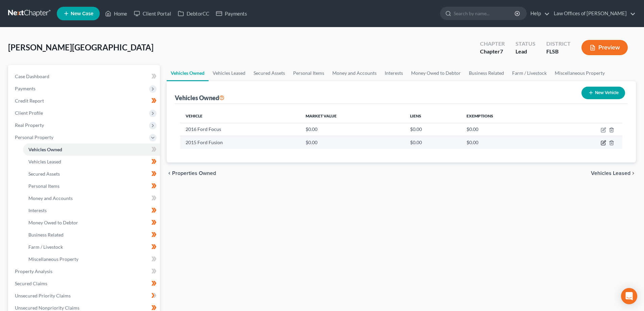
click at [602, 143] on icon "button" at bounding box center [603, 142] width 5 height 5
select select "0"
select select "11"
select select "1"
select select "3"
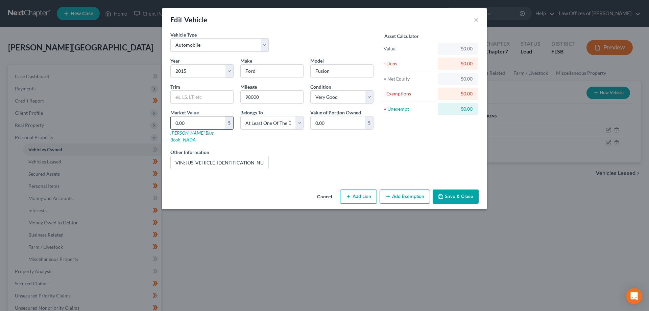
click at [194, 123] on input "0.00" at bounding box center [198, 122] width 54 height 13
type input "5"
type input "5.00"
type input "55"
type input "55.00"
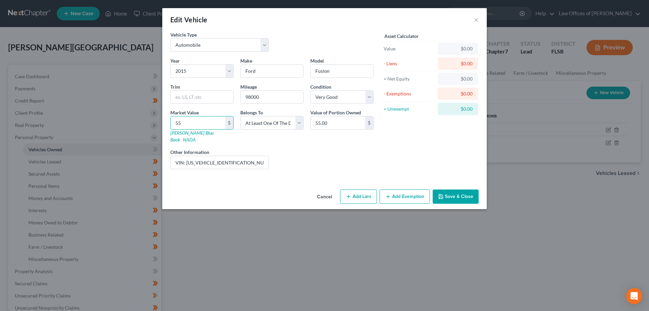
type input "551"
type input "551.00"
type input "5515"
type input "5,515.00"
type input "5,515"
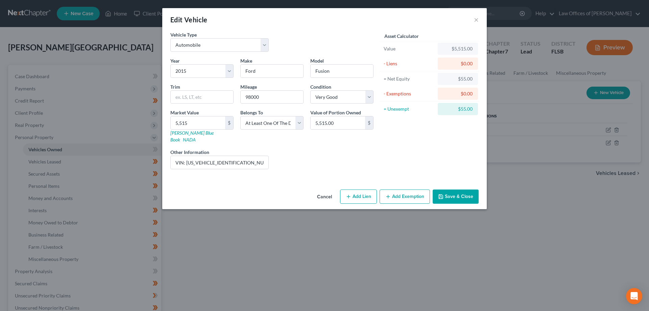
click at [455, 189] on button "Save & Close" at bounding box center [456, 196] width 46 height 14
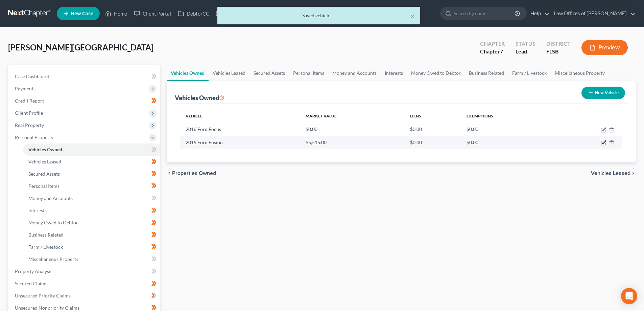
click at [602, 141] on icon "button" at bounding box center [603, 143] width 4 height 4
select select "0"
select select "11"
select select "1"
select select "3"
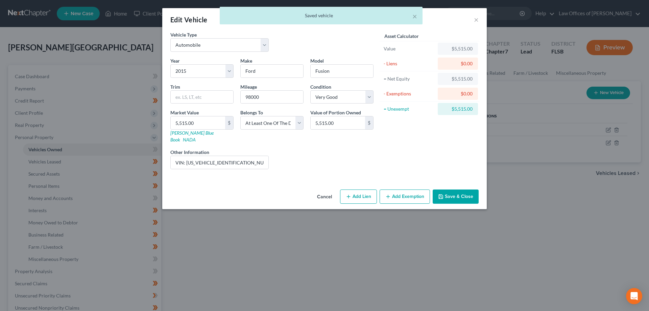
click at [361, 191] on button "Add Lien" at bounding box center [358, 196] width 37 height 14
select select "3"
select select "0"
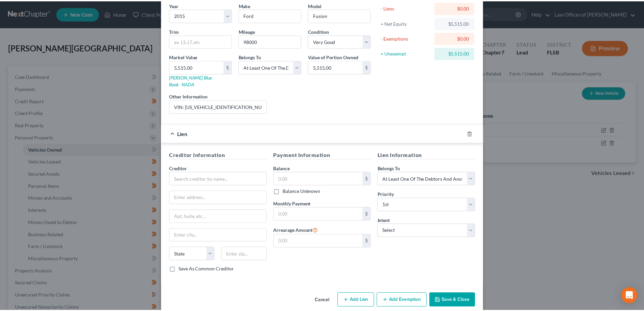
scroll to position [59, 0]
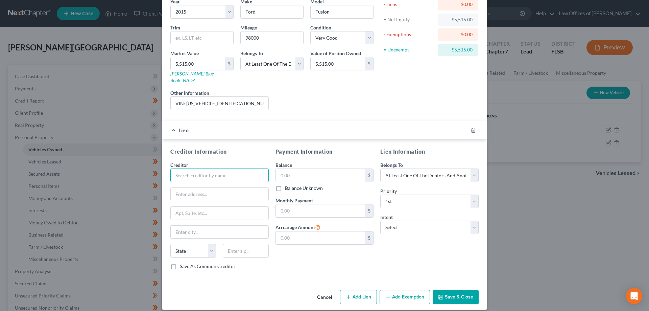
click at [206, 168] on input "text" at bounding box center [219, 175] width 98 height 14
type input "Carmax"
click at [222, 188] on input "text" at bounding box center [220, 194] width 98 height 13
type input "2000 Highridge Rd"
click at [296, 169] on input "text" at bounding box center [321, 175] width 90 height 13
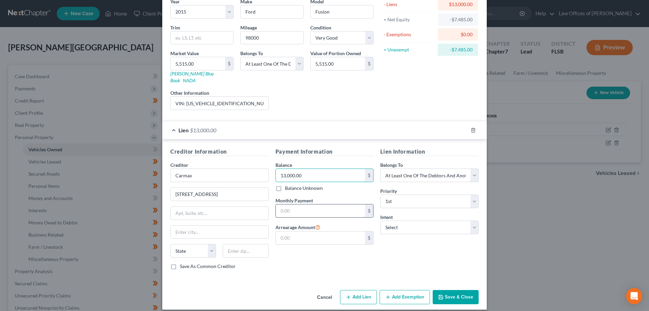
type input "13,000.00"
click at [304, 205] on input "text" at bounding box center [321, 210] width 90 height 13
type input "265.74"
click at [409, 223] on select "Select Surrender Redeem Reaffirm Avoid Other" at bounding box center [429, 227] width 98 height 14
select select "2"
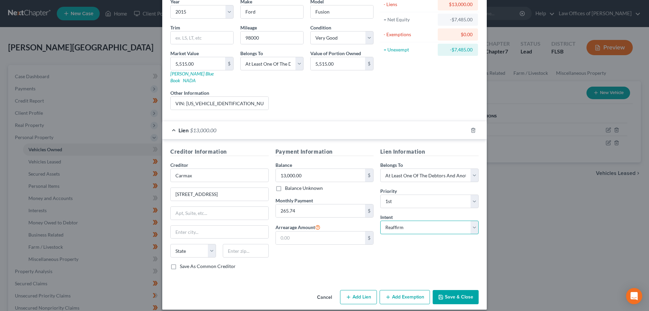
click at [380, 220] on select "Select Surrender Redeem Reaffirm Avoid Other" at bounding box center [429, 227] width 98 height 14
click at [239, 246] on input "text" at bounding box center [246, 251] width 46 height 14
type input "33426"
drag, startPoint x: 376, startPoint y: 267, endPoint x: 383, endPoint y: 265, distance: 7.0
click at [377, 267] on div "Lien Information Belongs To * Select Debtor 1 Only Debtor 2 Only Debtor 1 And D…" at bounding box center [429, 210] width 105 height 127
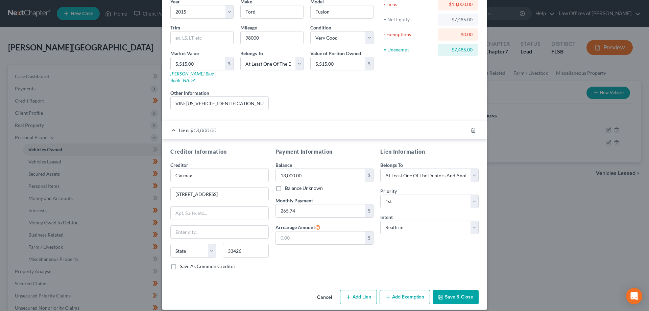
type input "[GEOGRAPHIC_DATA]"
select select "9"
click at [451, 290] on button "Save & Close" at bounding box center [456, 297] width 46 height 14
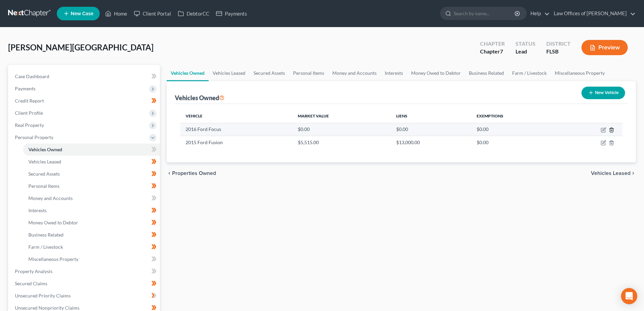
click at [612, 129] on icon "button" at bounding box center [611, 129] width 5 height 5
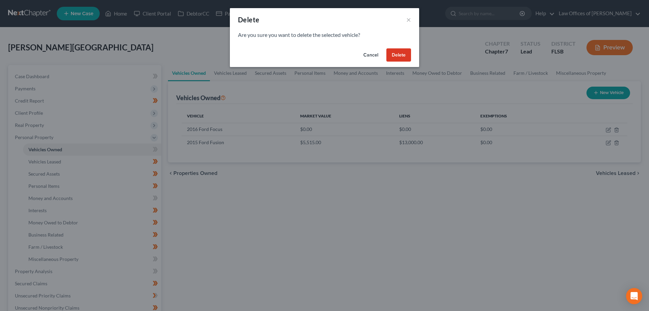
click at [403, 56] on button "Delete" at bounding box center [398, 55] width 25 height 14
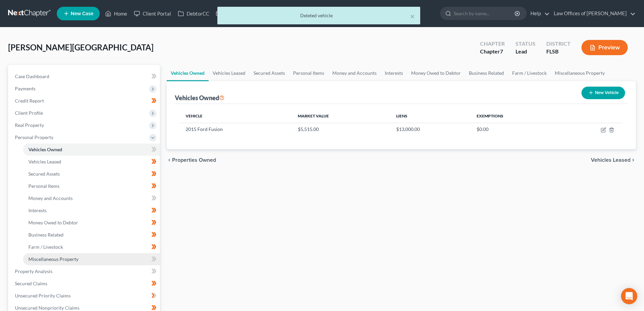
click at [73, 261] on span "Miscellaneous Property" at bounding box center [53, 259] width 50 height 6
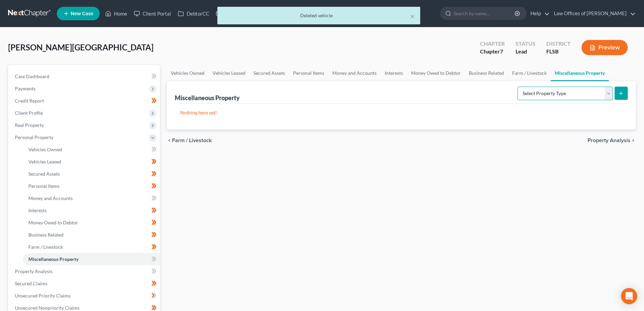
click at [606, 96] on select "Select Property Type Assigned for Creditor Benefit [DATE] Holding for Another N…" at bounding box center [565, 94] width 95 height 14
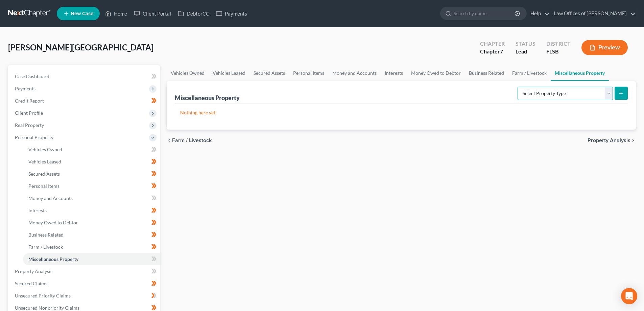
select select "transferred"
click at [518, 87] on select "Select Property Type Assigned for Creditor Benefit [DATE] Holding for Another N…" at bounding box center [565, 94] width 95 height 14
click at [620, 95] on icon "submit" at bounding box center [620, 93] width 5 height 5
select select "Ordinary (within 2 years)"
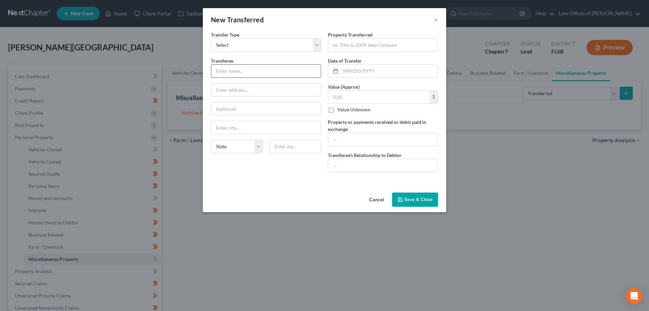
click at [256, 71] on input "text" at bounding box center [266, 71] width 110 height 13
type input "Carmax"
click at [267, 89] on input "text" at bounding box center [266, 89] width 110 height 13
type input "2000 Highridge Rd"
click at [295, 150] on input "text" at bounding box center [295, 147] width 52 height 14
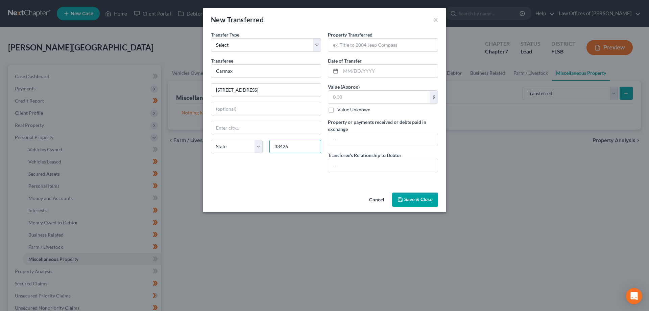
type input "33426"
click at [264, 177] on div "An exemption set must first be selected from the Filing Information section. Tr…" at bounding box center [324, 110] width 243 height 159
type input "[GEOGRAPHIC_DATA]"
click at [376, 136] on input "text" at bounding box center [383, 139] width 110 height 13
type input "$500"
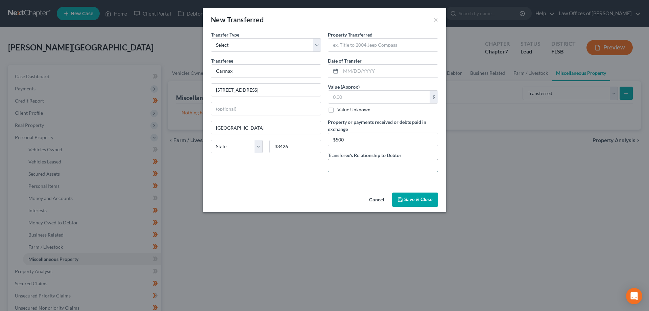
click at [394, 170] on input "text" at bounding box center [383, 165] width 110 height 13
type input "none"
click at [357, 48] on input "text" at bounding box center [383, 45] width 110 height 13
type input "2016 Ford Focus"
click at [359, 70] on input "text" at bounding box center [389, 71] width 97 height 13
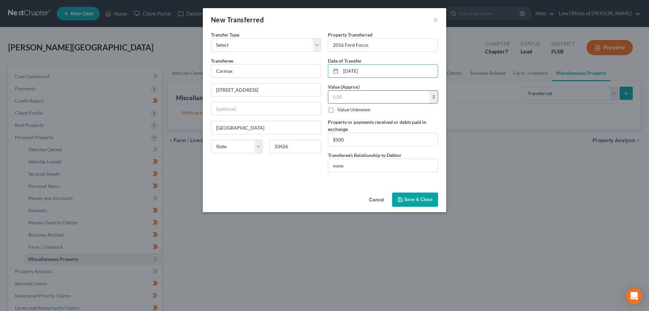
type input "03/08/2025"
click at [374, 98] on input "text" at bounding box center [378, 97] width 101 height 13
type input "0"
type input "500.00"
click at [303, 174] on div "Transfer Type * Select Ordinary (within 2 years) Within 10 Years Transferee * C…" at bounding box center [266, 104] width 117 height 146
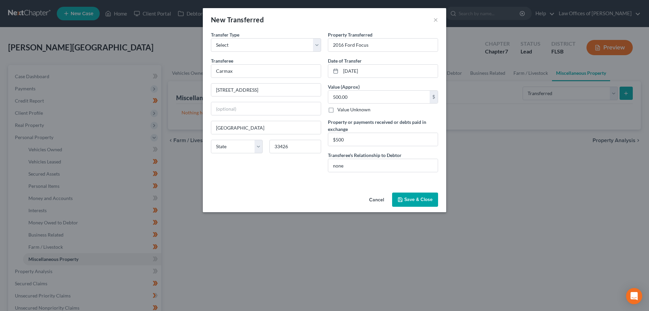
click at [412, 199] on button "Save & Close" at bounding box center [415, 199] width 46 height 14
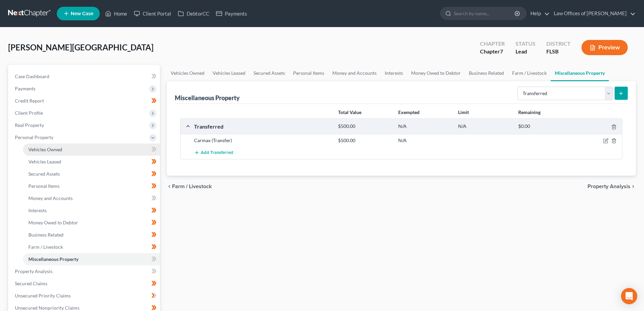
click at [86, 150] on link "Vehicles Owned" at bounding box center [91, 149] width 137 height 12
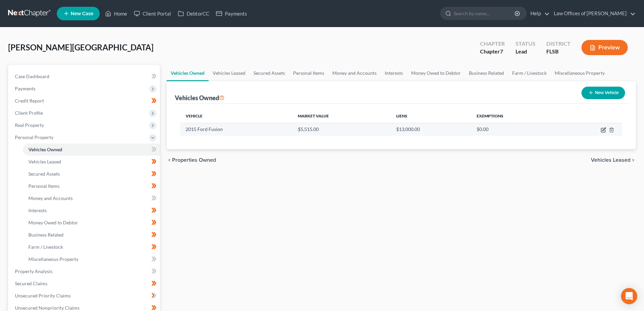
click at [603, 130] on icon "button" at bounding box center [603, 128] width 3 height 3
select select "0"
select select "11"
select select "1"
select select "3"
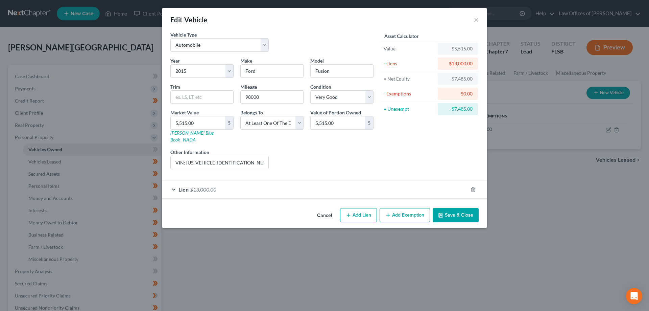
click at [460, 208] on button "Save & Close" at bounding box center [456, 215] width 46 height 14
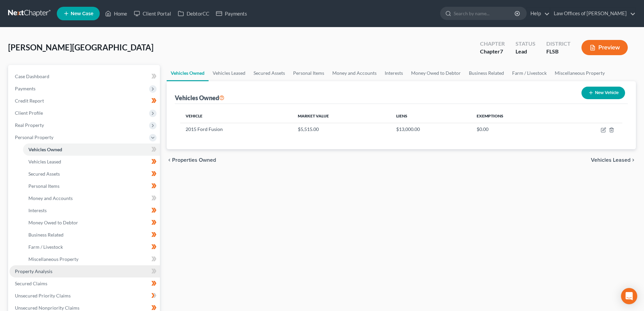
click at [51, 272] on span "Property Analysis" at bounding box center [34, 271] width 38 height 6
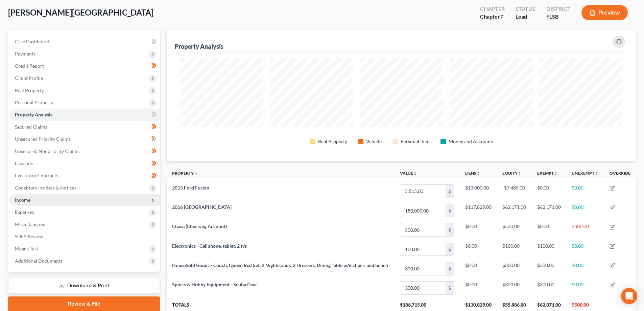
scroll to position [34, 0]
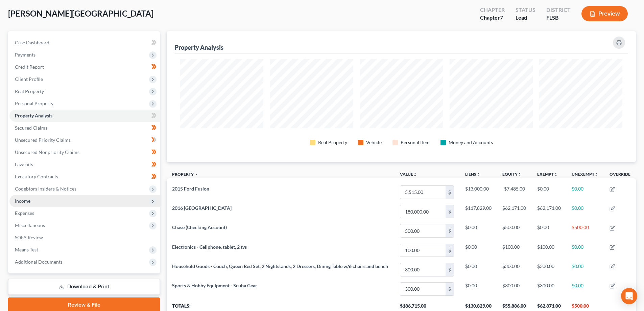
click at [36, 201] on span "Income" at bounding box center [84, 201] width 150 height 12
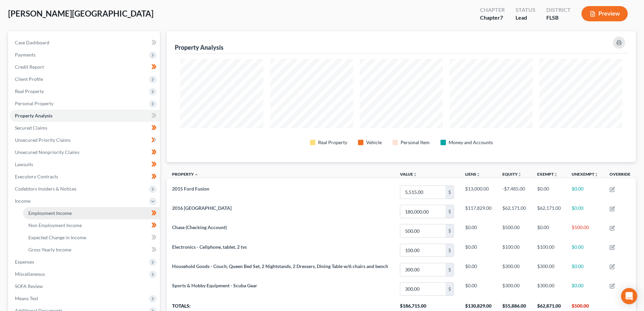
click at [62, 213] on span "Employment Income" at bounding box center [49, 213] width 43 height 6
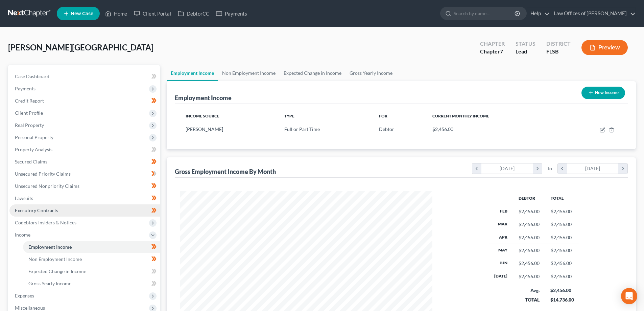
scroll to position [126, 266]
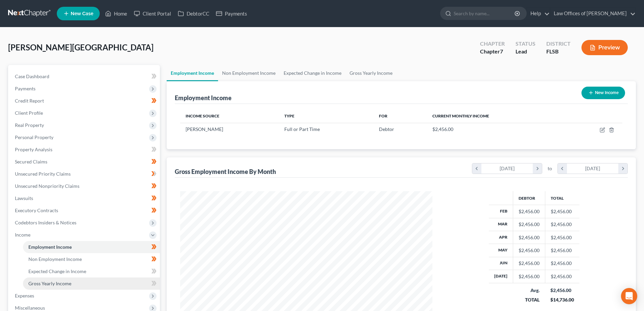
click at [62, 285] on span "Gross Yearly Income" at bounding box center [49, 283] width 43 height 6
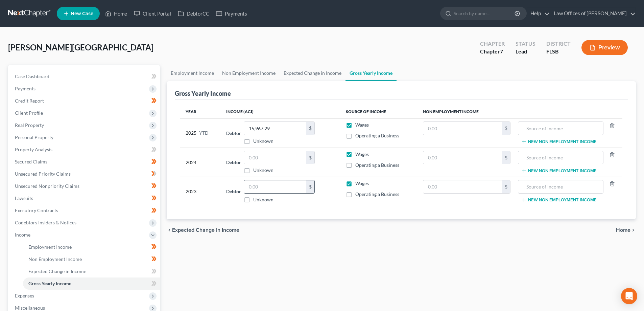
click at [271, 188] on input "text" at bounding box center [275, 186] width 62 height 13
type input "11,813"
click at [419, 230] on div "chevron_left Expected Change in Income Home chevron_right" at bounding box center [401, 230] width 469 height 22
click at [455, 189] on input "text" at bounding box center [462, 186] width 79 height 13
type input "15,926"
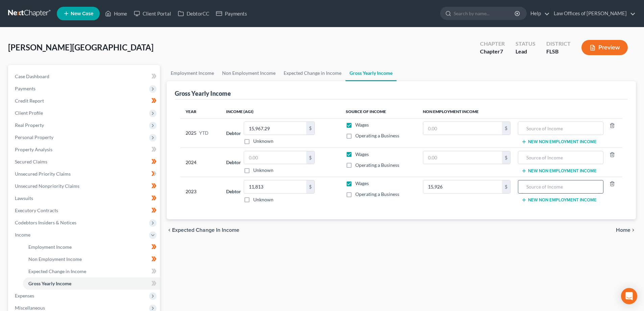
click at [556, 187] on input "text" at bounding box center [561, 186] width 78 height 13
type input "SS Disability"
click at [449, 228] on div "chevron_left Expected Change in Income Home chevron_right" at bounding box center [401, 230] width 469 height 22
click at [473, 240] on div "chevron_left Expected Change in Income Home chevron_right" at bounding box center [401, 230] width 469 height 22
click at [267, 158] on input "text" at bounding box center [275, 157] width 62 height 13
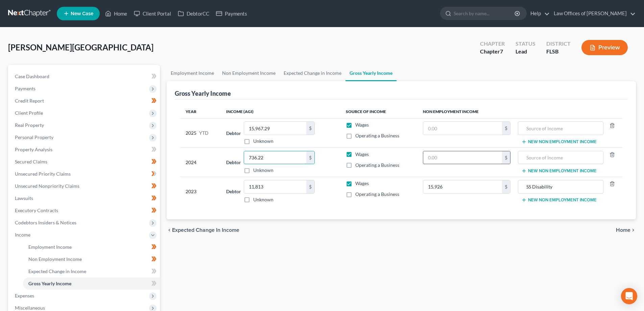
type input "736.22"
click at [449, 163] on input "text" at bounding box center [462, 157] width 79 height 13
type input "483.00"
click at [448, 236] on div "chevron_left Expected Change in Income Home chevron_right" at bounding box center [401, 230] width 469 height 22
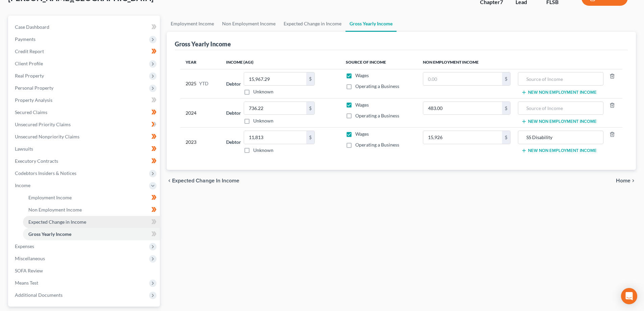
scroll to position [68, 0]
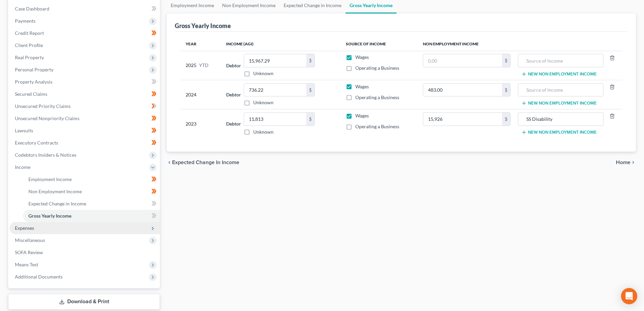
click at [66, 227] on span "Expenses" at bounding box center [84, 228] width 150 height 12
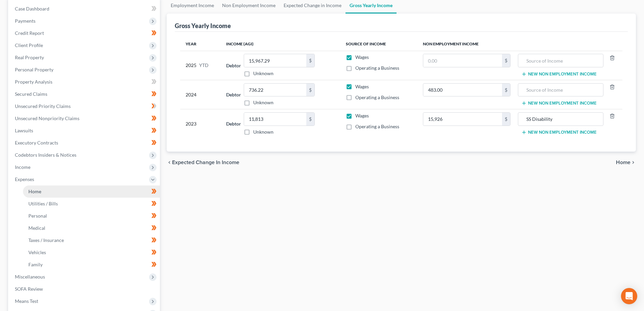
click at [74, 189] on link "Home" at bounding box center [91, 191] width 137 height 12
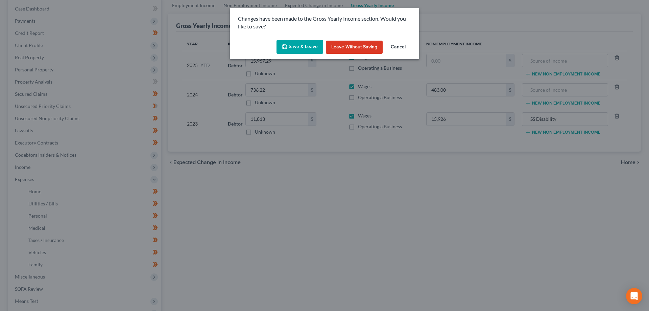
click at [293, 48] on button "Save & Leave" at bounding box center [300, 47] width 47 height 14
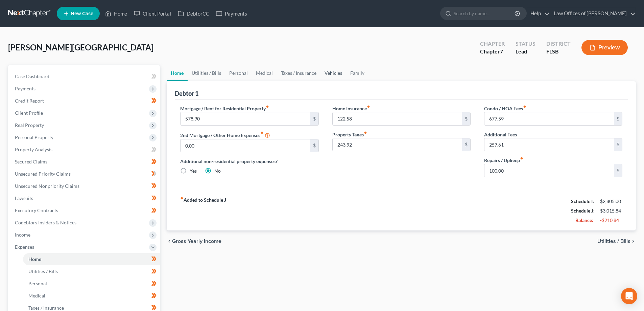
click at [331, 72] on link "Vehicles" at bounding box center [333, 73] width 26 height 16
click at [45, 235] on span "Income" at bounding box center [84, 235] width 150 height 12
click at [63, 257] on span "Non Employment Income" at bounding box center [54, 259] width 53 height 6
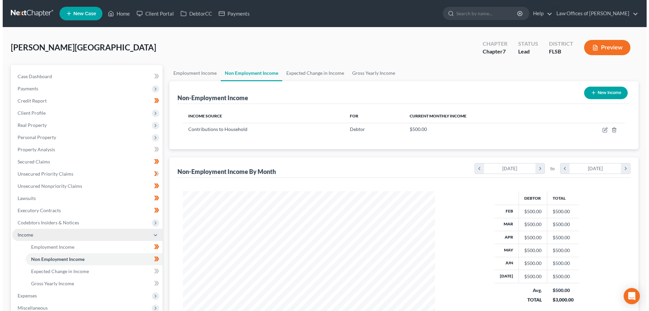
scroll to position [126, 266]
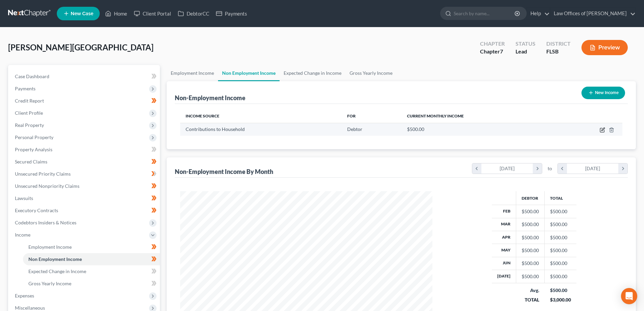
click at [603, 130] on icon "button" at bounding box center [602, 128] width 3 height 3
select select "8"
select select "0"
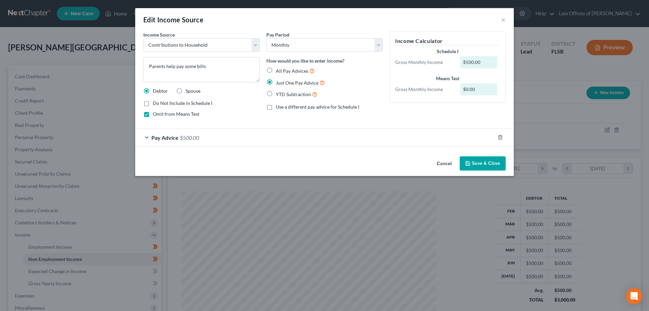
click at [163, 138] on span "Pay Advice" at bounding box center [164, 137] width 27 height 6
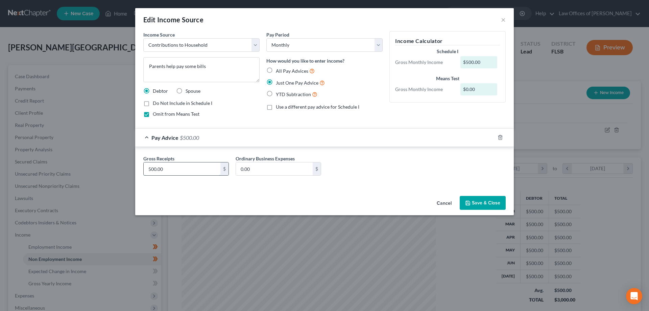
click at [167, 169] on input "500.00" at bounding box center [182, 168] width 77 height 13
type input "700.00"
click at [479, 207] on button "Save & Close" at bounding box center [483, 203] width 46 height 14
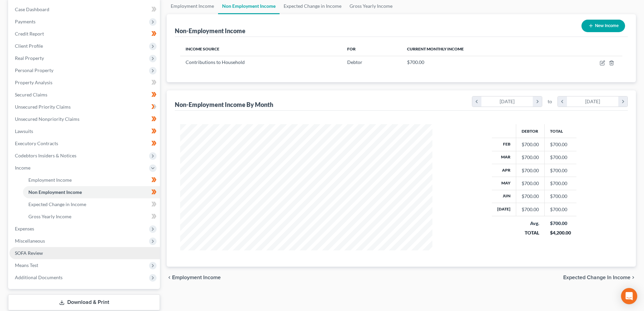
scroll to position [68, 0]
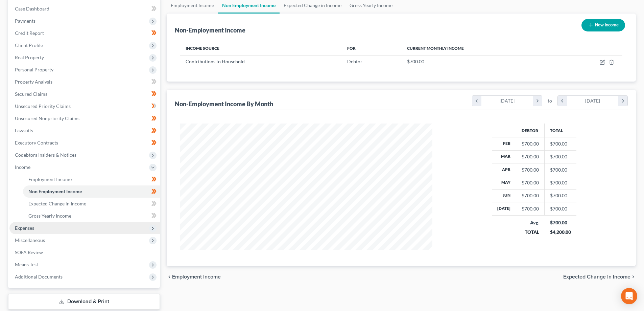
click at [36, 230] on span "Expenses" at bounding box center [84, 228] width 150 height 12
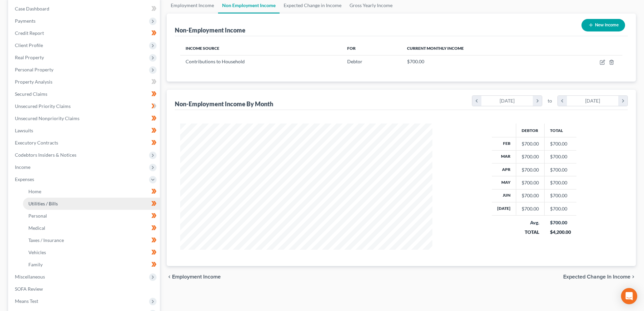
click at [49, 200] on span "Utilities / Bills" at bounding box center [42, 203] width 29 height 6
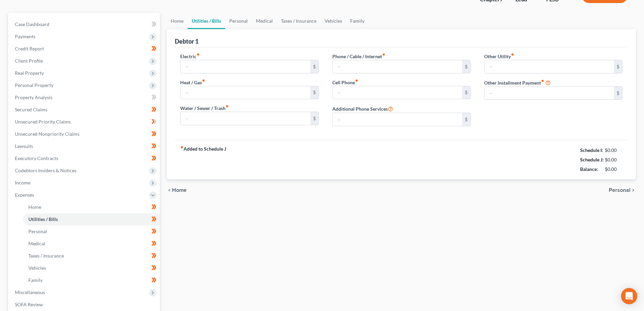
type input "70.00"
type input "0.00"
type input "55.00"
type input "0.00"
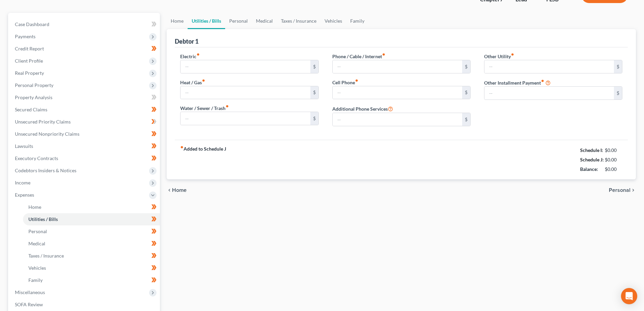
type input "0.00"
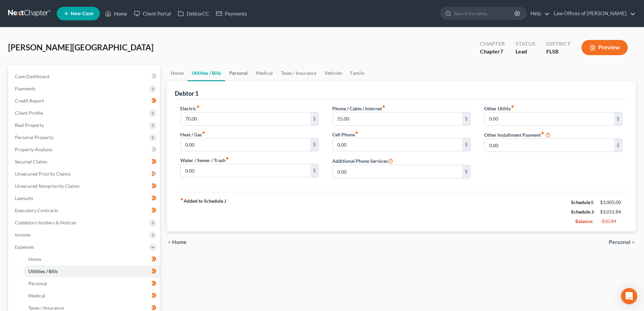
click at [239, 71] on link "Personal" at bounding box center [238, 73] width 27 height 16
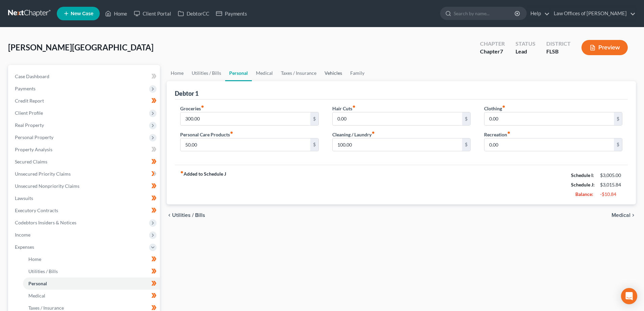
click at [329, 74] on link "Vehicles" at bounding box center [333, 73] width 26 height 16
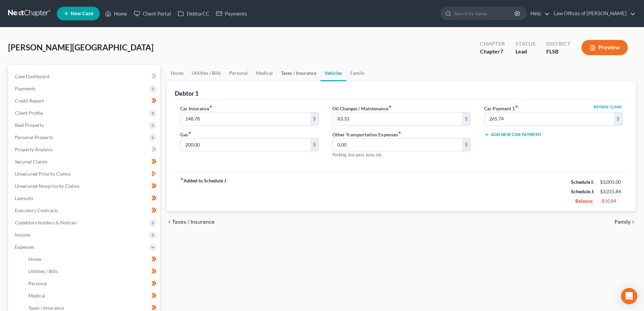
click at [298, 72] on link "Taxes / Insurance" at bounding box center [299, 73] width 44 height 16
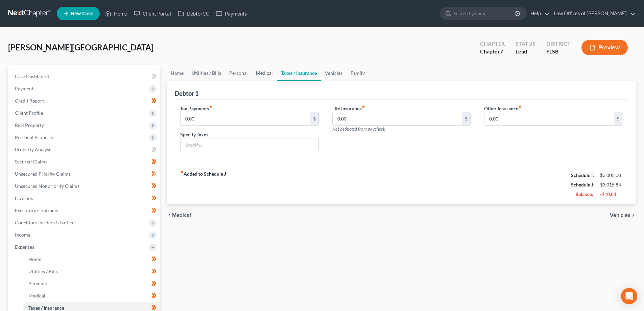
click at [255, 72] on link "Medical" at bounding box center [264, 73] width 25 height 16
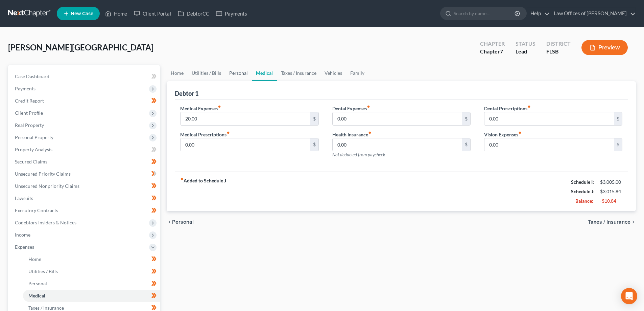
click at [241, 74] on link "Personal" at bounding box center [238, 73] width 27 height 16
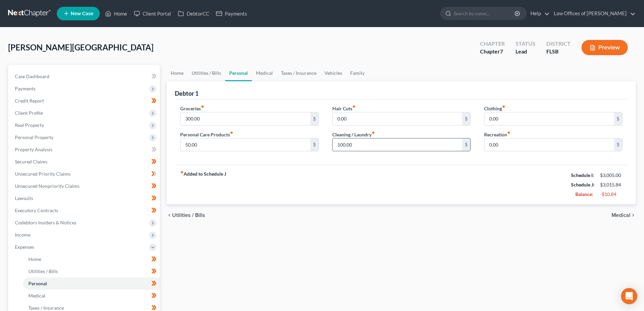
click at [359, 144] on input "100.00" at bounding box center [397, 144] width 129 height 13
type input "9"
type input "80.00"
click at [485, 181] on div "fiber_manual_record Added to Schedule J Schedule I: $3,005.00 Schedule J: $2,99…" at bounding box center [401, 185] width 453 height 40
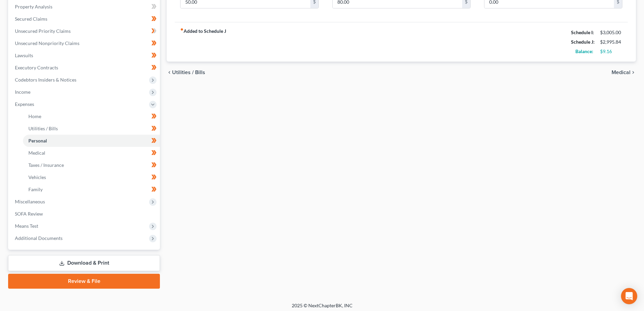
scroll to position [146, 0]
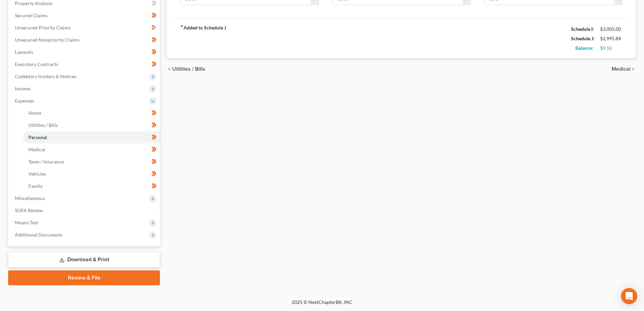
drag, startPoint x: 496, startPoint y: 120, endPoint x: 488, endPoint y: 120, distance: 7.8
click at [496, 121] on div "Home Utilities / Bills Personal Medical Taxes / Insurance Vehicles Family Debto…" at bounding box center [401, 102] width 476 height 366
click at [98, 199] on span "Miscellaneous" at bounding box center [84, 198] width 150 height 12
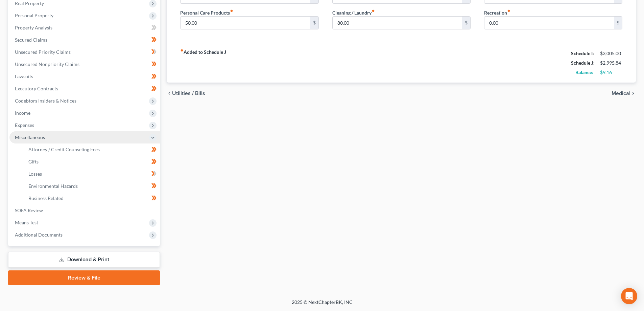
scroll to position [122, 0]
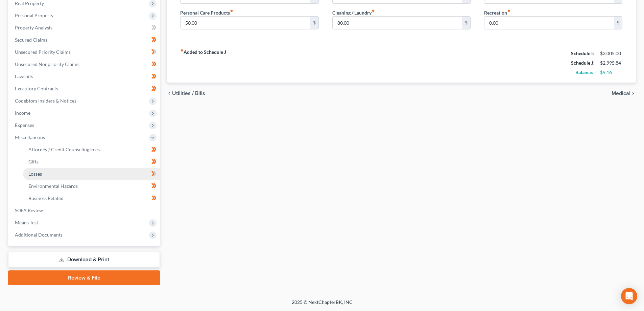
click at [102, 174] on link "Losses" at bounding box center [91, 174] width 137 height 12
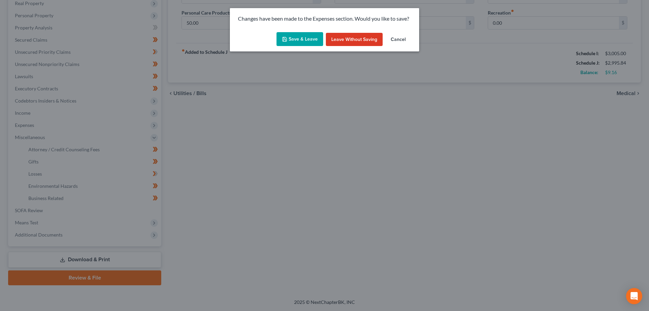
click at [300, 39] on button "Save & Leave" at bounding box center [300, 39] width 47 height 14
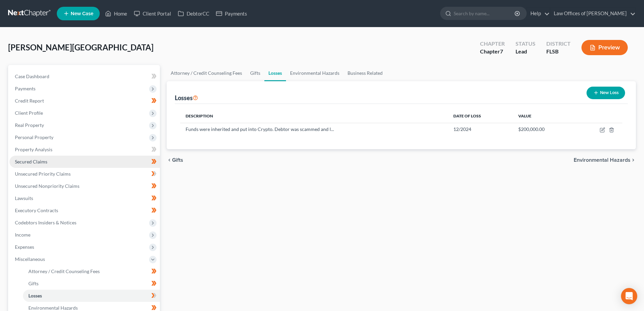
click at [75, 163] on link "Secured Claims" at bounding box center [84, 162] width 150 height 12
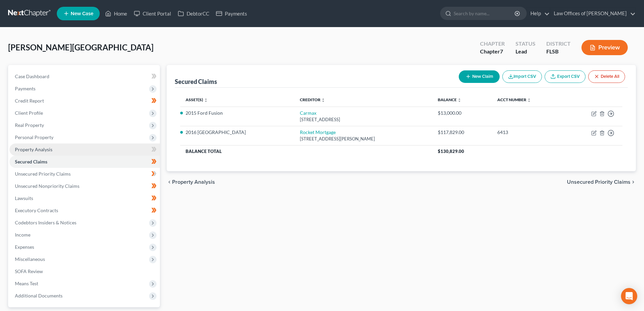
click at [84, 151] on link "Property Analysis" at bounding box center [84, 149] width 150 height 12
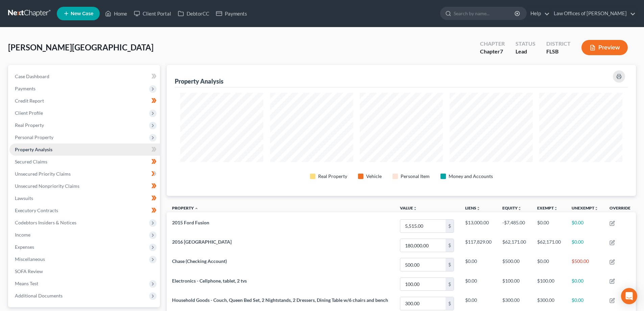
scroll to position [131, 469]
click at [75, 138] on span "Personal Property" at bounding box center [84, 137] width 150 height 12
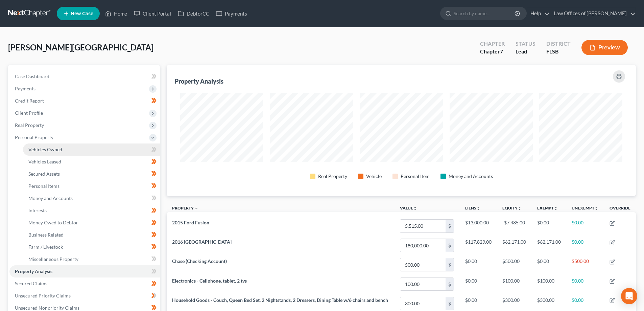
click at [98, 150] on link "Vehicles Owned" at bounding box center [91, 149] width 137 height 12
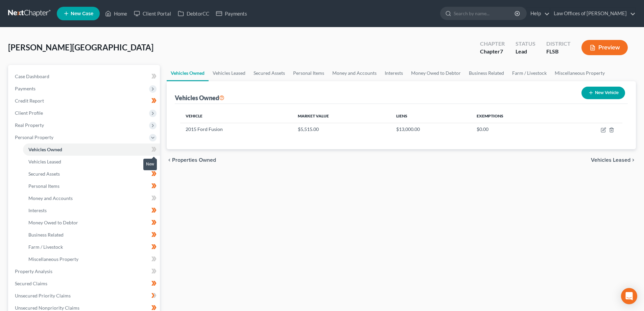
click at [153, 147] on icon at bounding box center [153, 149] width 5 height 8
click at [153, 196] on icon at bounding box center [153, 198] width 5 height 8
click at [115, 259] on link "Miscellaneous Property" at bounding box center [91, 259] width 137 height 12
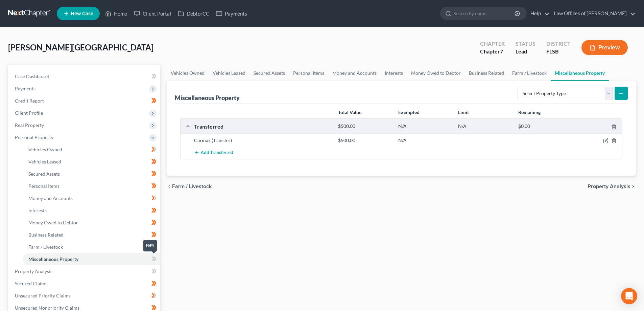
click at [151, 259] on icon at bounding box center [153, 259] width 5 height 8
click at [56, 149] on span "Vehicles Owned" at bounding box center [45, 149] width 34 height 6
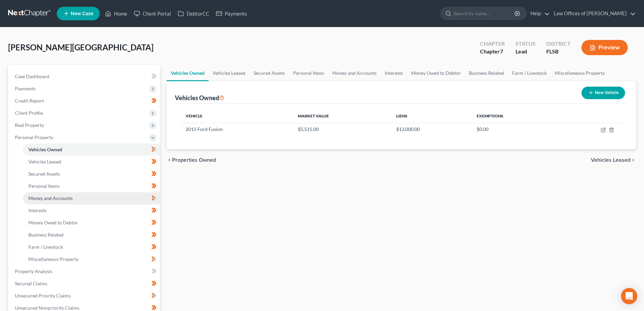
scroll to position [34, 0]
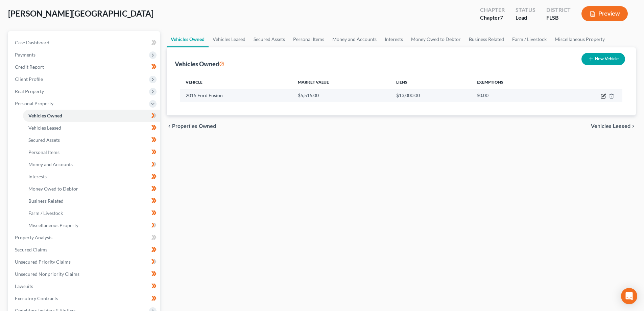
click at [602, 95] on icon "button" at bounding box center [603, 95] width 5 height 5
select select "0"
select select "11"
select select "1"
select select "3"
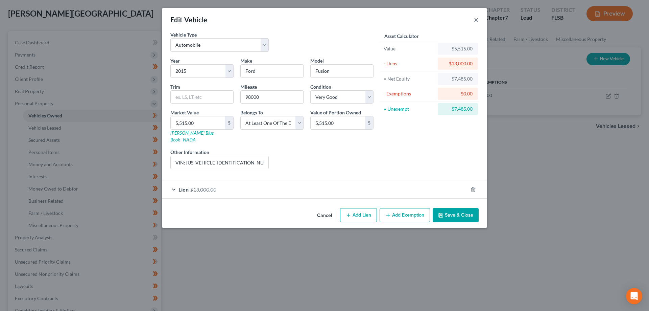
click at [476, 21] on button "×" at bounding box center [476, 20] width 5 height 8
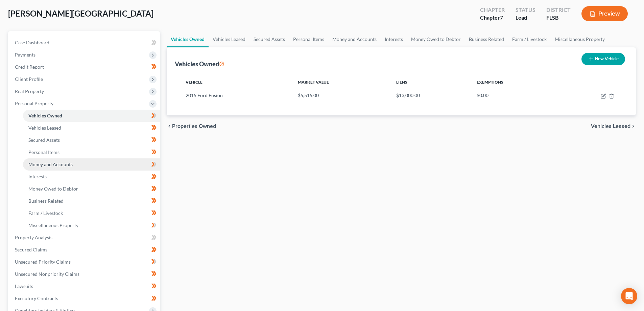
click at [92, 166] on link "Money and Accounts" at bounding box center [91, 164] width 137 height 12
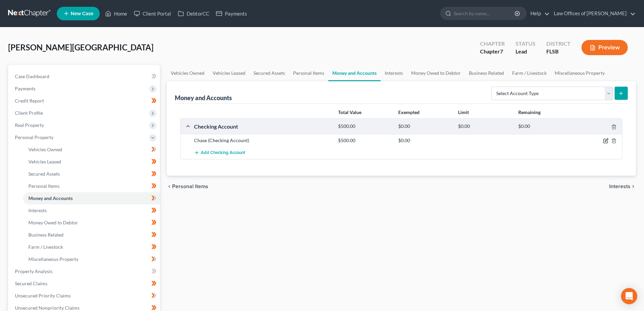
click at [604, 141] on icon "button" at bounding box center [605, 140] width 5 height 5
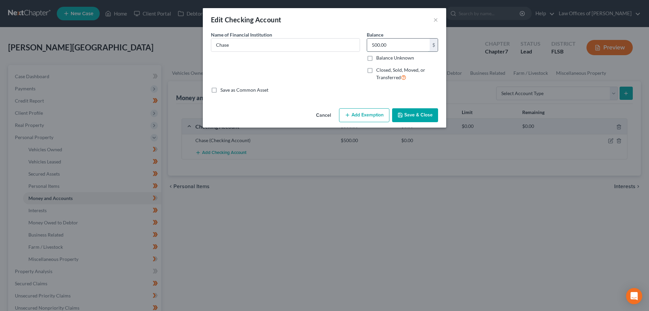
click at [395, 47] on input "500.00" at bounding box center [398, 45] width 63 height 13
type input "1,500.00"
click at [415, 116] on button "Save & Close" at bounding box center [415, 115] width 46 height 14
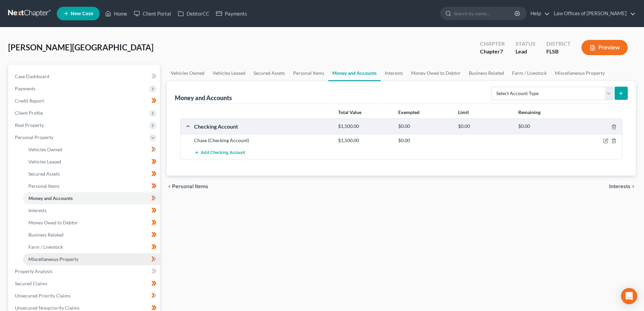
click at [90, 258] on link "Miscellaneous Property" at bounding box center [91, 259] width 137 height 12
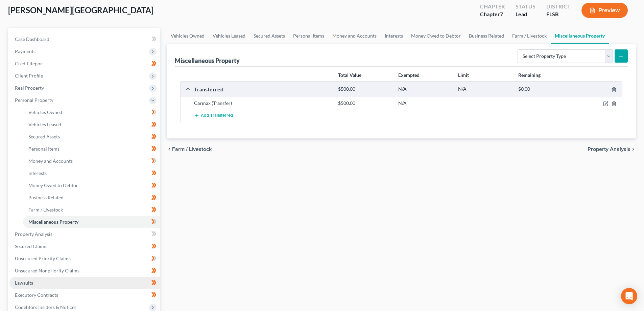
scroll to position [68, 0]
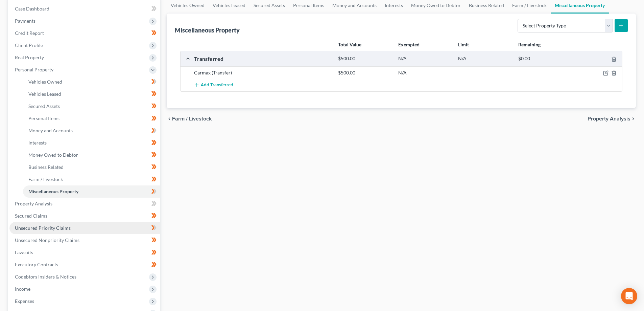
click at [100, 229] on link "Unsecured Priority Claims" at bounding box center [84, 228] width 150 height 12
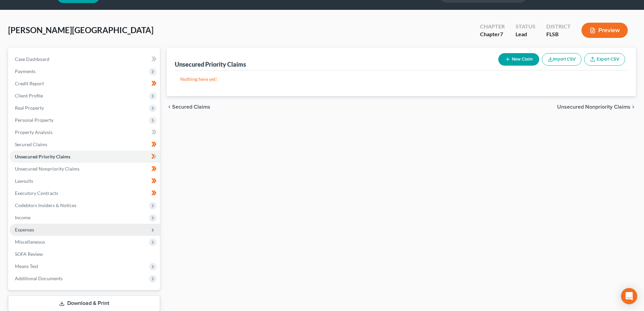
scroll to position [34, 0]
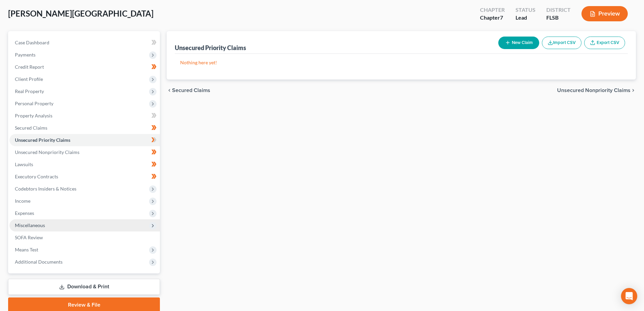
click at [37, 227] on span "Miscellaneous" at bounding box center [30, 225] width 30 height 6
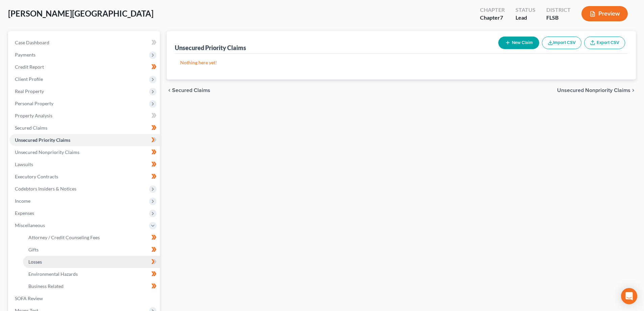
click at [116, 261] on link "Losses" at bounding box center [91, 262] width 137 height 12
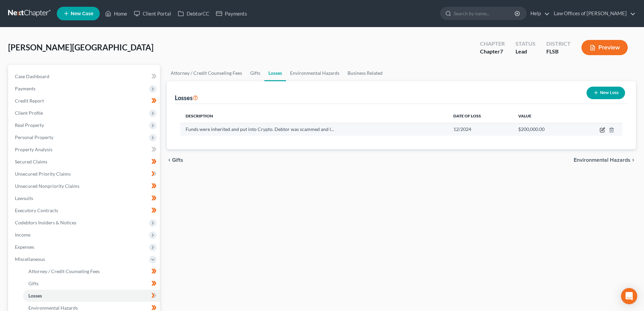
click at [602, 130] on icon "button" at bounding box center [602, 128] width 3 height 3
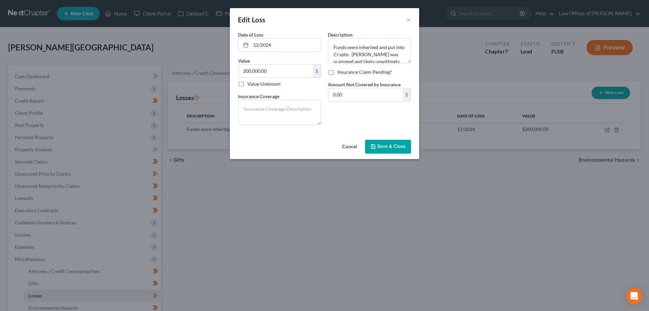
click at [391, 148] on span "Save & Close" at bounding box center [391, 147] width 28 height 6
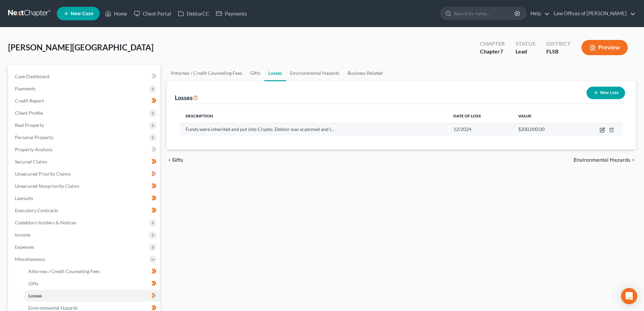
click at [601, 132] on icon "button" at bounding box center [602, 129] width 5 height 5
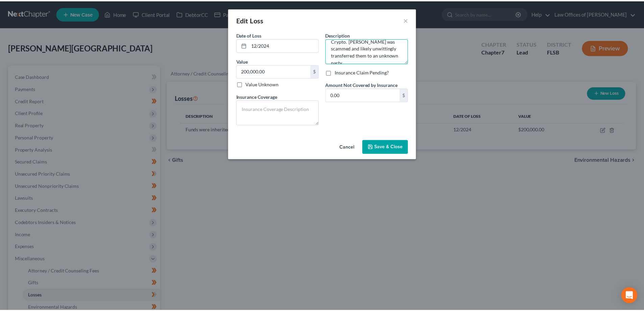
scroll to position [21, 0]
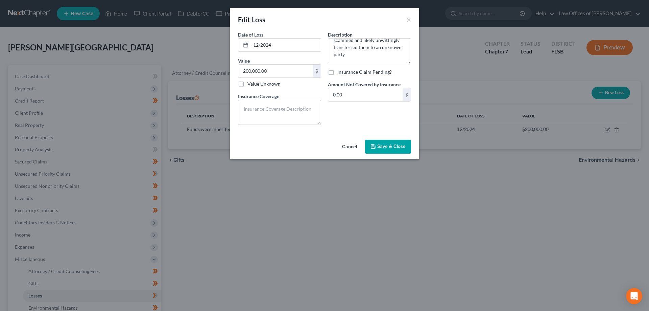
click at [390, 145] on span "Save & Close" at bounding box center [391, 147] width 28 height 6
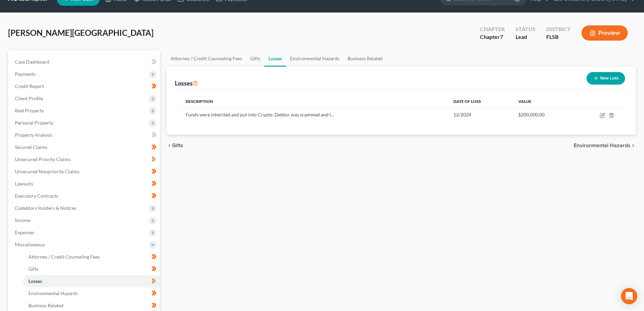
scroll to position [0, 0]
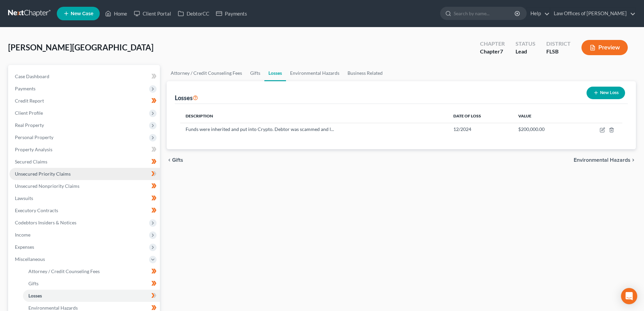
click at [85, 174] on link "Unsecured Priority Claims" at bounding box center [84, 174] width 150 height 12
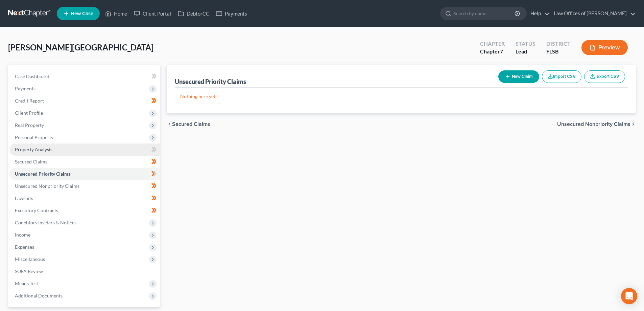
click at [80, 150] on link "Property Analysis" at bounding box center [84, 149] width 150 height 12
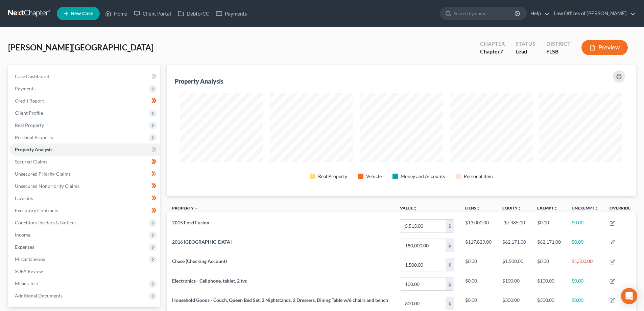
scroll to position [131, 469]
click at [114, 161] on link "Secured Claims" at bounding box center [84, 162] width 150 height 12
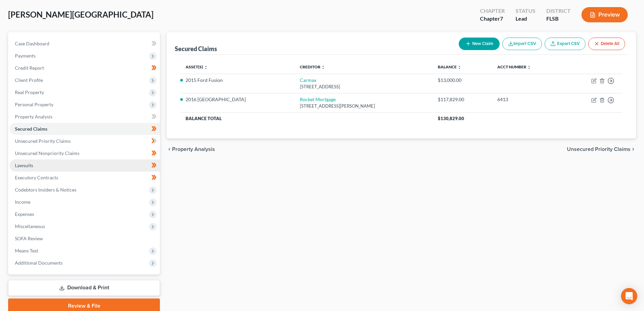
scroll to position [34, 0]
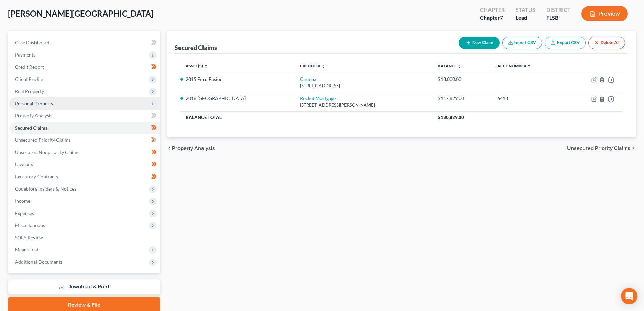
click at [98, 103] on span "Personal Property" at bounding box center [84, 103] width 150 height 12
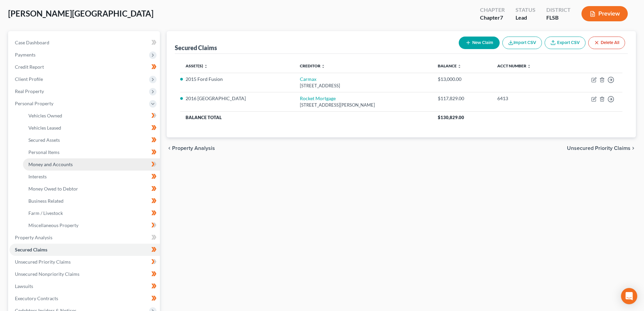
click at [81, 164] on link "Money and Accounts" at bounding box center [91, 164] width 137 height 12
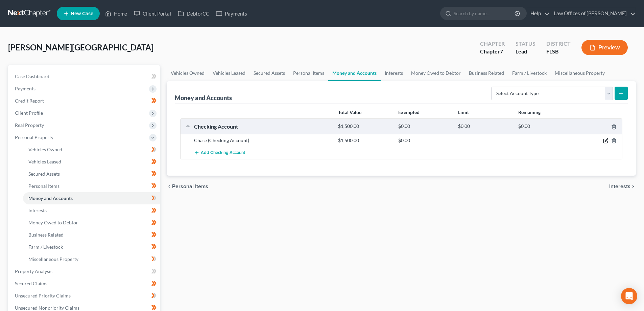
click at [606, 143] on icon "button" at bounding box center [605, 140] width 5 height 5
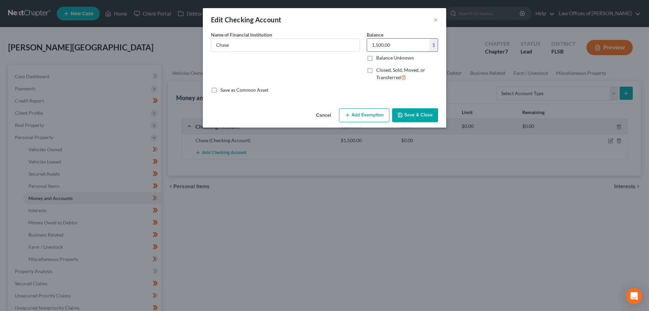
click at [399, 45] on input "1,500.00" at bounding box center [398, 45] width 63 height 13
type input "300.00"
click at [369, 115] on button "Add Exemption" at bounding box center [364, 115] width 50 height 14
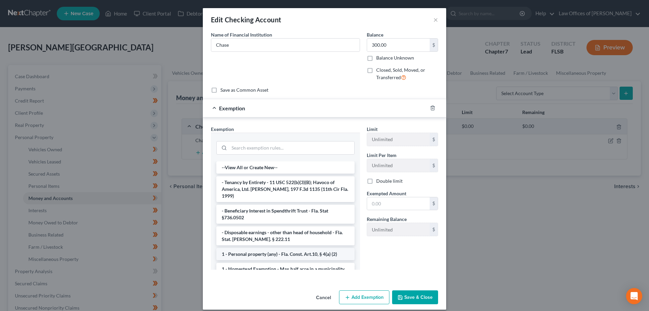
click at [250, 250] on li "1 - Personal property (any) - Fla. Const. Art.10, § 4(a) (2)" at bounding box center [285, 254] width 138 height 12
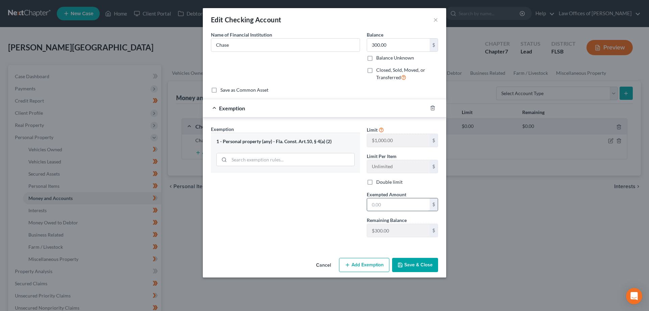
click at [394, 201] on input "text" at bounding box center [398, 204] width 63 height 13
type input "300.00"
click at [423, 266] on button "Save & Close" at bounding box center [415, 265] width 46 height 14
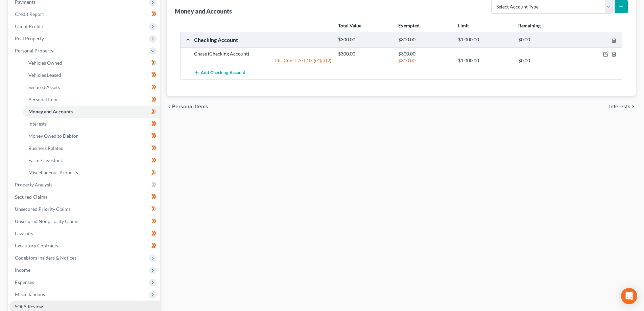
scroll to position [183, 0]
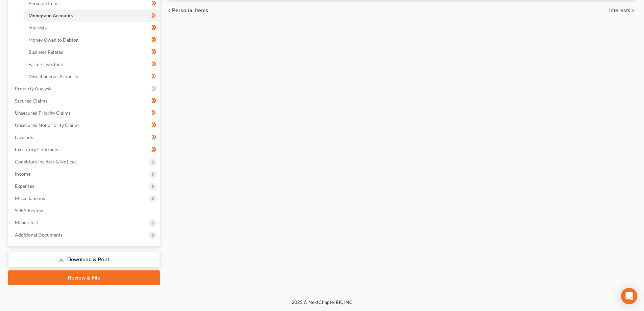
click at [94, 260] on link "Download & Print" at bounding box center [84, 260] width 152 height 16
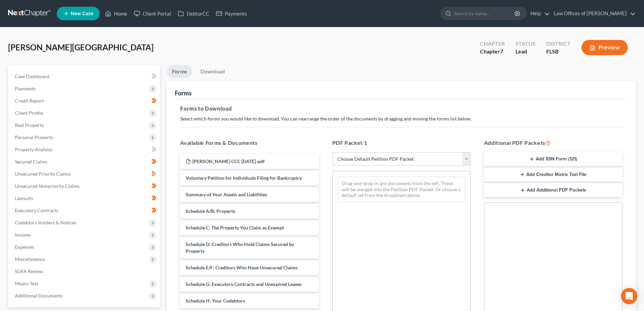
click at [464, 159] on select "Choose Default Petition PDF Packet Complete Bankruptcy Petition (all forms and …" at bounding box center [401, 159] width 138 height 14
select select "0"
click at [332, 152] on select "Choose Default Petition PDF Packet Complete Bankruptcy Petition (all forms and …" at bounding box center [401, 159] width 138 height 14
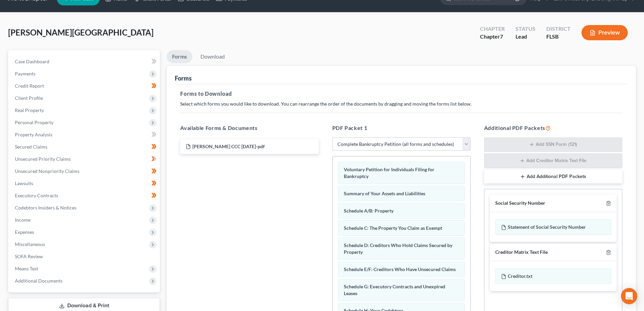
scroll to position [101, 0]
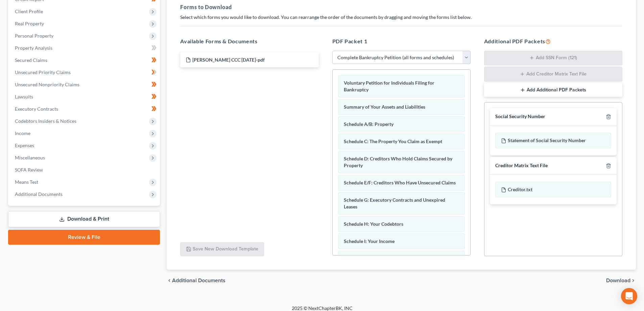
click at [617, 279] on span "Download" at bounding box center [618, 280] width 24 height 5
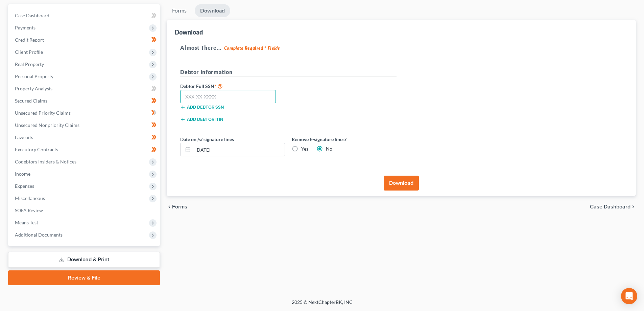
click at [228, 98] on input "text" at bounding box center [228, 97] width 96 height 14
type input "592-58-0741"
click at [403, 183] on button "Download" at bounding box center [401, 182] width 35 height 15
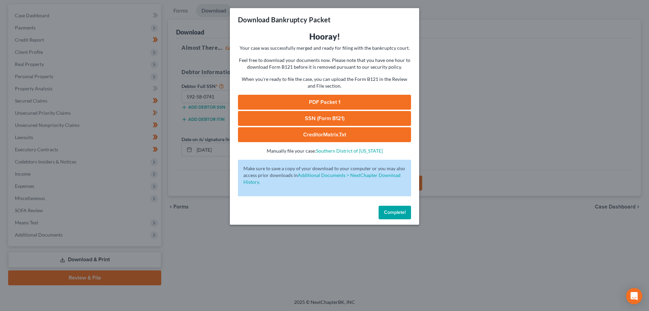
click at [304, 103] on link "PDF Packet 1" at bounding box center [324, 102] width 173 height 15
click at [345, 119] on link "SSN (Form B121)" at bounding box center [324, 118] width 173 height 15
